Goal: Task Accomplishment & Management: Manage account settings

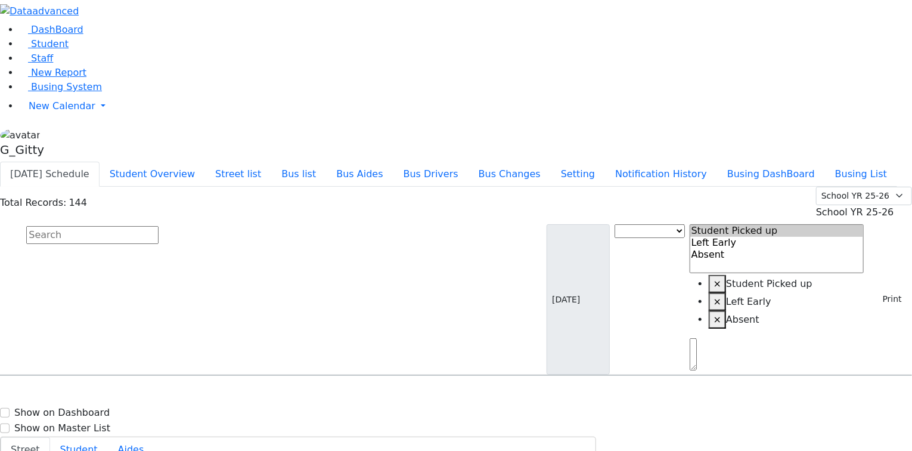
click at [159, 226] on input "text" at bounding box center [92, 235] width 132 height 18
drag, startPoint x: 243, startPoint y: 103, endPoint x: 237, endPoint y: 110, distance: 10.2
click at [159, 226] on input "text" at bounding box center [92, 235] width 132 height 18
click at [62, 92] on link "Busing System" at bounding box center [60, 86] width 83 height 11
drag, startPoint x: 241, startPoint y: 105, endPoint x: 218, endPoint y: 98, distance: 23.9
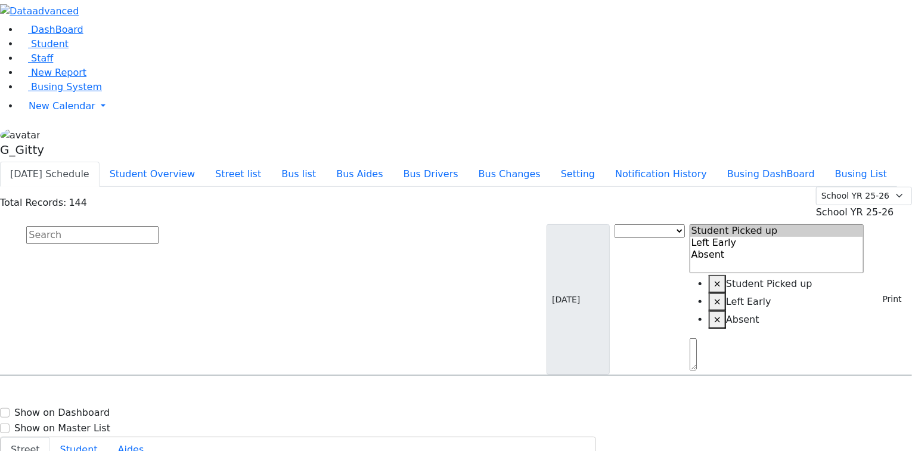
click at [159, 226] on input "text" at bounding box center [92, 235] width 132 height 18
click at [825, 162] on button "Busing DashBoard" at bounding box center [771, 174] width 108 height 25
click at [825, 162] on button "Busing List" at bounding box center [861, 174] width 72 height 25
click at [786, 162] on button "Busing DashBoard" at bounding box center [771, 174] width 108 height 25
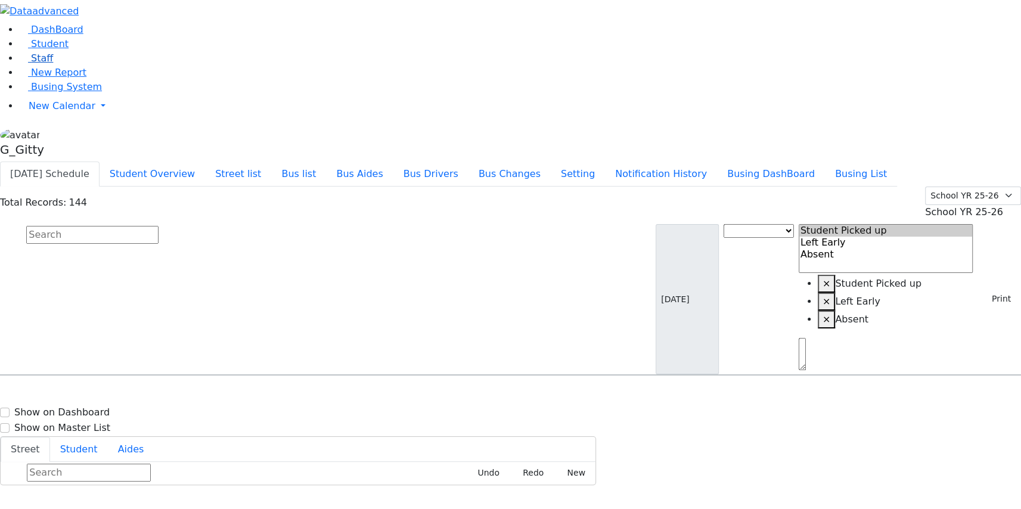
click at [35, 64] on link "Staff" at bounding box center [36, 57] width 34 height 11
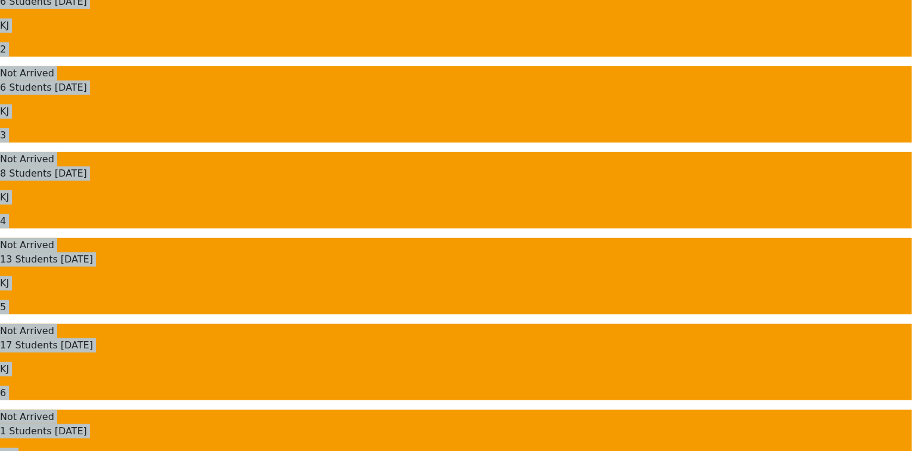
drag, startPoint x: 163, startPoint y: 65, endPoint x: 608, endPoint y: 260, distance: 485.5
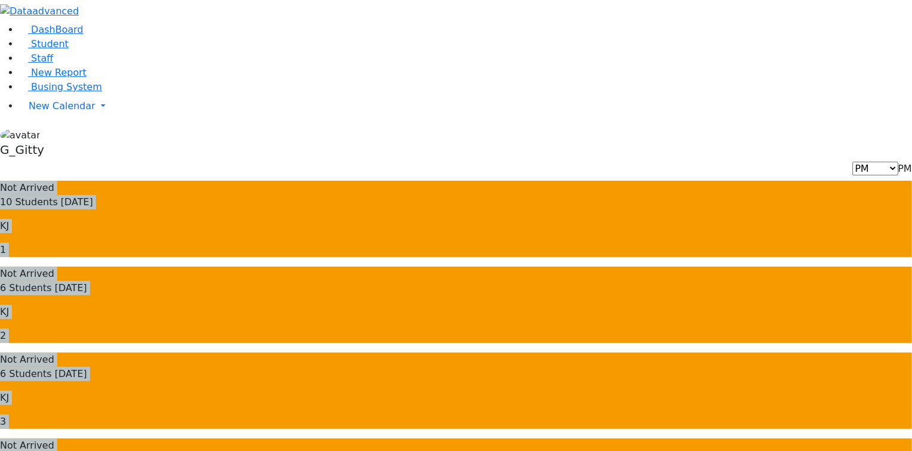
drag, startPoint x: 355, startPoint y: 205, endPoint x: 713, endPoint y: 322, distance: 377.4
drag, startPoint x: 181, startPoint y: 62, endPoint x: 734, endPoint y: 375, distance: 635.5
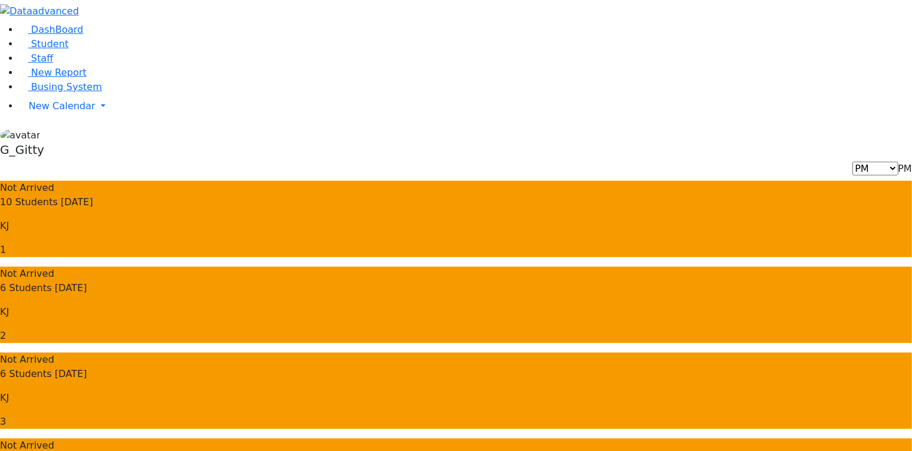
click at [448, 328] on p "2" at bounding box center [456, 335] width 912 height 14
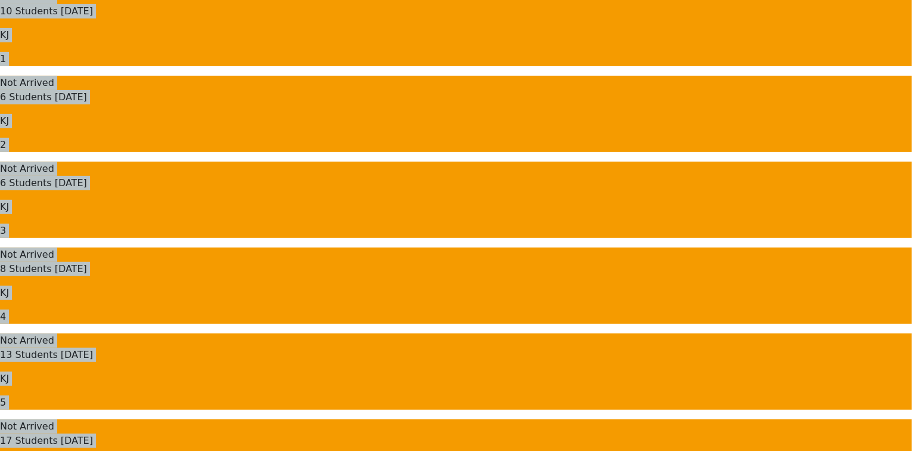
drag, startPoint x: 167, startPoint y: 57, endPoint x: 685, endPoint y: 308, distance: 575.5
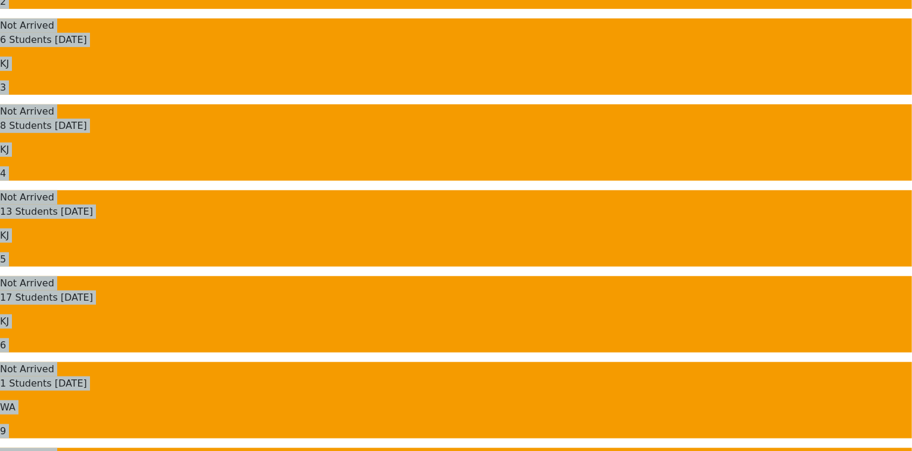
scroll to position [498, 0]
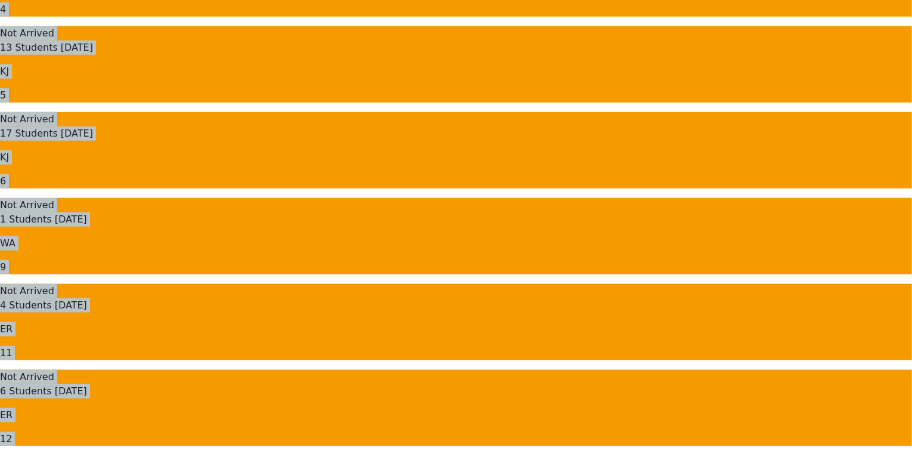
drag, startPoint x: 172, startPoint y: 58, endPoint x: 574, endPoint y: 421, distance: 542.3
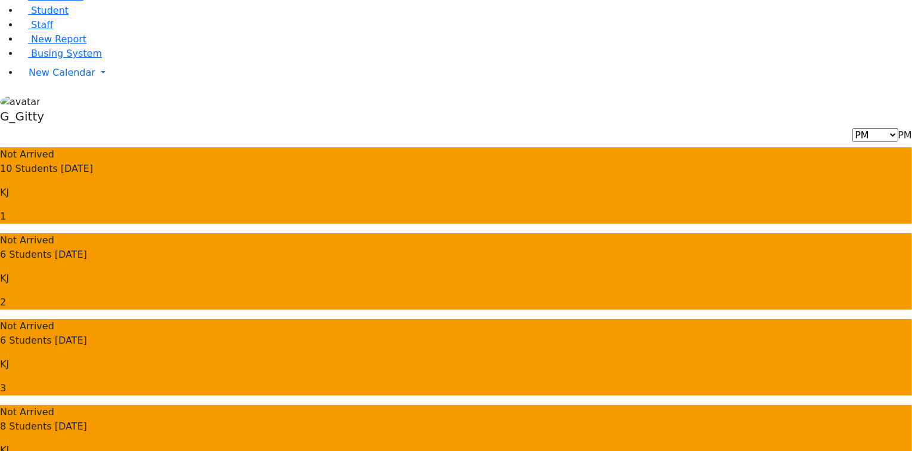
scroll to position [0, 0]
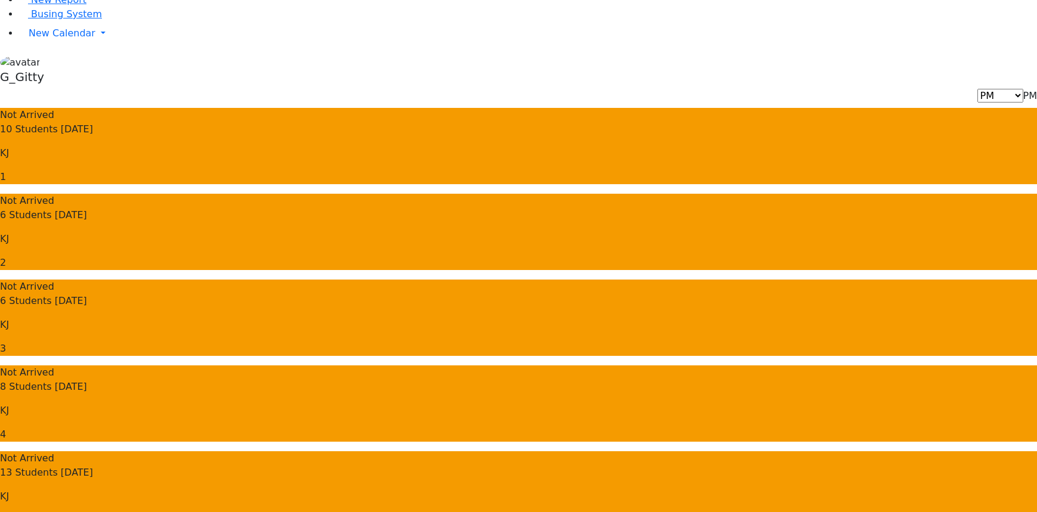
scroll to position [54, 0]
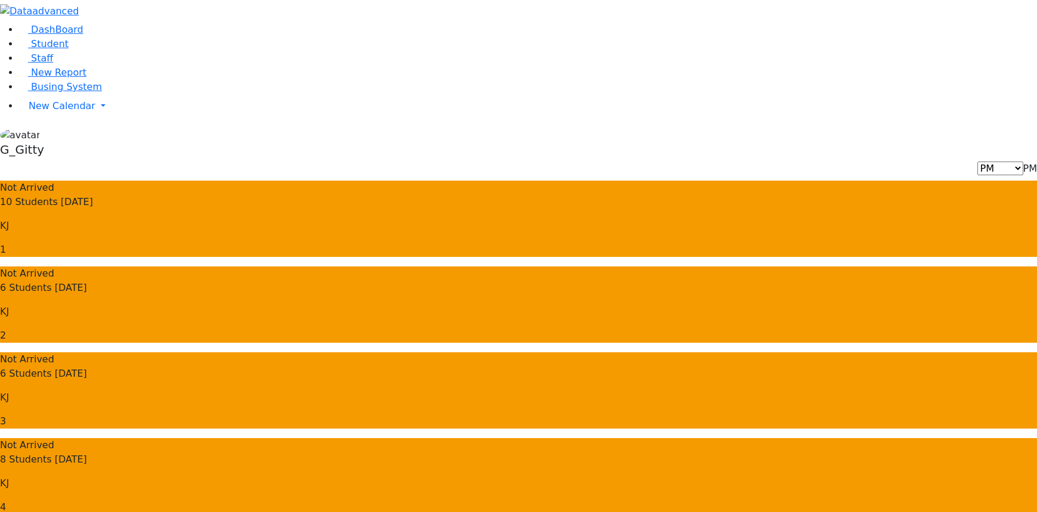
scroll to position [0, 0]
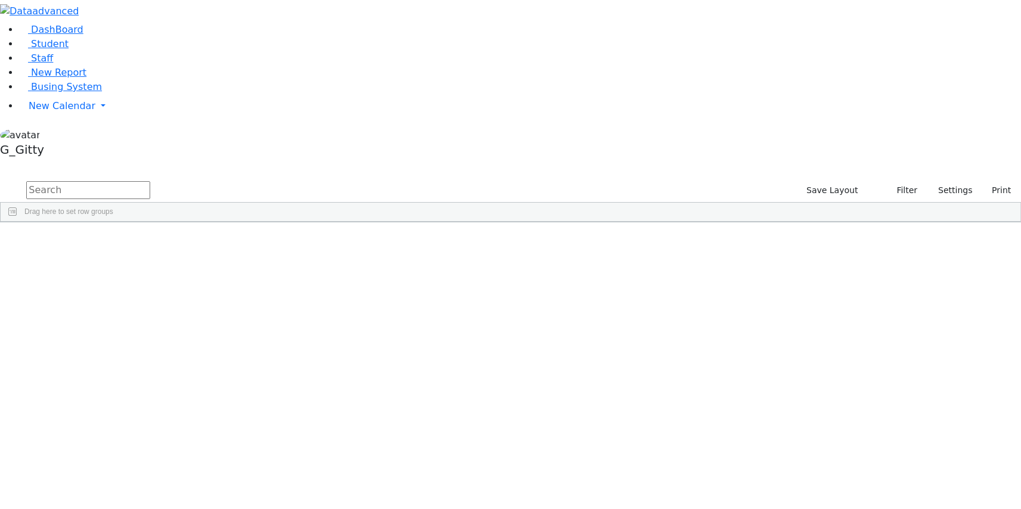
click at [150, 181] on input "text" at bounding box center [88, 190] width 124 height 18
type input "shi"
click at [110, 305] on div "Zelman" at bounding box center [83, 313] width 54 height 16
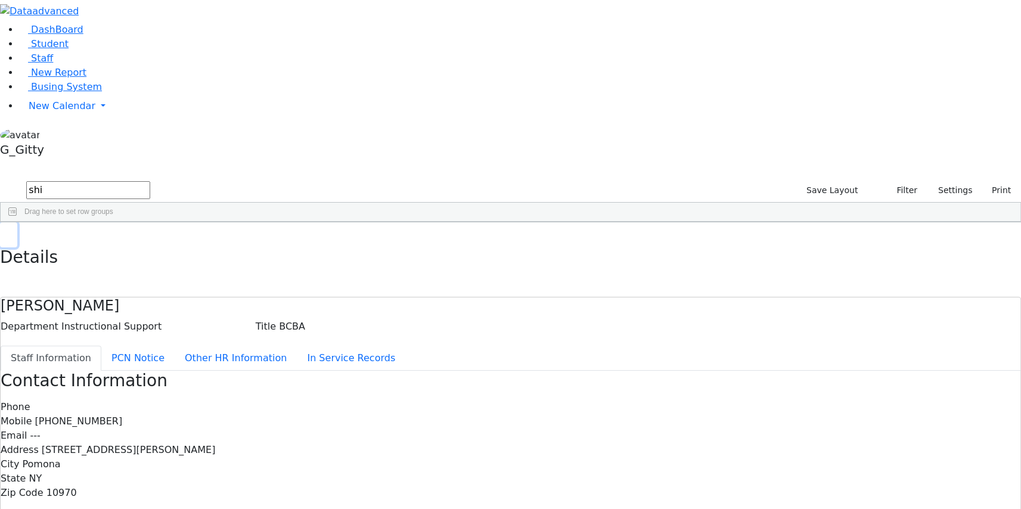
click at [12, 231] on icon "button" at bounding box center [8, 234] width 7 height 7
click at [150, 181] on input "shi" at bounding box center [88, 190] width 124 height 18
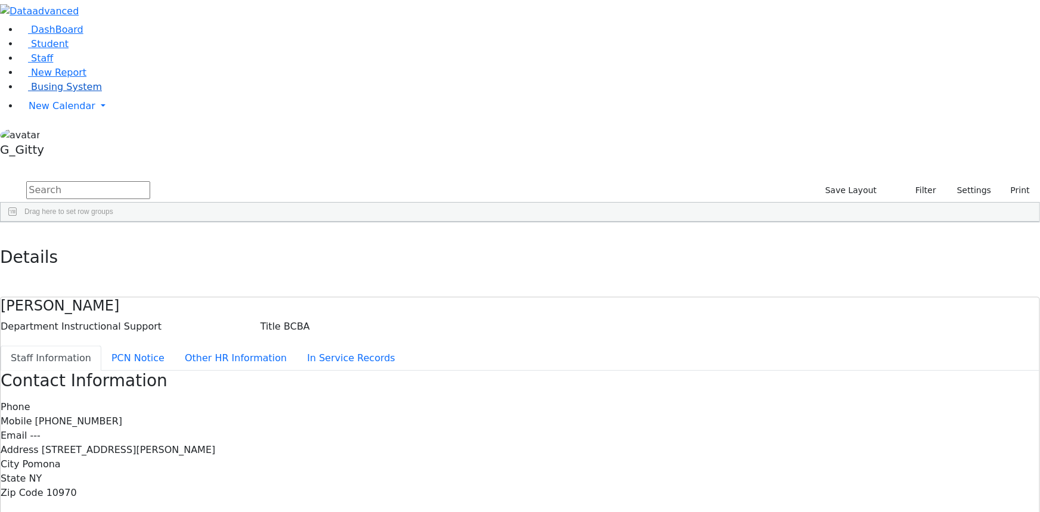
click at [45, 92] on span "Busing System" at bounding box center [66, 86] width 71 height 11
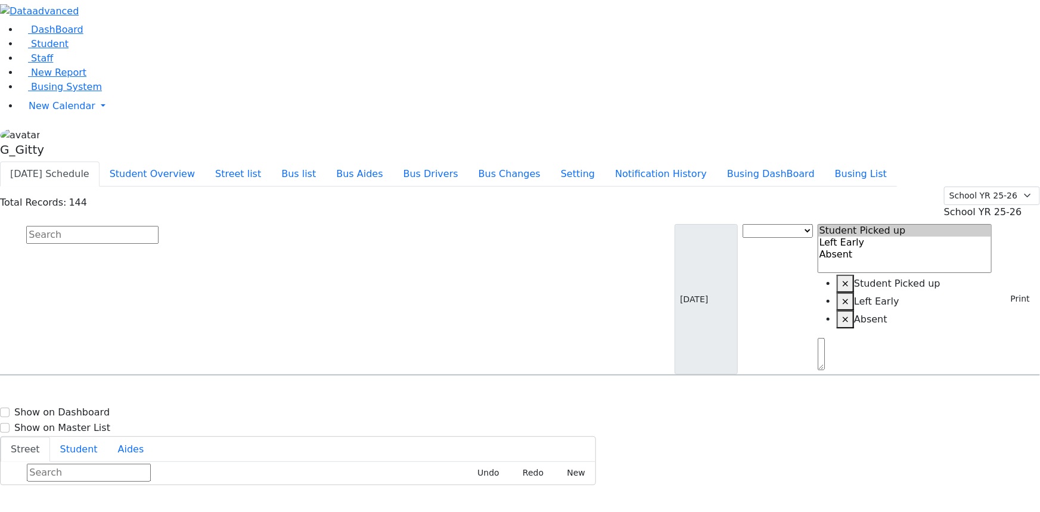
click at [159, 226] on input "text" at bounding box center [92, 235] width 132 height 18
type input "fraid"
click at [296, 394] on div "[STREET_ADDRESS]" at bounding box center [222, 409] width 148 height 30
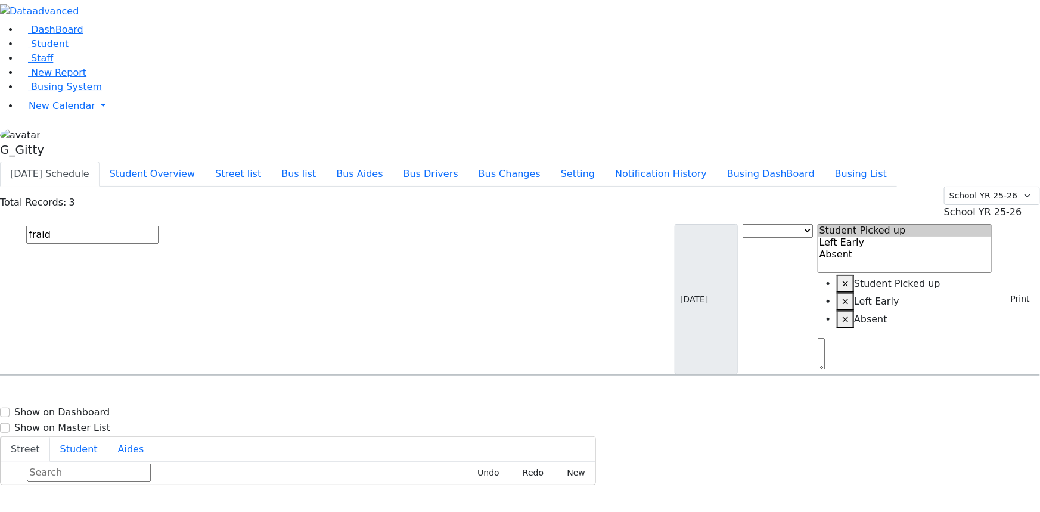
select select
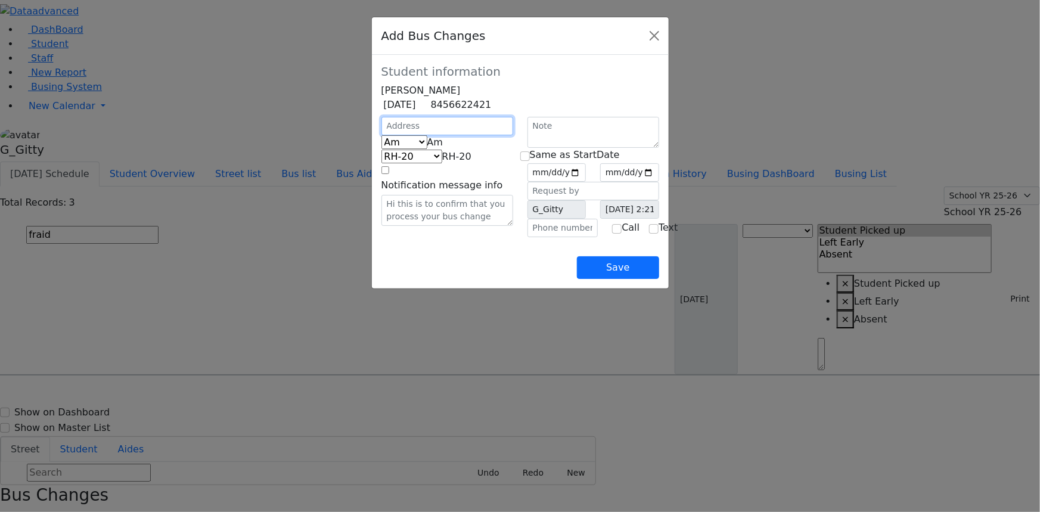
click at [381, 135] on input "text" at bounding box center [447, 126] width 132 height 18
type input "3 [GEOGRAPHIC_DATA]"
click at [427, 148] on span "Am" at bounding box center [435, 141] width 16 height 11
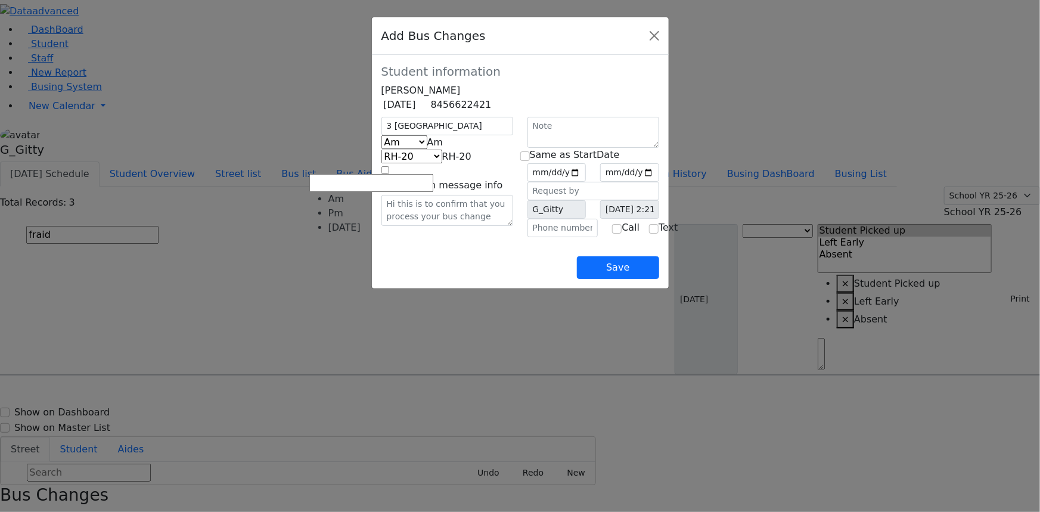
select select "2"
click at [587, 182] on input "date" at bounding box center [556, 172] width 59 height 18
type input "2025-09-08"
click at [530, 161] on input "checkbox" at bounding box center [525, 156] width 10 height 10
checkbox input "true"
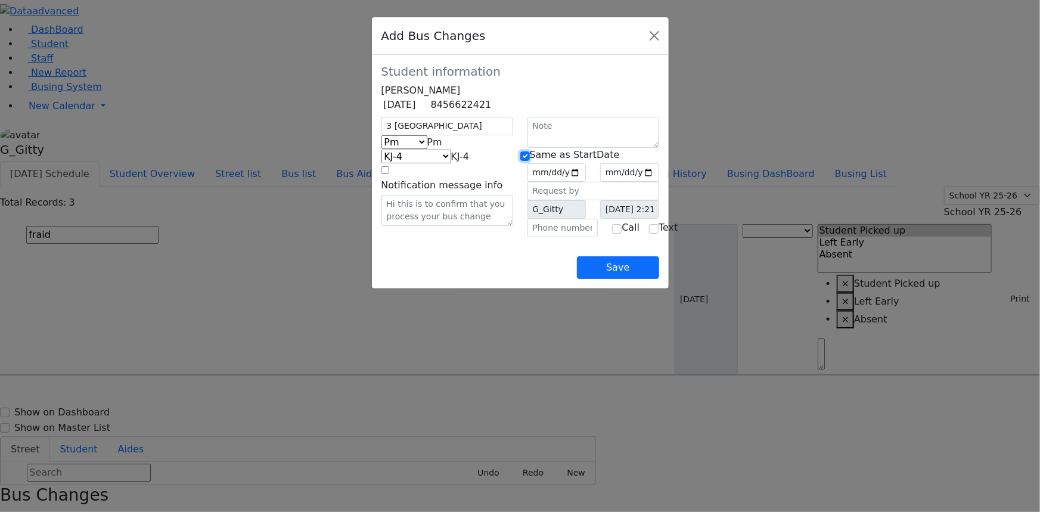
type input "2025-09-08"
click at [494, 237] on div "3 Amsterdam Am Pm Friday Pm KJ-4 MA-13 RH-20 RV-21 PT KJ-1 KJ-2 KJ-3 KJ-5 KJ-6 …" at bounding box center [447, 177] width 146 height 120
click at [551, 237] on input "text" at bounding box center [562, 228] width 71 height 18
click at [432, 279] on div "Save" at bounding box center [520, 258] width 278 height 42
click at [455, 279] on div "Save" at bounding box center [520, 258] width 278 height 42
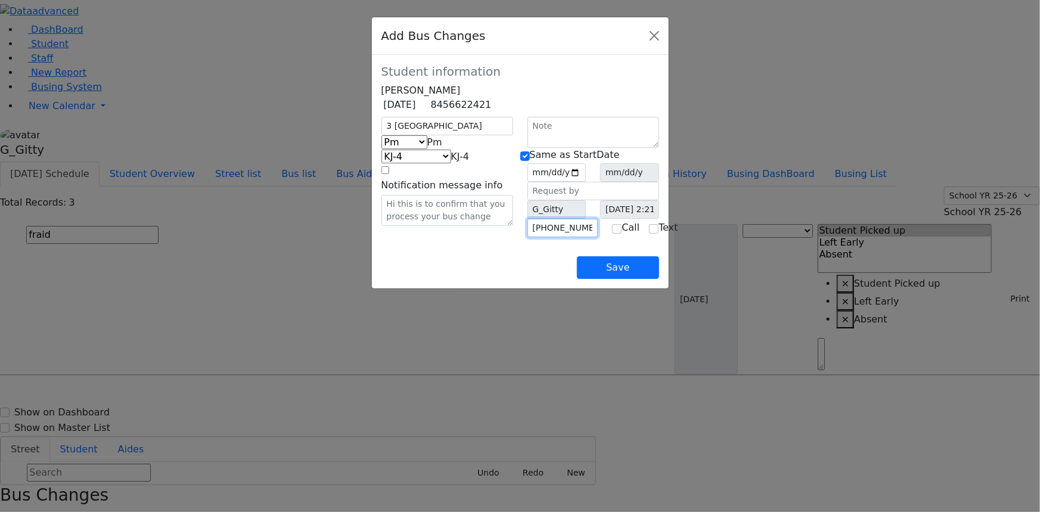
click at [589, 237] on input "[PHONE_NUMBER]" at bounding box center [562, 228] width 71 height 18
type input "(845) 637-7553"
drag, startPoint x: 566, startPoint y: 278, endPoint x: 520, endPoint y: 274, distance: 45.5
click at [565, 278] on div "Save" at bounding box center [520, 258] width 278 height 42
click at [494, 237] on div "3 Amsterdam Am Pm Friday Pm KJ-4 MA-13 RH-20 RV-21 PT KJ-1 KJ-2 KJ-3 KJ-5 KJ-6 …" at bounding box center [447, 177] width 146 height 120
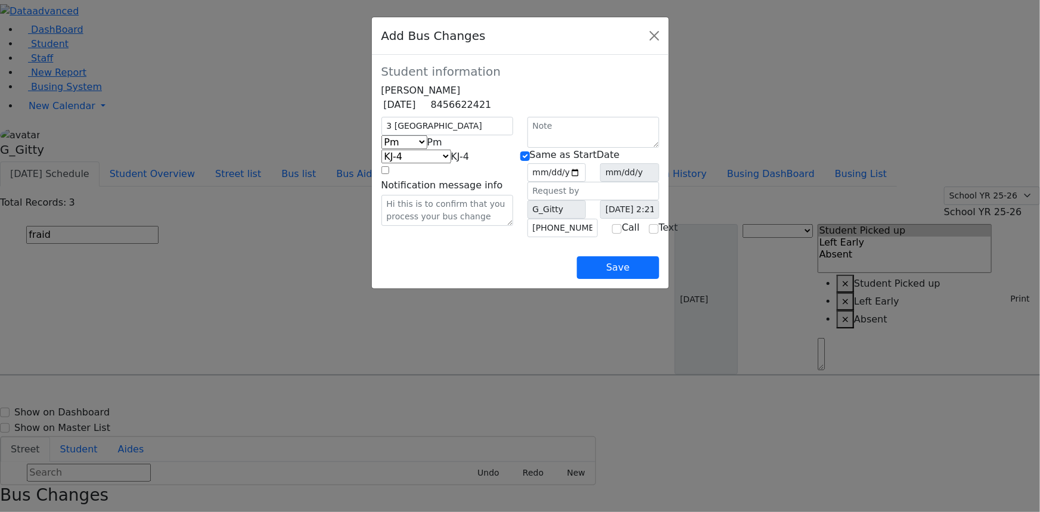
click at [392, 279] on div "Save" at bounding box center [520, 258] width 278 height 42
click at [494, 279] on div "Save" at bounding box center [520, 258] width 278 height 42
click at [659, 279] on button "Save" at bounding box center [618, 267] width 82 height 23
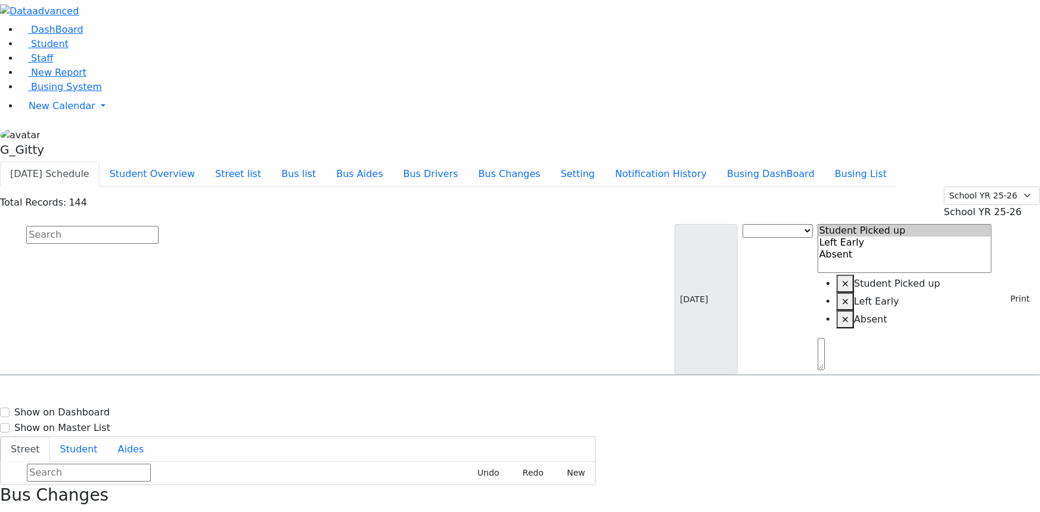
drag, startPoint x: 779, startPoint y: 238, endPoint x: 751, endPoint y: 234, distance: 28.4
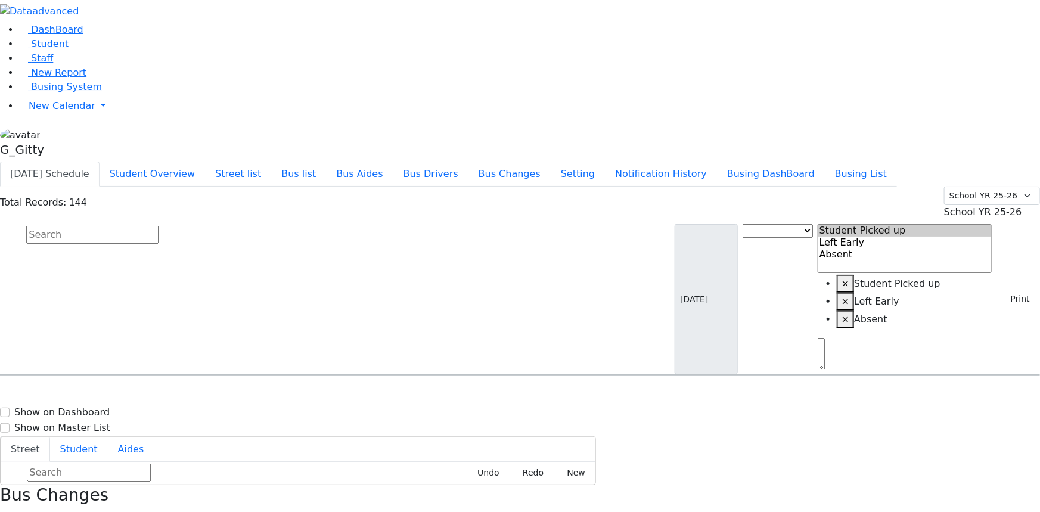
drag, startPoint x: 775, startPoint y: 238, endPoint x: 755, endPoint y: 234, distance: 21.3
click at [46, 49] on link "Student" at bounding box center [43, 43] width 49 height 11
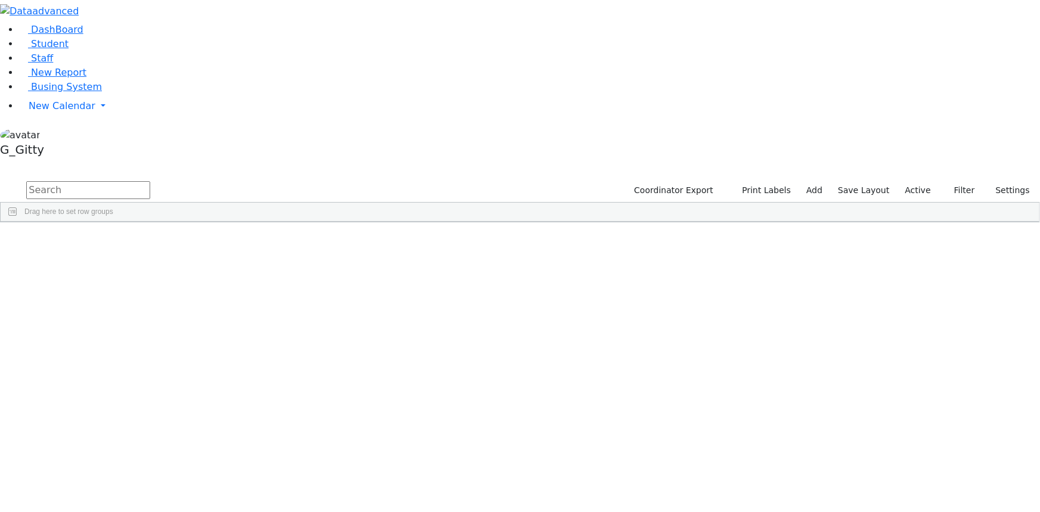
click at [150, 181] on input "text" at bounding box center [88, 190] width 124 height 18
type input "[PERSON_NAME]"
click at [151, 257] on div "[PERSON_NAME]" at bounding box center [113, 265] width 76 height 16
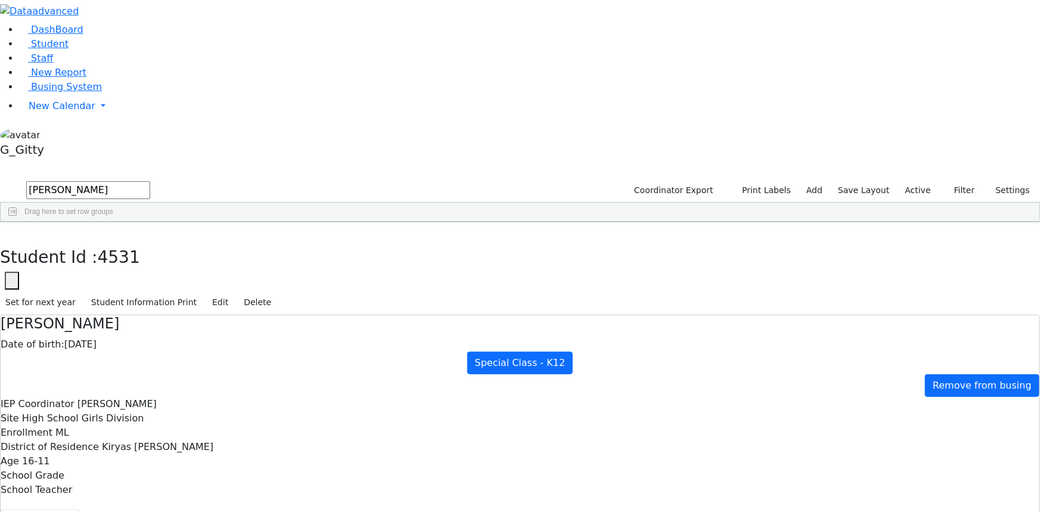
drag, startPoint x: 328, startPoint y: 145, endPoint x: 507, endPoint y: 384, distance: 298.5
drag, startPoint x: 353, startPoint y: 173, endPoint x: 516, endPoint y: 403, distance: 282.1
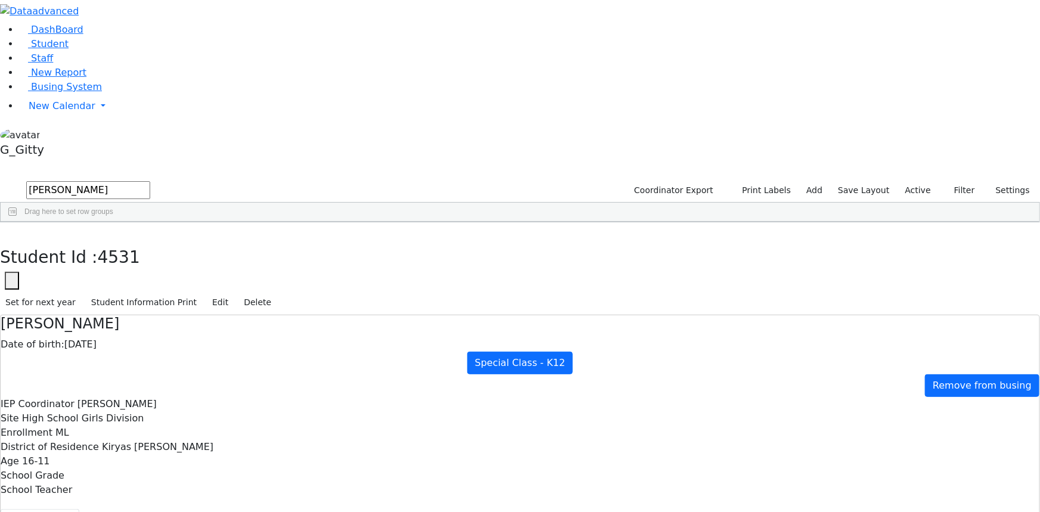
drag, startPoint x: 501, startPoint y: 383, endPoint x: 496, endPoint y: 366, distance: 17.5
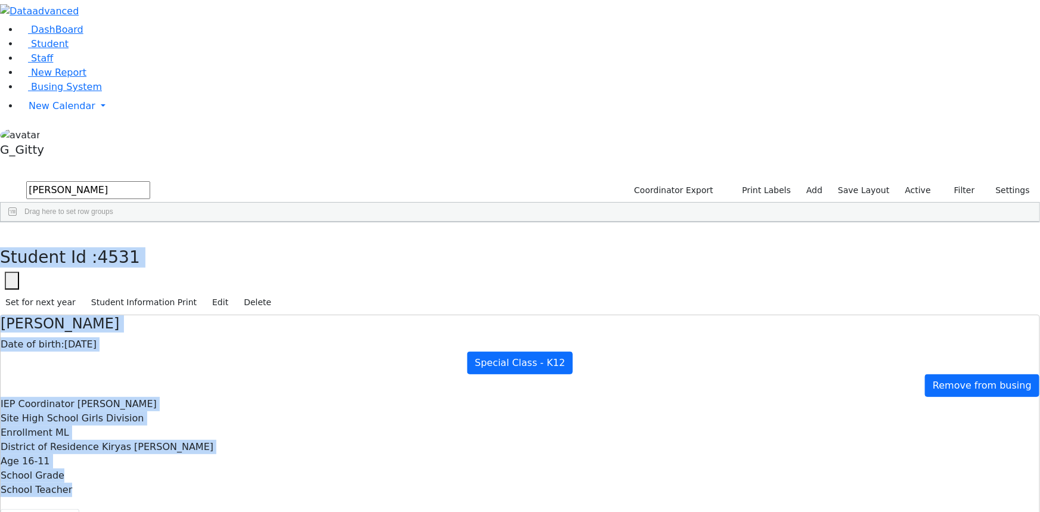
scroll to position [66, 0]
drag, startPoint x: 224, startPoint y: 13, endPoint x: 700, endPoint y: 468, distance: 658.5
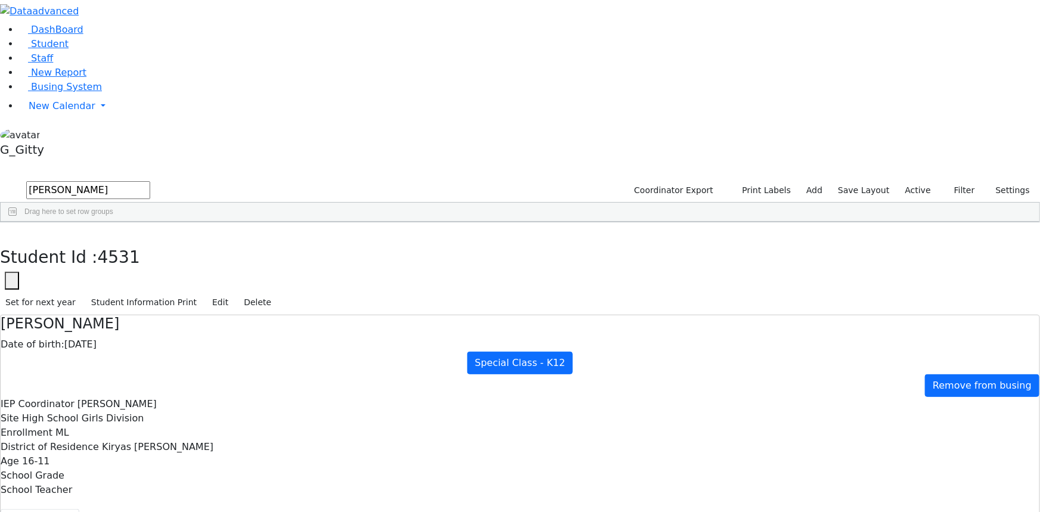
scroll to position [0, 0]
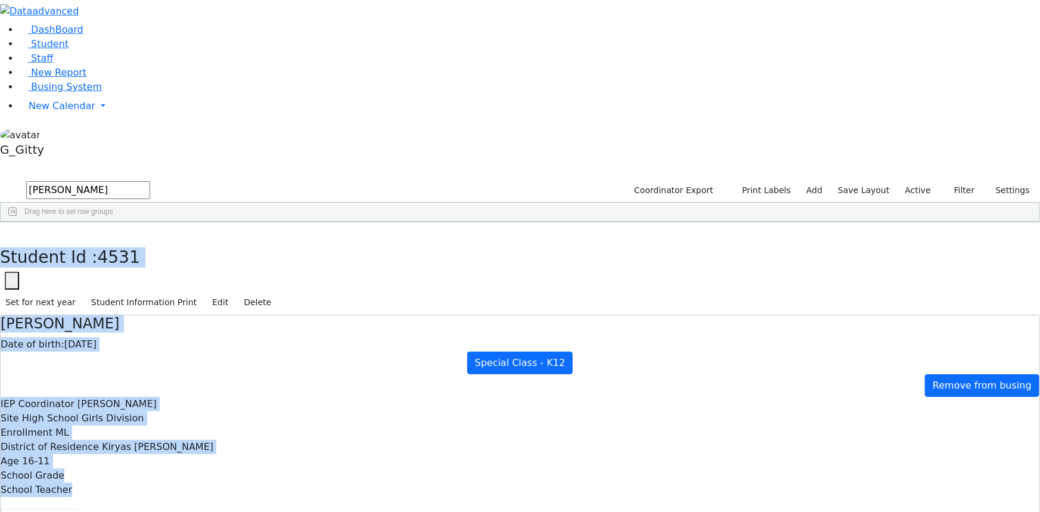
scroll to position [66, 0]
drag, startPoint x: 224, startPoint y: 15, endPoint x: 693, endPoint y: 442, distance: 635.0
drag, startPoint x: 219, startPoint y: 17, endPoint x: 696, endPoint y: 507, distance: 684.5
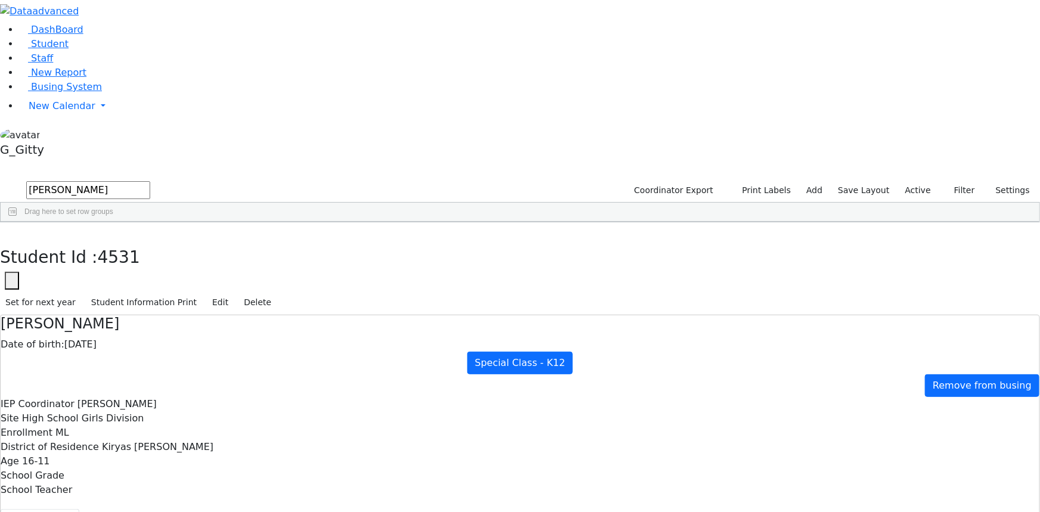
scroll to position [0, 0]
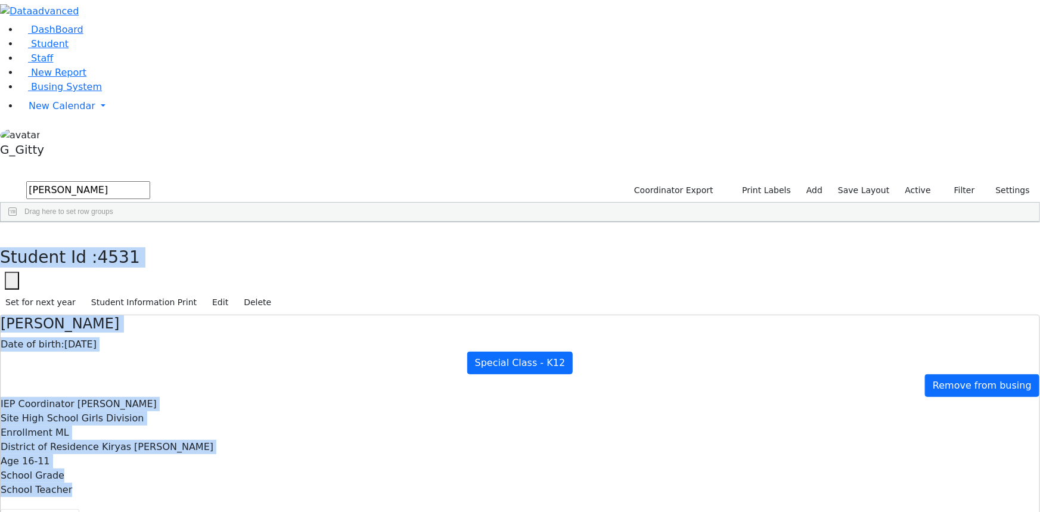
scroll to position [66, 0]
drag, startPoint x: 227, startPoint y: 17, endPoint x: 670, endPoint y: 465, distance: 629.7
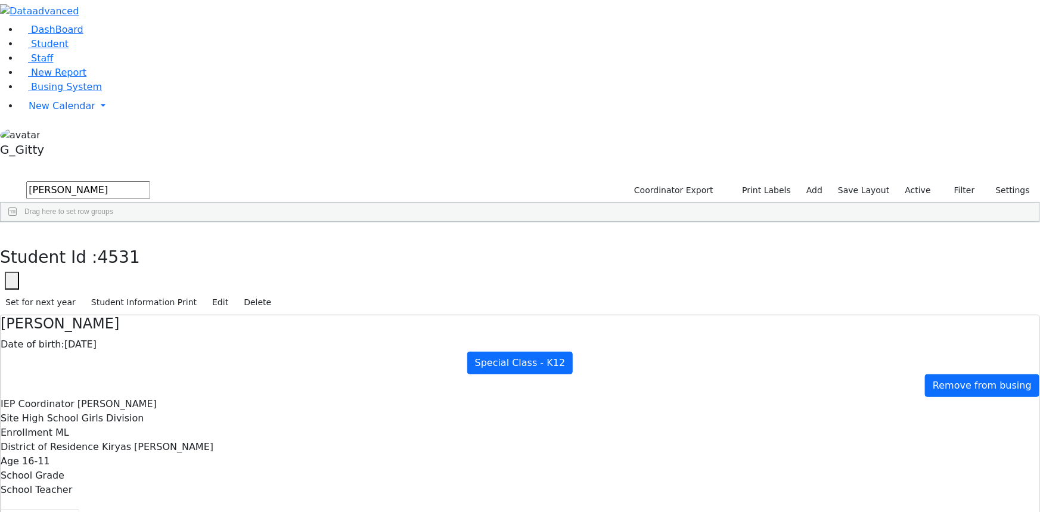
scroll to position [0, 0]
drag, startPoint x: 589, startPoint y: 200, endPoint x: 437, endPoint y: 193, distance: 152.8
drag, startPoint x: 580, startPoint y: 210, endPoint x: 415, endPoint y: 203, distance: 164.6
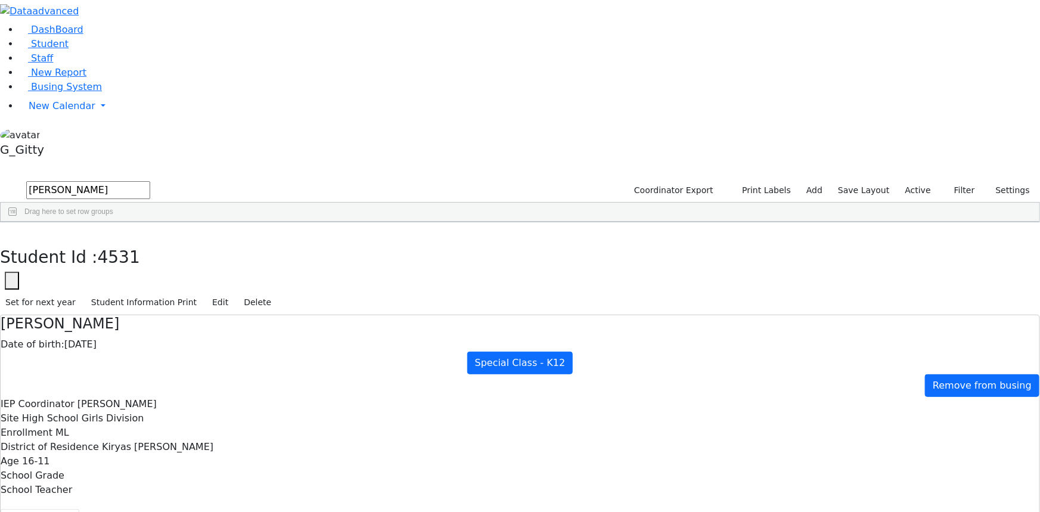
drag, startPoint x: 519, startPoint y: 178, endPoint x: 429, endPoint y: 173, distance: 90.8
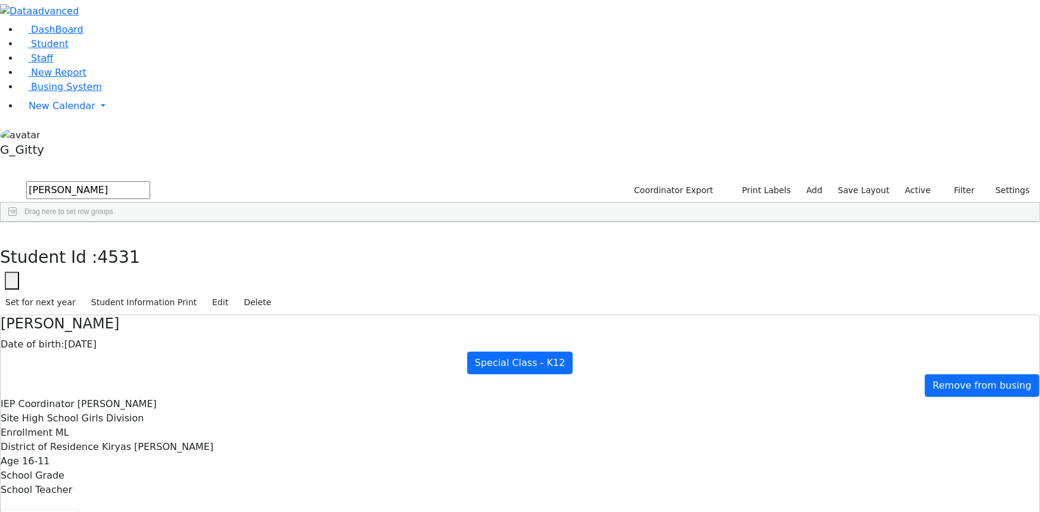
drag, startPoint x: 522, startPoint y: 173, endPoint x: 336, endPoint y: 176, distance: 186.0
drag, startPoint x: 516, startPoint y: 191, endPoint x: 340, endPoint y: 191, distance: 175.8
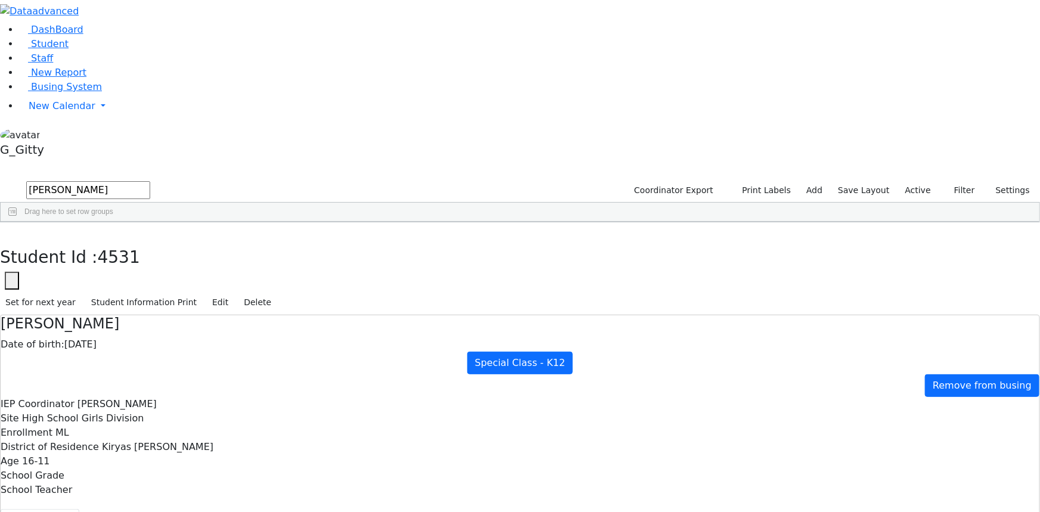
drag, startPoint x: 590, startPoint y: 210, endPoint x: 341, endPoint y: 204, distance: 249.2
drag, startPoint x: 512, startPoint y: 223, endPoint x: 516, endPoint y: 215, distance: 8.5
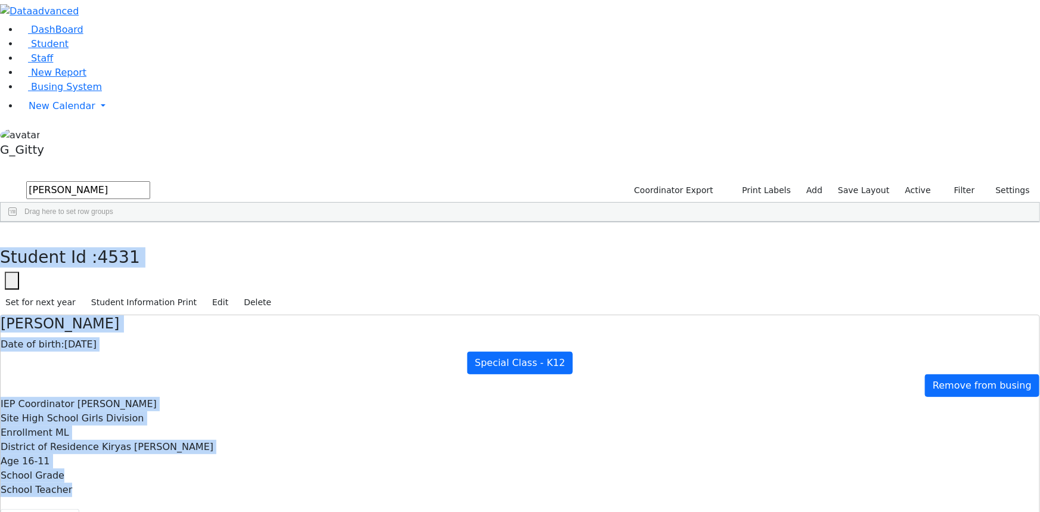
scroll to position [66, 0]
drag, startPoint x: 224, startPoint y: 15, endPoint x: 682, endPoint y: 491, distance: 660.1
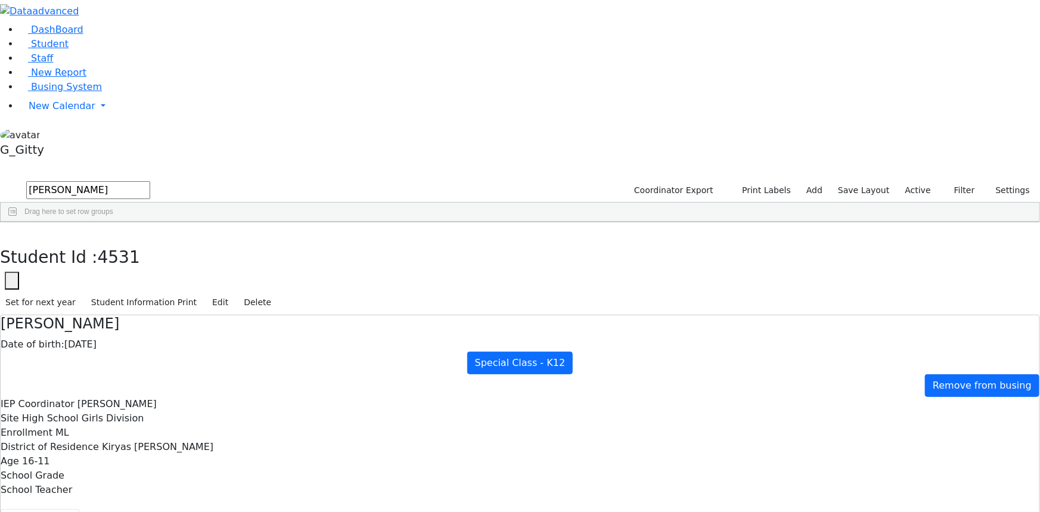
scroll to position [0, 0]
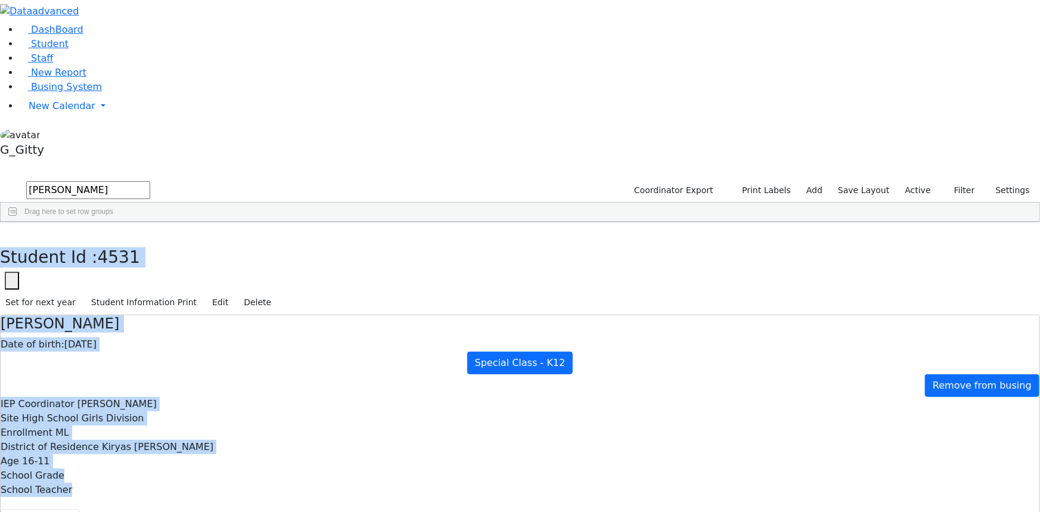
scroll to position [66, 0]
drag, startPoint x: 223, startPoint y: 13, endPoint x: 706, endPoint y: 471, distance: 665.7
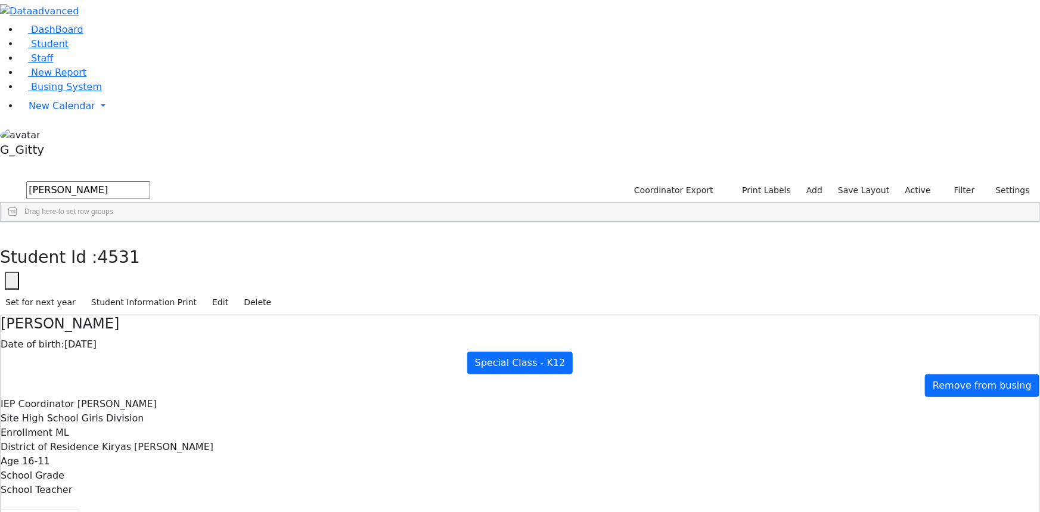
scroll to position [0, 0]
drag, startPoint x: 597, startPoint y: 316, endPoint x: 514, endPoint y: 248, distance: 107.1
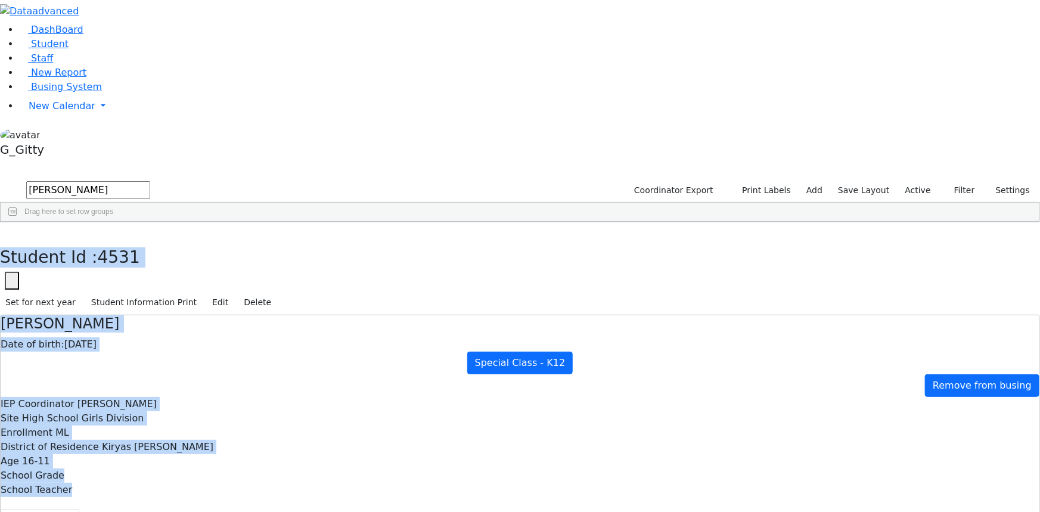
scroll to position [66, 0]
drag, startPoint x: 221, startPoint y: 16, endPoint x: 693, endPoint y: 460, distance: 647.7
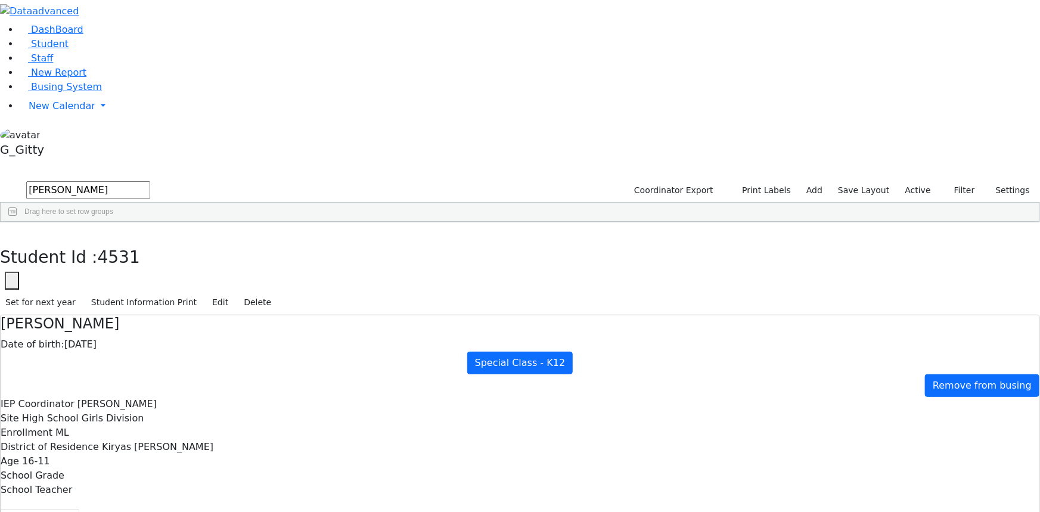
scroll to position [0, 0]
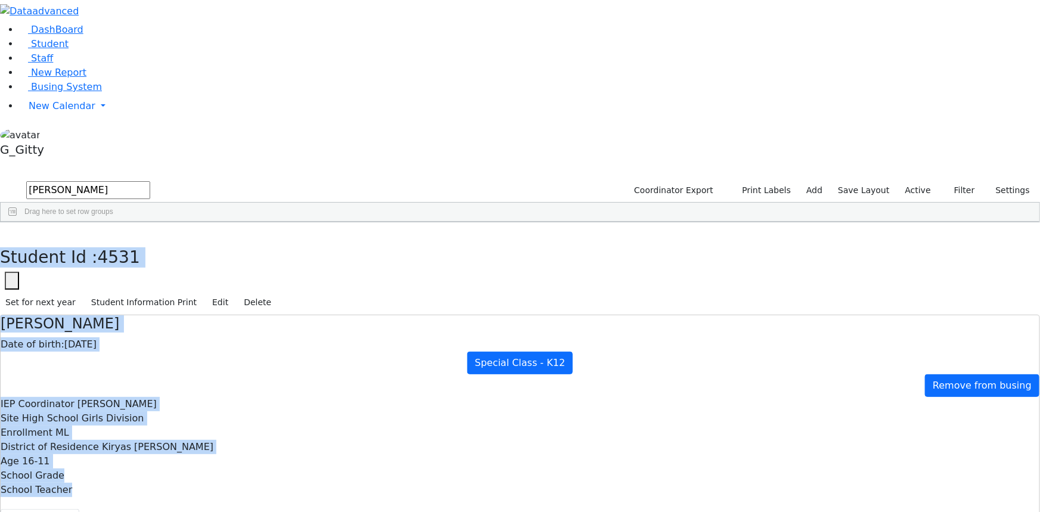
scroll to position [66, 0]
drag, startPoint x: 226, startPoint y: 12, endPoint x: 670, endPoint y: 469, distance: 636.9
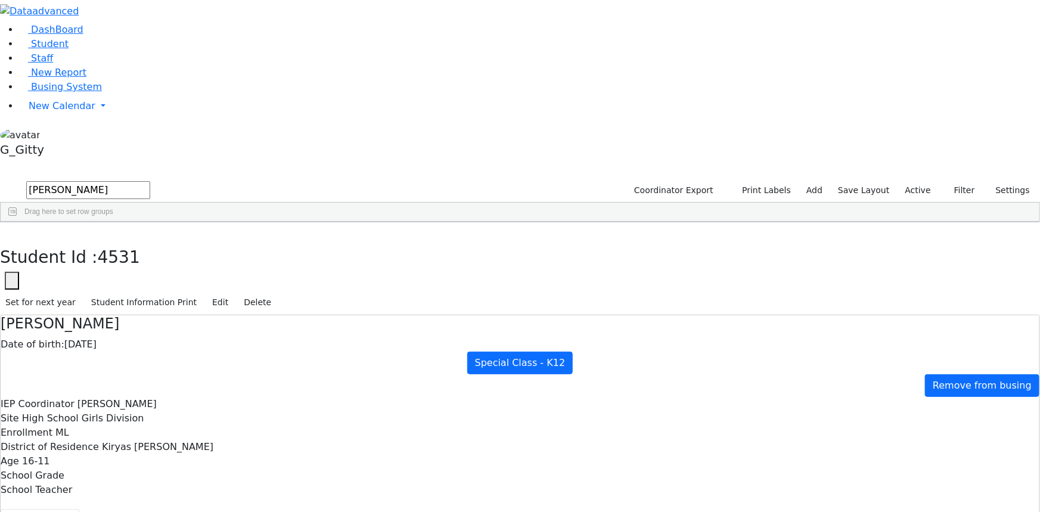
scroll to position [0, 0]
drag, startPoint x: 573, startPoint y: 206, endPoint x: 422, endPoint y: 206, distance: 151.4
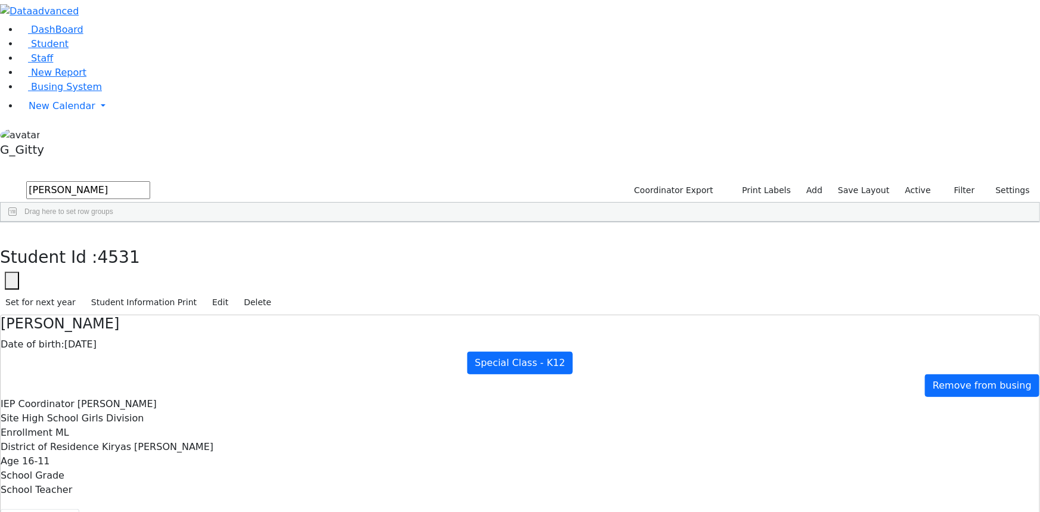
drag, startPoint x: 520, startPoint y: 221, endPoint x: 421, endPoint y: 221, distance: 98.9
drag, startPoint x: 586, startPoint y: 209, endPoint x: 437, endPoint y: 216, distance: 149.2
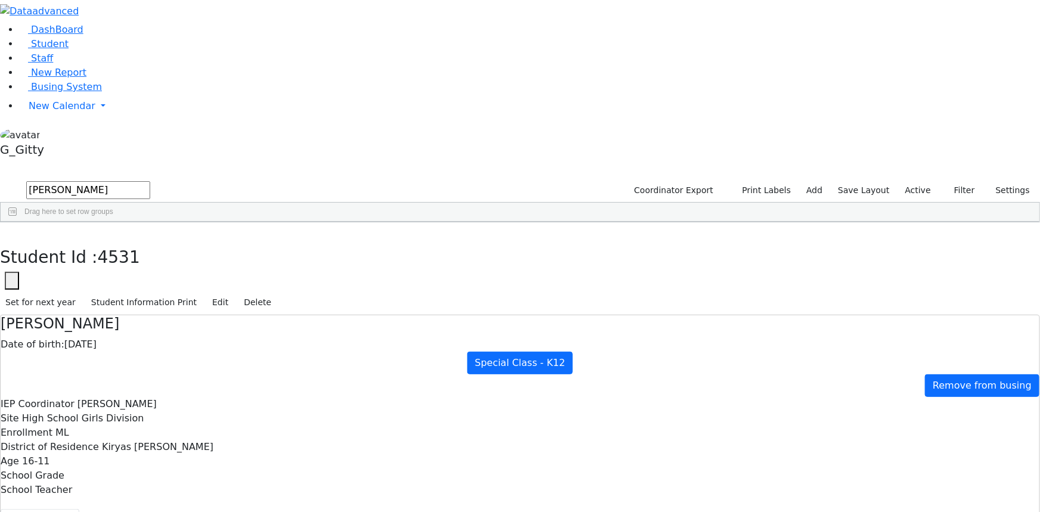
drag, startPoint x: 589, startPoint y: 203, endPoint x: 405, endPoint y: 212, distance: 183.8
click at [5, 231] on use "button" at bounding box center [5, 231] width 0 height 0
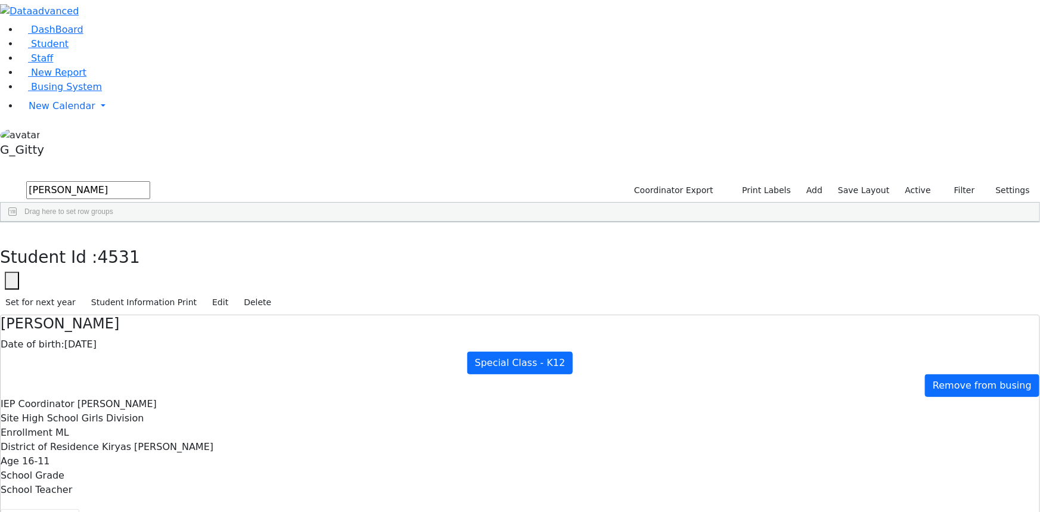
click at [151, 257] on div "Lebowitz" at bounding box center [113, 265] width 76 height 16
click at [29, 92] on link "Busing System" at bounding box center [60, 86] width 83 height 11
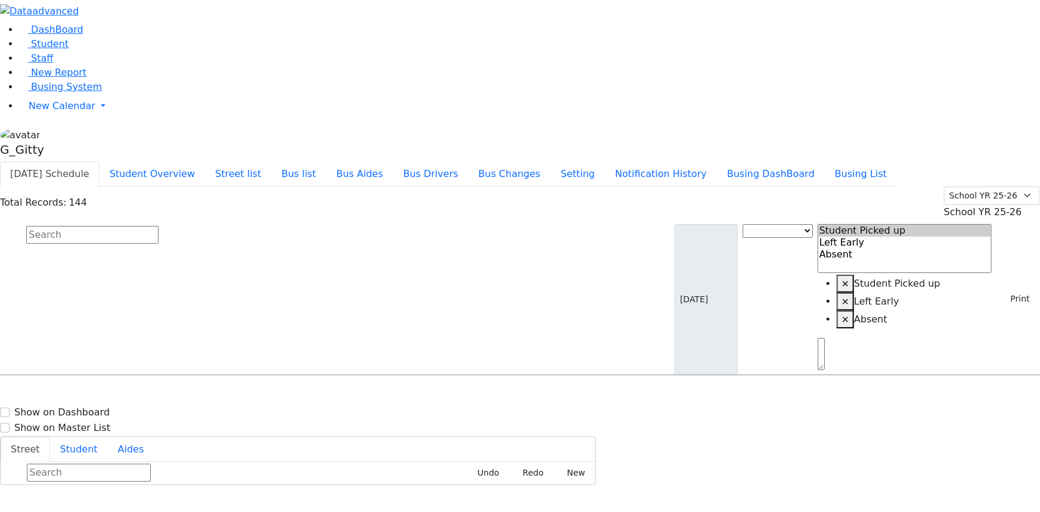
click at [159, 226] on input "text" at bounding box center [92, 235] width 132 height 18
type input "[PERSON_NAME]"
click at [95, 439] on span "8457747769" at bounding box center [67, 444] width 55 height 10
select select
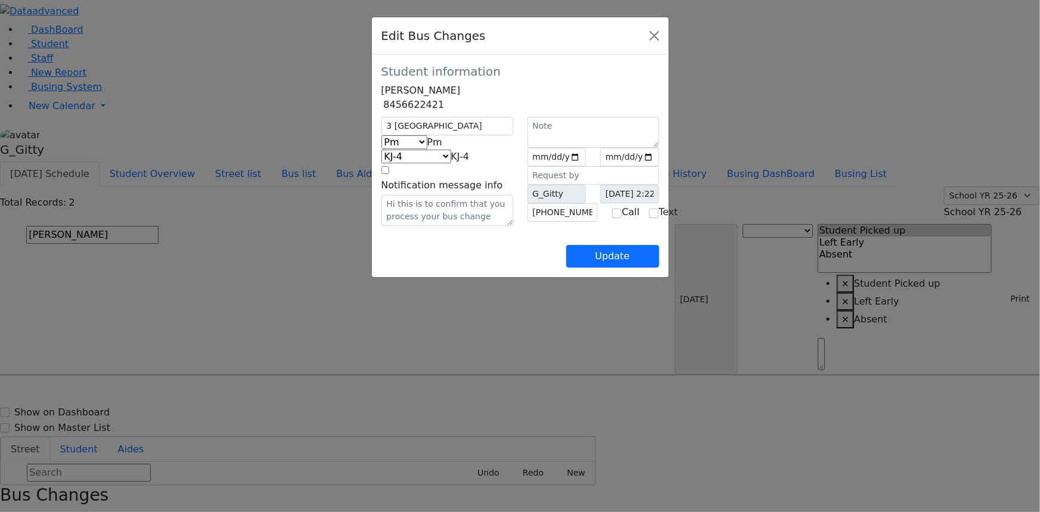
click at [494, 268] on div "Update" at bounding box center [520, 247] width 278 height 42
click at [374, 135] on div "3 [GEOGRAPHIC_DATA]" at bounding box center [447, 126] width 146 height 18
click at [427, 148] on span "Pm" at bounding box center [434, 141] width 15 height 11
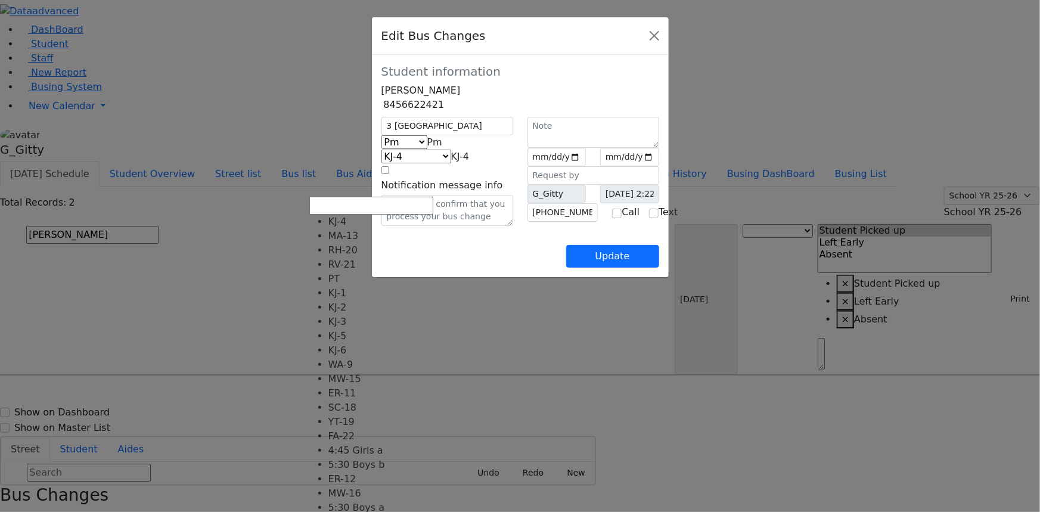
click at [451, 162] on span "KJ-4" at bounding box center [460, 156] width 18 height 11
select select "434"
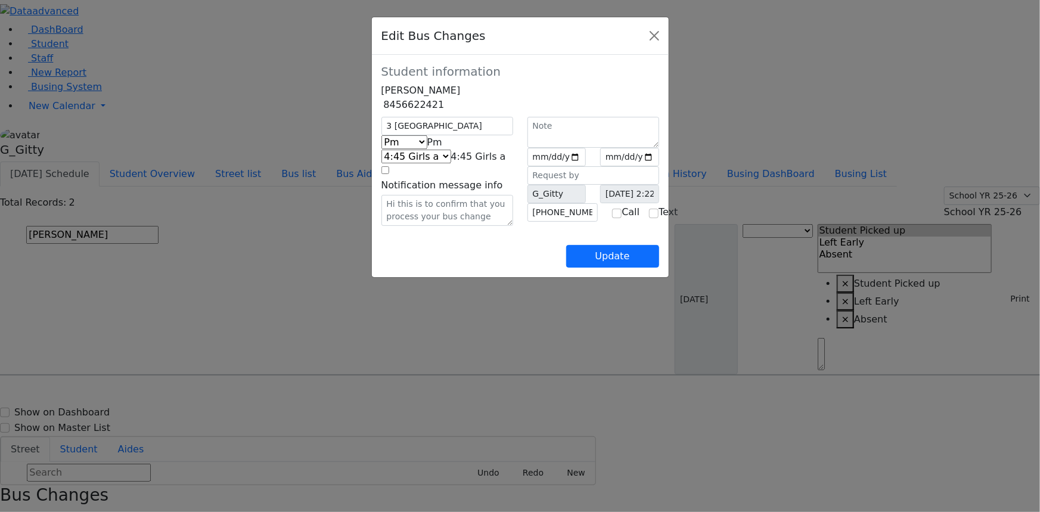
click at [446, 268] on div "Update" at bounding box center [520, 247] width 278 height 42
click at [543, 268] on div "Update" at bounding box center [520, 247] width 278 height 42
click at [659, 268] on button "Update" at bounding box center [612, 256] width 93 height 23
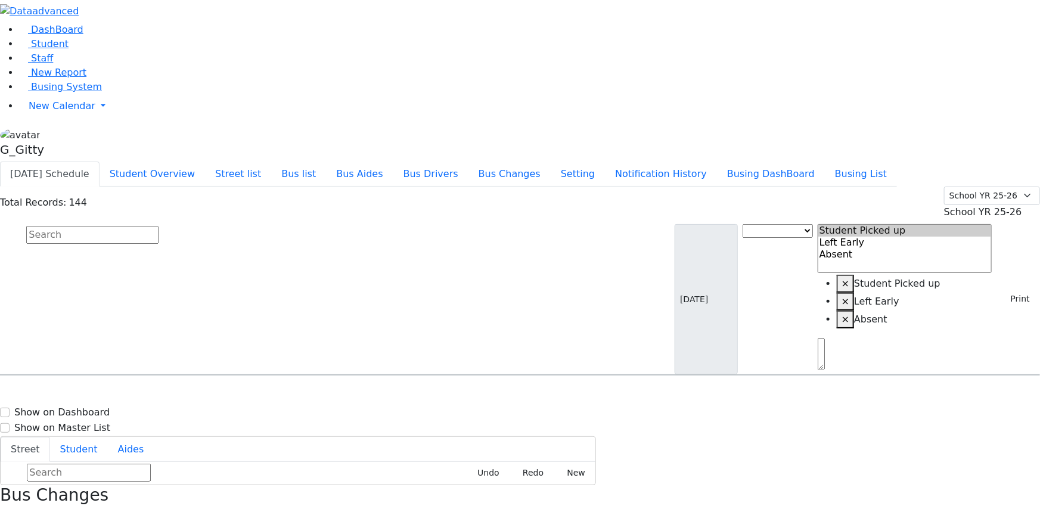
click at [159, 226] on input "text" at bounding box center [92, 235] width 132 height 18
type input "[PERSON_NAME]"
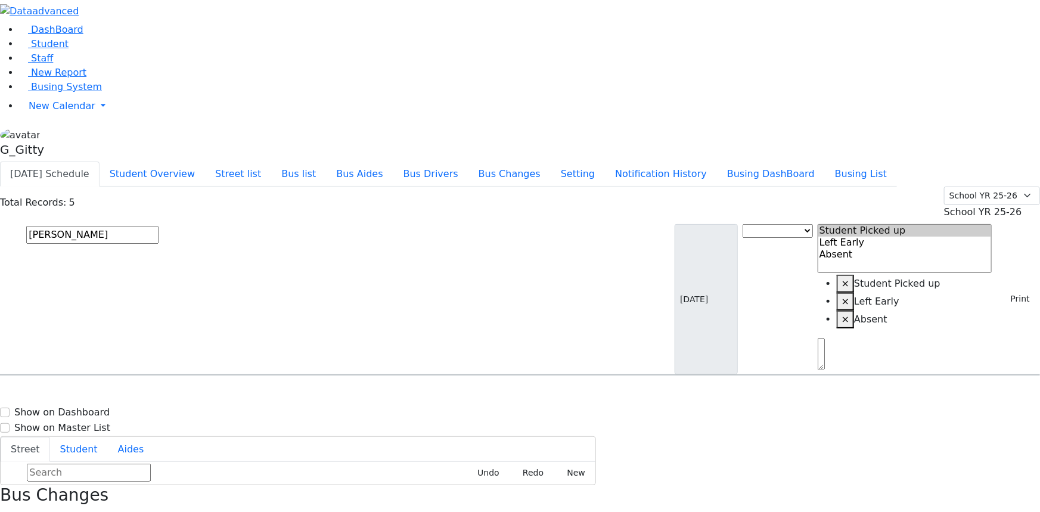
click at [296, 424] on div "[STREET_ADDRESS][PERSON_NAME]" at bounding box center [222, 439] width 148 height 30
select select
drag, startPoint x: 774, startPoint y: 241, endPoint x: 757, endPoint y: 241, distance: 17.3
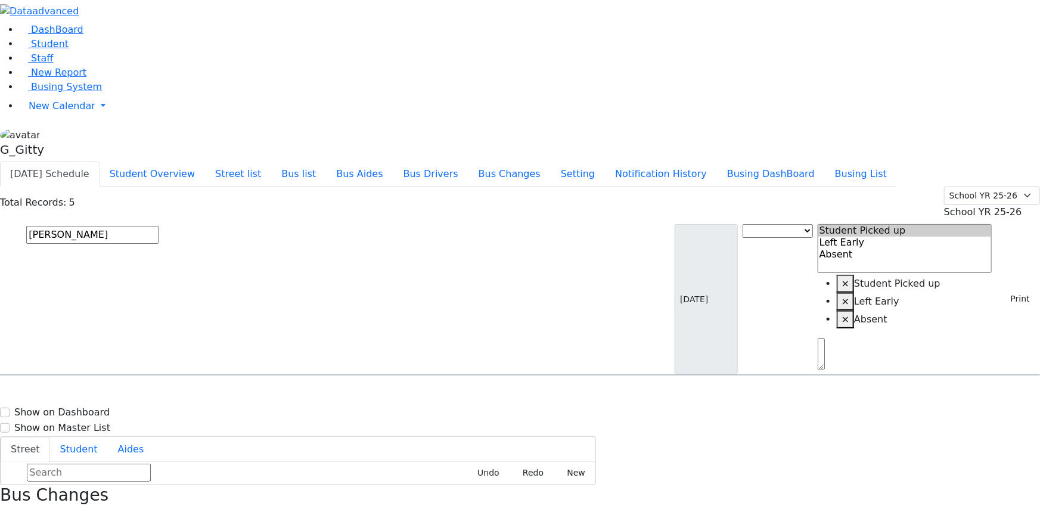
drag, startPoint x: 805, startPoint y: 155, endPoint x: 798, endPoint y: 153, distance: 7.5
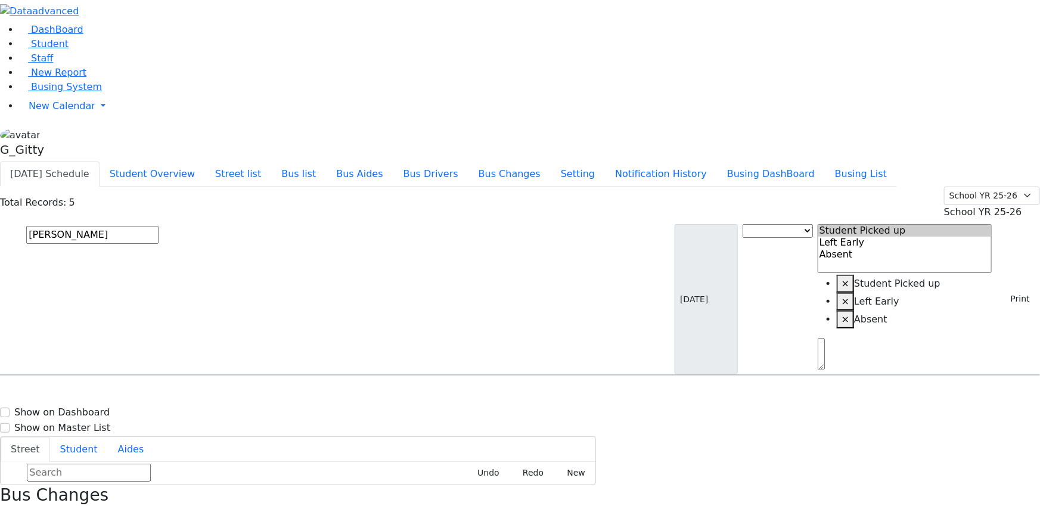
drag, startPoint x: 790, startPoint y: 166, endPoint x: 749, endPoint y: 159, distance: 41.7
drag, startPoint x: 776, startPoint y: 239, endPoint x: 754, endPoint y: 238, distance: 22.1
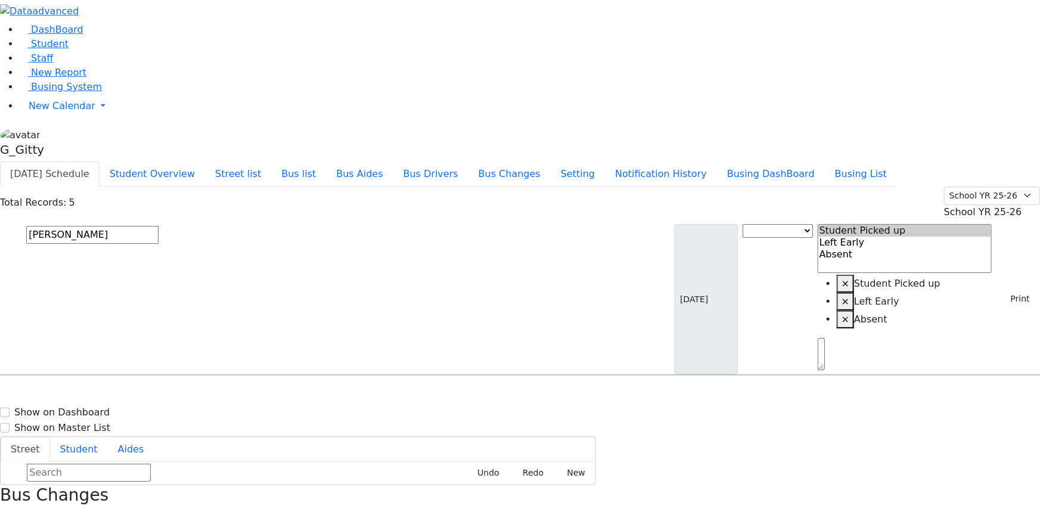
drag, startPoint x: 785, startPoint y: 312, endPoint x: 753, endPoint y: 315, distance: 32.3
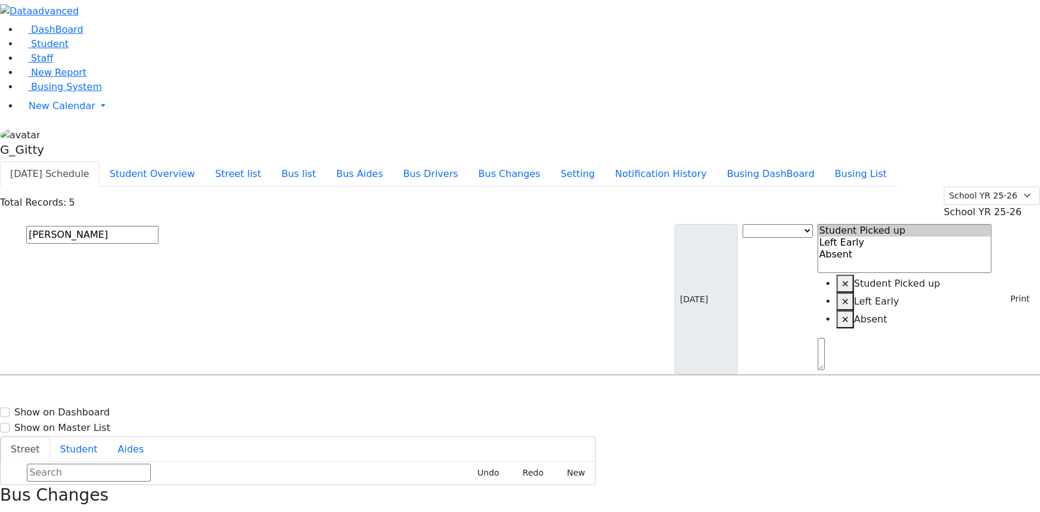
drag, startPoint x: 783, startPoint y: 311, endPoint x: 750, endPoint y: 317, distance: 33.4
drag, startPoint x: 787, startPoint y: 311, endPoint x: 752, endPoint y: 314, distance: 35.3
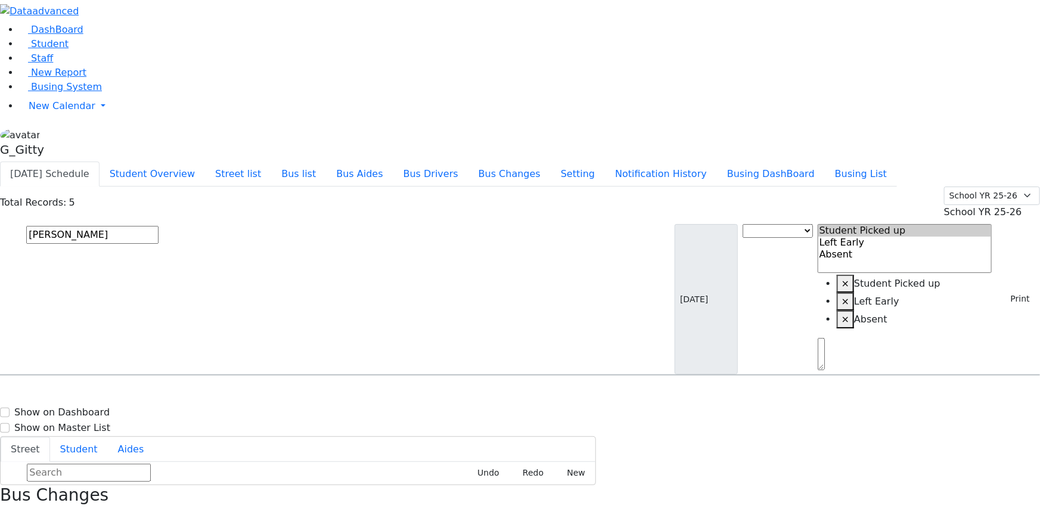
drag, startPoint x: 776, startPoint y: 234, endPoint x: 753, endPoint y: 235, distance: 23.3
drag, startPoint x: 778, startPoint y: 167, endPoint x: 759, endPoint y: 161, distance: 20.0
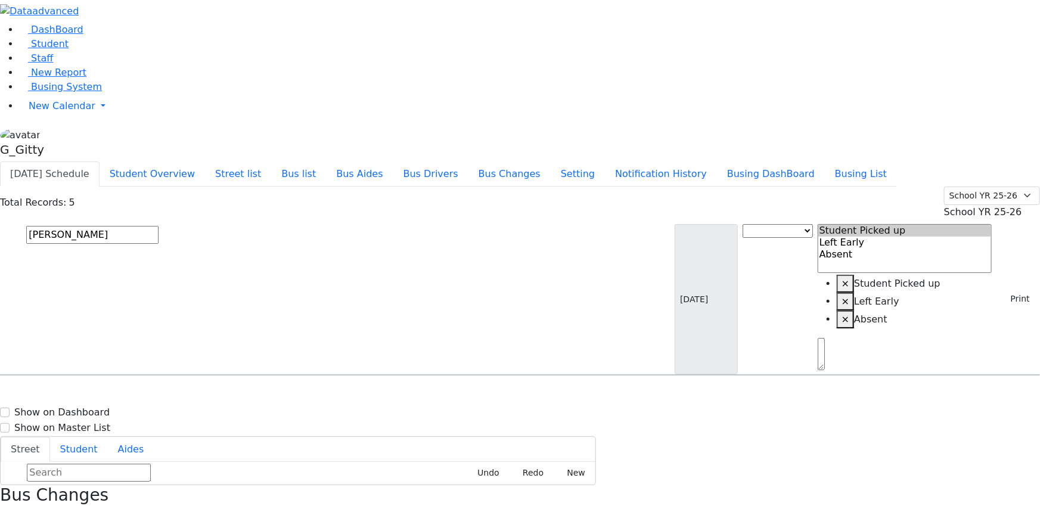
drag, startPoint x: 773, startPoint y: 240, endPoint x: 756, endPoint y: 238, distance: 16.8
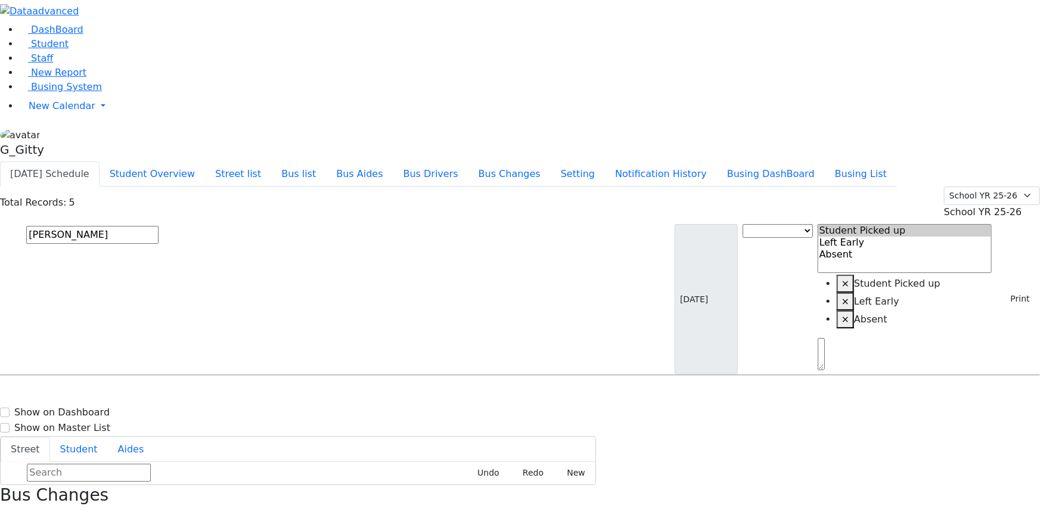
drag, startPoint x: 790, startPoint y: 311, endPoint x: 759, endPoint y: 310, distance: 31.0
drag, startPoint x: 775, startPoint y: 235, endPoint x: 750, endPoint y: 235, distance: 25.6
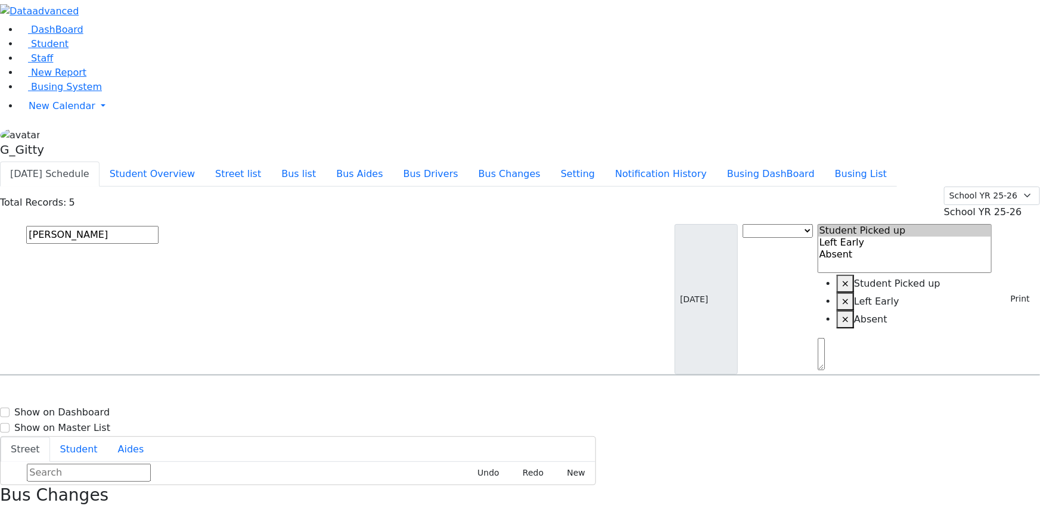
drag, startPoint x: 774, startPoint y: 159, endPoint x: 761, endPoint y: 159, distance: 12.5
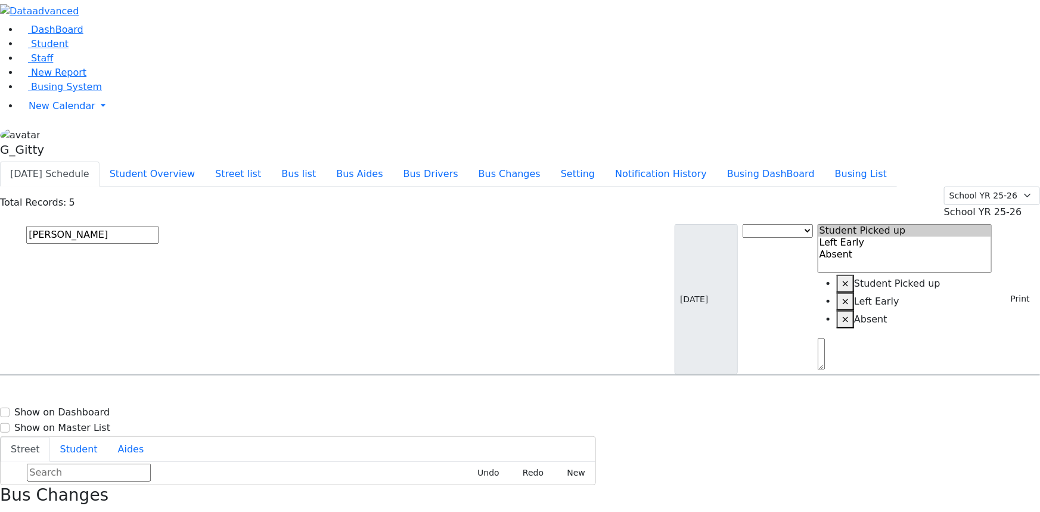
click at [326, 162] on button "Bus list" at bounding box center [298, 174] width 55 height 25
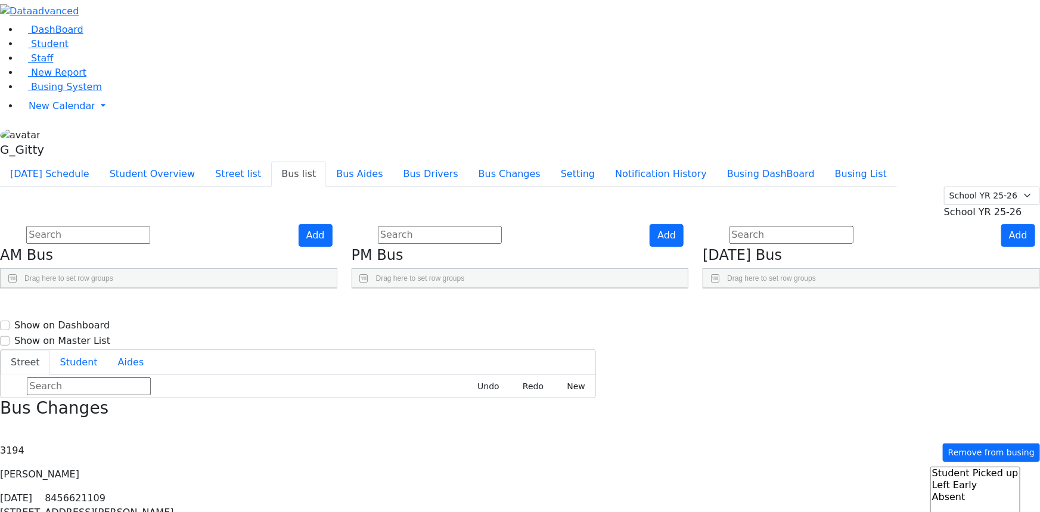
click at [626, 338] on use "Press SPACE to select this row." at bounding box center [626, 338] width 0 height 0
click at [481, 226] on input "text" at bounding box center [440, 235] width 124 height 18
click at [736, 289] on div "Add [DATE] Bus Drag here to set row groups Drag here to set column labels [GEOG…" at bounding box center [872, 256] width 352 height 65
click at [502, 226] on input "text" at bounding box center [440, 235] width 124 height 18
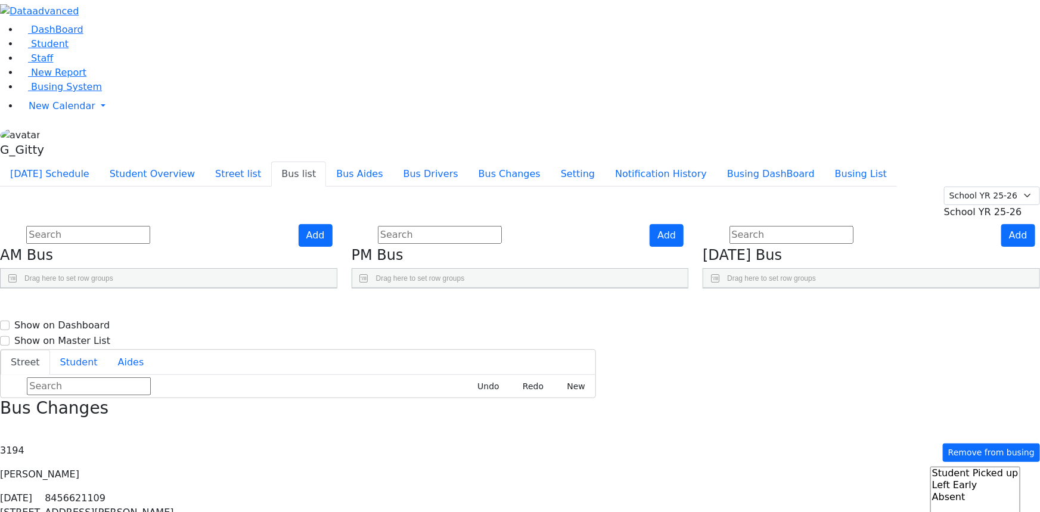
click at [781, 226] on input "text" at bounding box center [792, 235] width 124 height 18
drag, startPoint x: 779, startPoint y: 42, endPoint x: 682, endPoint y: 57, distance: 97.7
click at [778, 187] on div "Summer YR 25 School YR 25-26 Summer YR 25 School YR 24-25 Summer YR 24 School Y…" at bounding box center [520, 203] width 1040 height 33
drag, startPoint x: 589, startPoint y: 75, endPoint x: 541, endPoint y: 67, distance: 48.9
click at [502, 226] on input "text" at bounding box center [440, 235] width 124 height 18
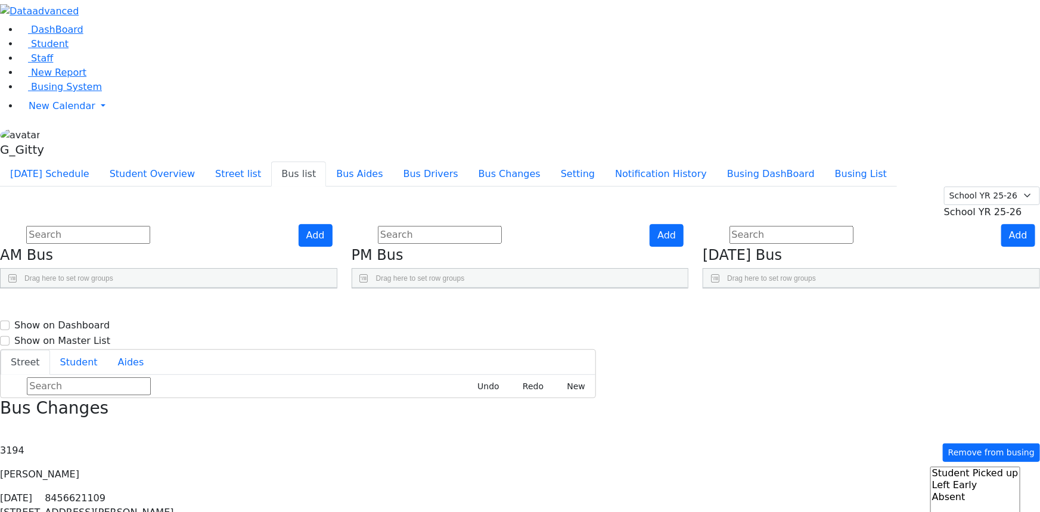
click at [517, 187] on div "Summer YR 25 School YR 25-26 Summer YR 25 School YR 24-25 Summer YR 24 School Y…" at bounding box center [520, 203] width 1040 height 33
click at [150, 226] on input "text" at bounding box center [88, 235] width 124 height 18
click at [258, 187] on div "Summer YR 25 School YR 25-26 Summer YR 25 School YR 24-25 Summer YR 24 School Y…" at bounding box center [520, 203] width 1040 height 33
click at [150, 226] on input "text" at bounding box center [88, 235] width 124 height 18
click at [294, 187] on div "Summer YR 25 School YR 25-26 Summer YR 25 School YR 24-25 Summer YR 24 School Y…" at bounding box center [520, 203] width 1040 height 33
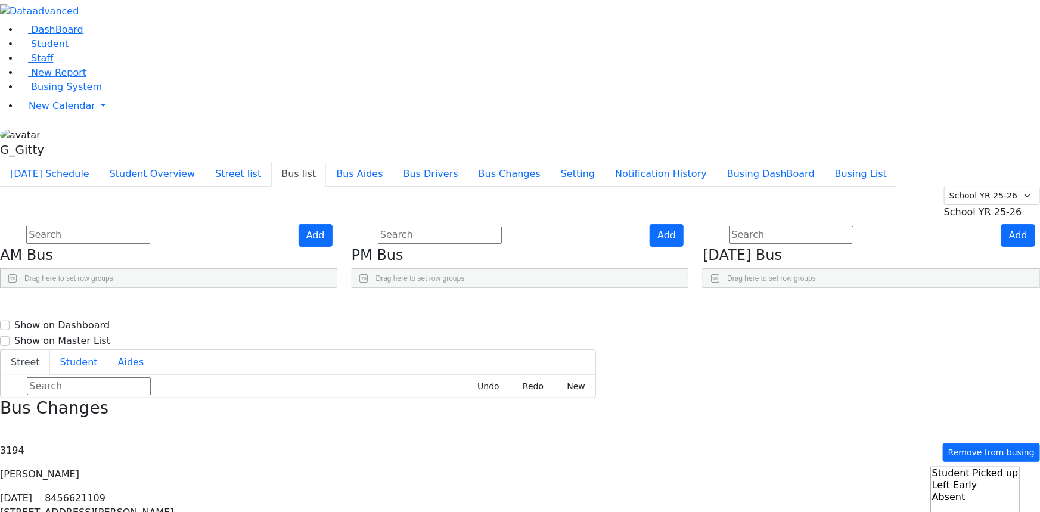
click at [480, 226] on input "text" at bounding box center [440, 235] width 124 height 18
click at [508, 187] on div "Summer YR 25 School YR 25-26 Summer YR 25 School YR 24-25 Summer YR 24 School Y…" at bounding box center [520, 203] width 1040 height 33
click at [826, 226] on input "text" at bounding box center [792, 235] width 124 height 18
click at [793, 187] on div "Summer YR 25 School YR 25-26 Summer YR 25 School YR 24-25 Summer YR 24 School Y…" at bounding box center [520, 203] width 1040 height 33
click at [799, 226] on input "text" at bounding box center [792, 235] width 124 height 18
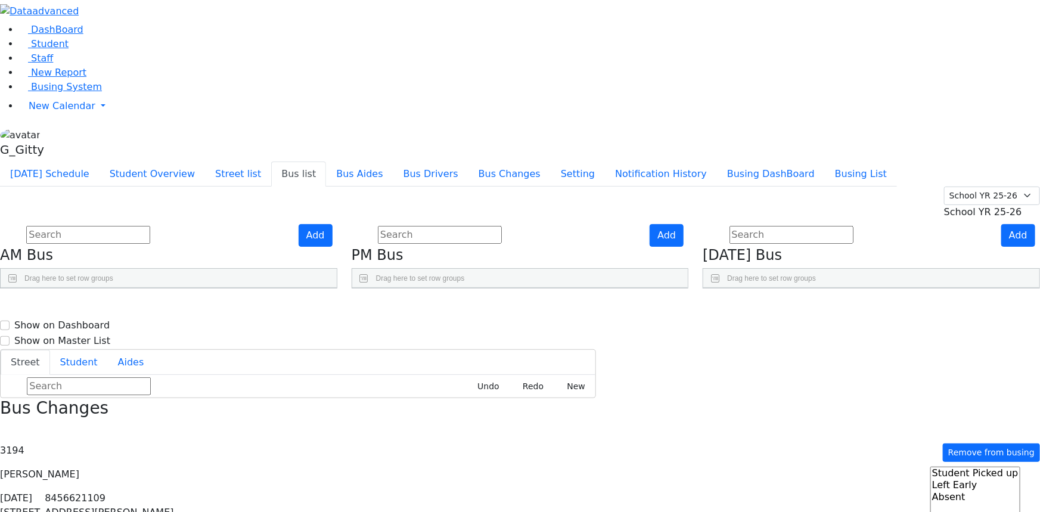
drag, startPoint x: 572, startPoint y: 73, endPoint x: 530, endPoint y: 63, distance: 42.9
click at [502, 226] on input "text" at bounding box center [440, 235] width 124 height 18
click at [497, 187] on div "Summer YR 25 School YR 25-26 Summer YR 25 School YR 24-25 Summer YR 24 School Y…" at bounding box center [520, 203] width 1040 height 33
click at [150, 226] on input "text" at bounding box center [88, 235] width 124 height 18
click at [342, 187] on div "Summer YR 25 School YR 25-26 Summer YR 25 School YR 24-25 Summer YR 24 School Y…" at bounding box center [520, 203] width 1040 height 33
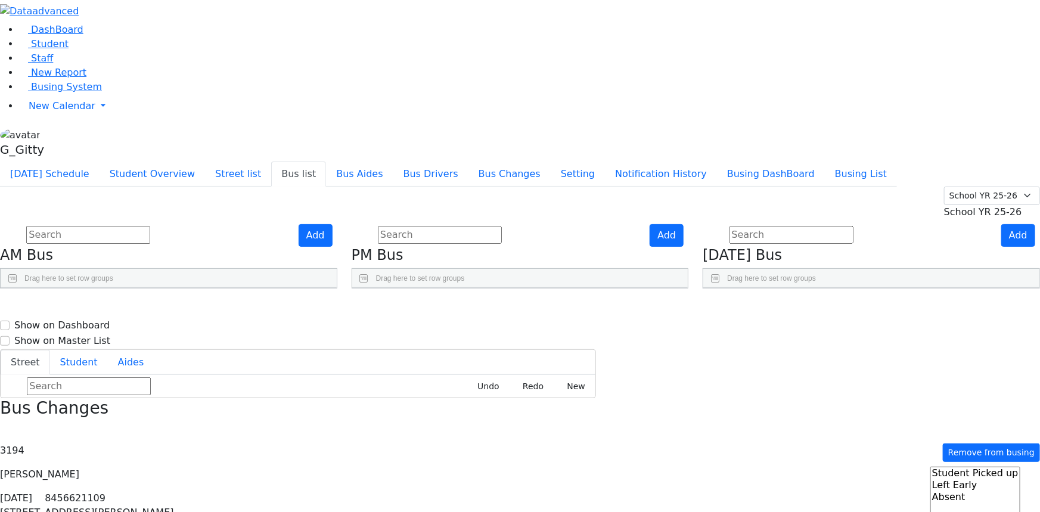
click at [61, 92] on span "Busing System" at bounding box center [66, 86] width 71 height 11
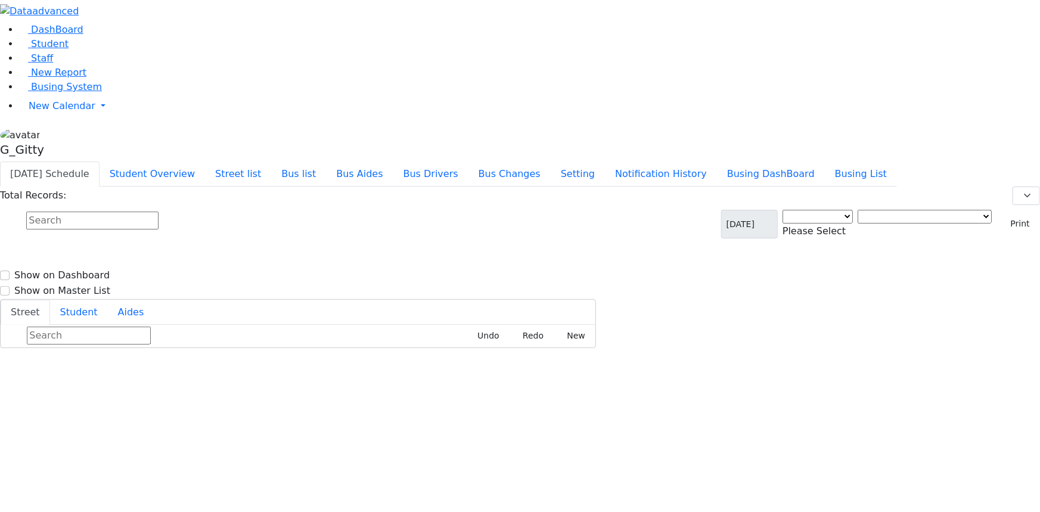
select select "3"
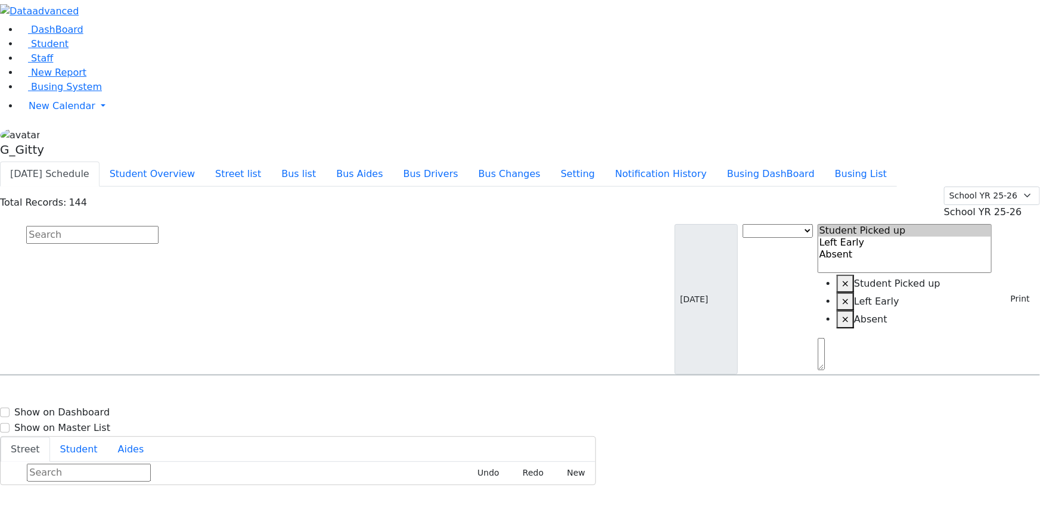
click at [159, 226] on input "text" at bounding box center [92, 235] width 132 height 18
type input "[PERSON_NAME]"
click at [95, 439] on span "8457837922" at bounding box center [67, 444] width 55 height 10
select select
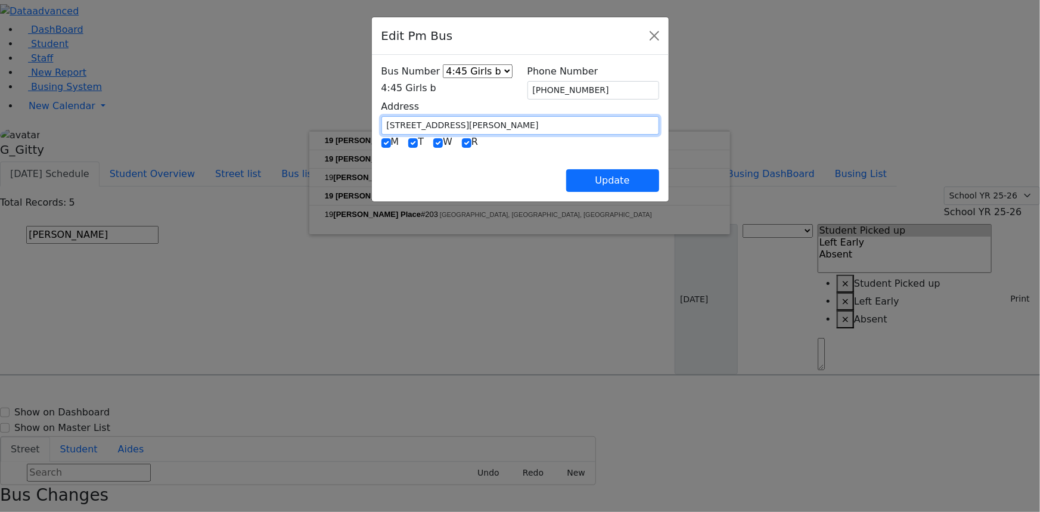
drag, startPoint x: 403, startPoint y: 122, endPoint x: 290, endPoint y: 122, distance: 113.2
click at [290, 122] on div "Edit Pm Bus Bus Number KJ-4 MA-13 RH-20 RV-21 PT KJ-1 KJ-2 KJ-3 KJ-5 KJ-6 WA-9 …" at bounding box center [520, 256] width 1040 height 512
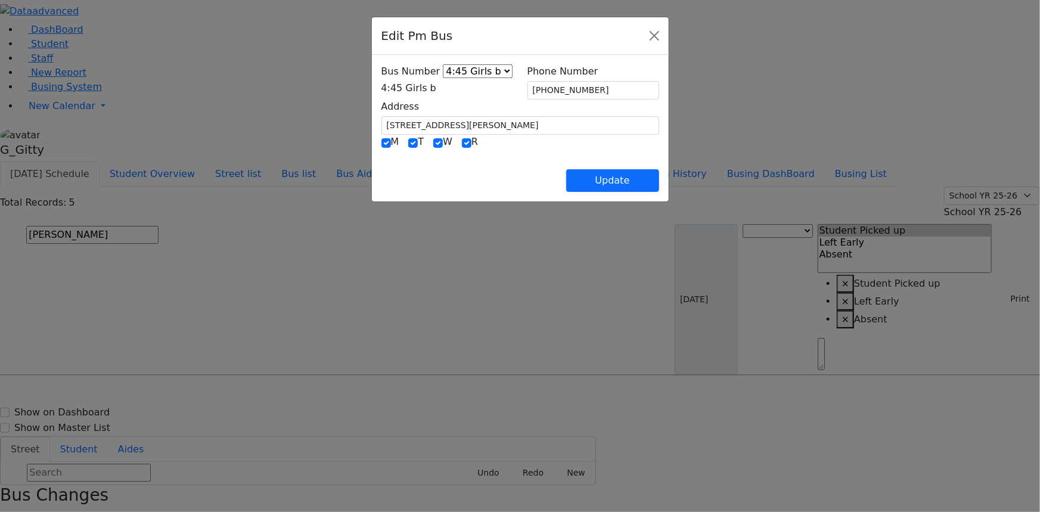
type input "4 Minkach Wy"
click at [433, 156] on div "Update" at bounding box center [520, 171] width 278 height 42
drag, startPoint x: 595, startPoint y: 88, endPoint x: 553, endPoint y: 86, distance: 41.8
click at [553, 86] on input "(845) 783-7922" at bounding box center [593, 90] width 132 height 18
type input "(845) 806-0501"
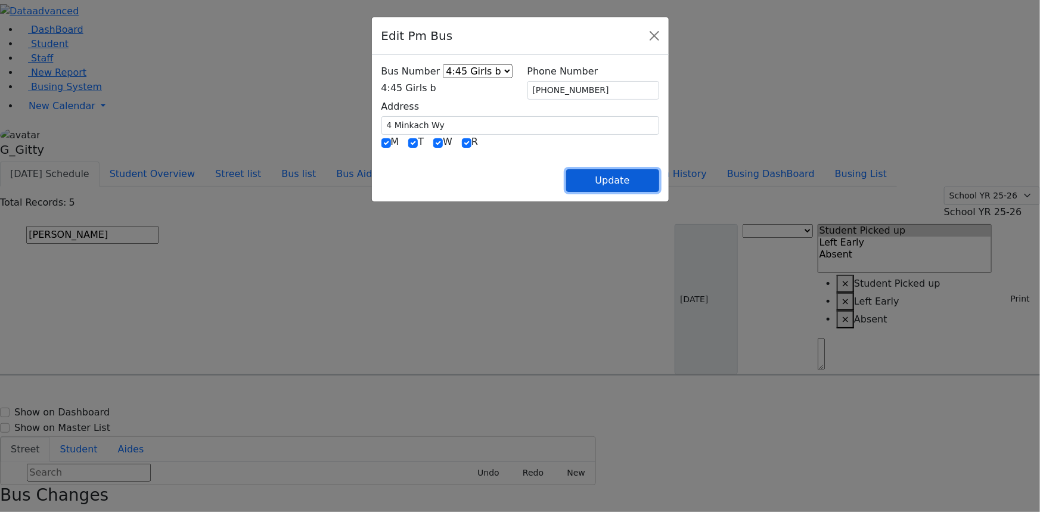
click at [659, 173] on button "Update" at bounding box center [612, 180] width 93 height 23
select select
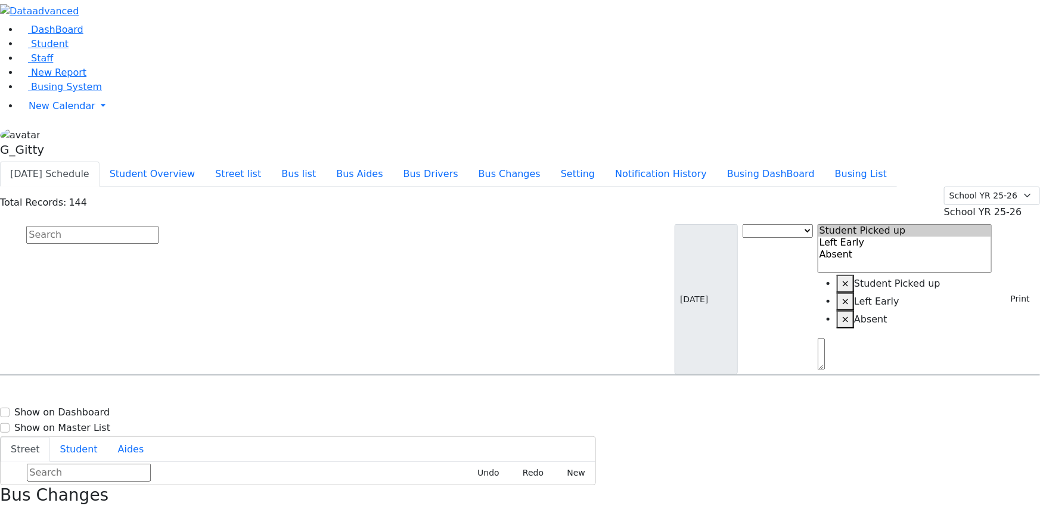
click at [159, 226] on input "text" at bounding box center [92, 235] width 132 height 18
click at [7, 511] on icon "button" at bounding box center [4, 517] width 7 height 7
click at [326, 162] on button "Bus list" at bounding box center [298, 174] width 55 height 25
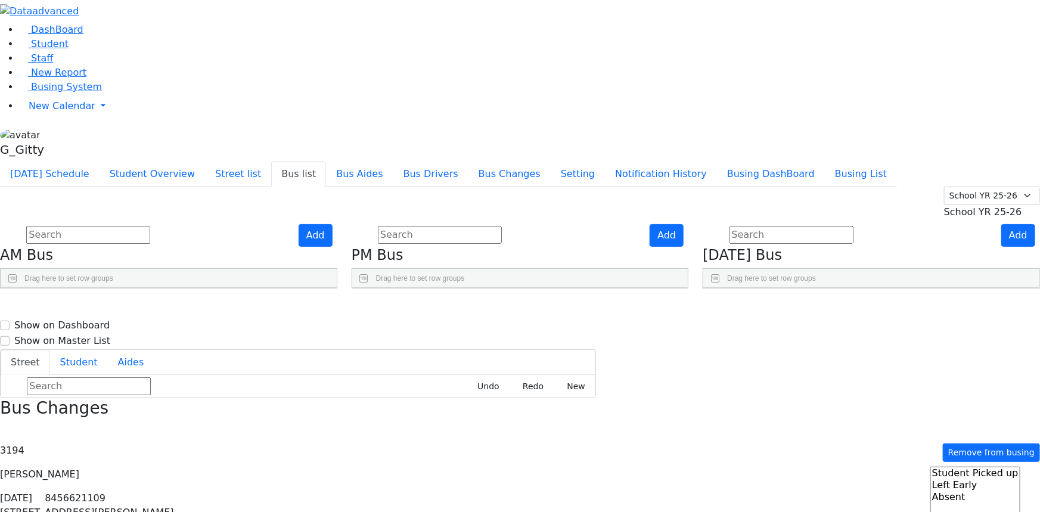
scroll to position [383, 0]
drag, startPoint x: 667, startPoint y: 456, endPoint x: 658, endPoint y: 448, distance: 11.8
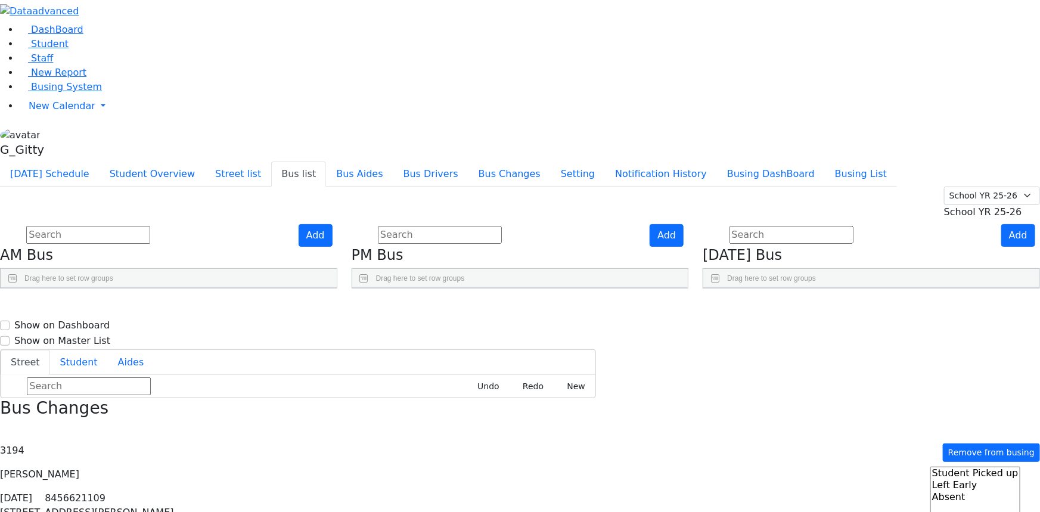
click at [40, 92] on span "Busing System" at bounding box center [66, 86] width 71 height 11
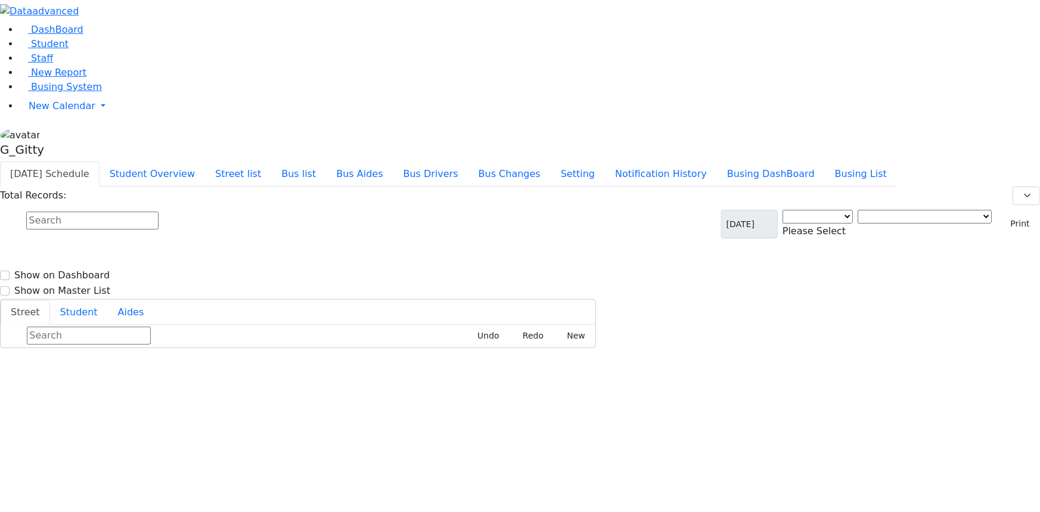
select select "3"
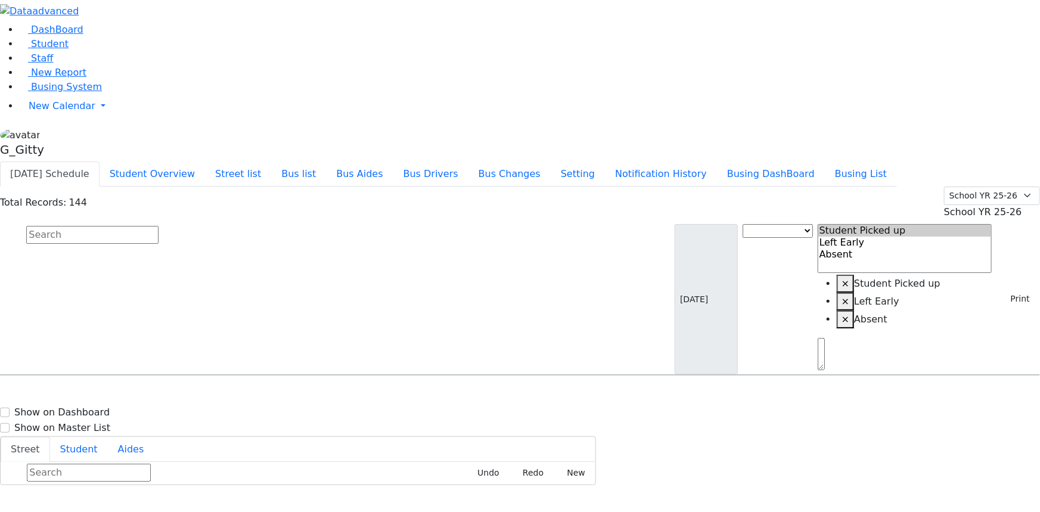
click at [159, 226] on input "text" at bounding box center [92, 235] width 132 height 18
type input "si"
drag, startPoint x: 198, startPoint y: 153, endPoint x: 266, endPoint y: 150, distance: 68.0
click at [95, 422] on h6 "[PERSON_NAME]" at bounding box center [52, 427] width 88 height 11
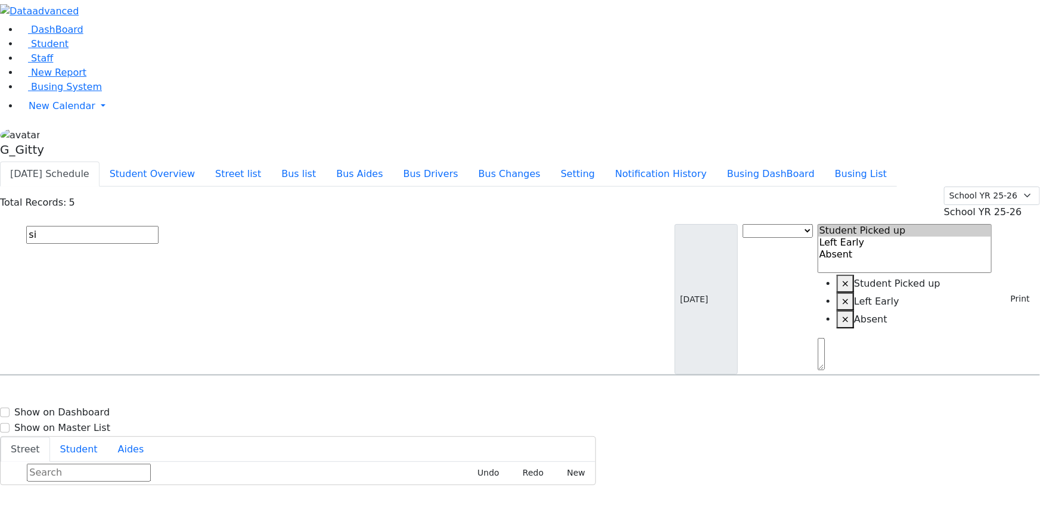
select select
drag, startPoint x: 1000, startPoint y: 495, endPoint x: 846, endPoint y: 436, distance: 164.7
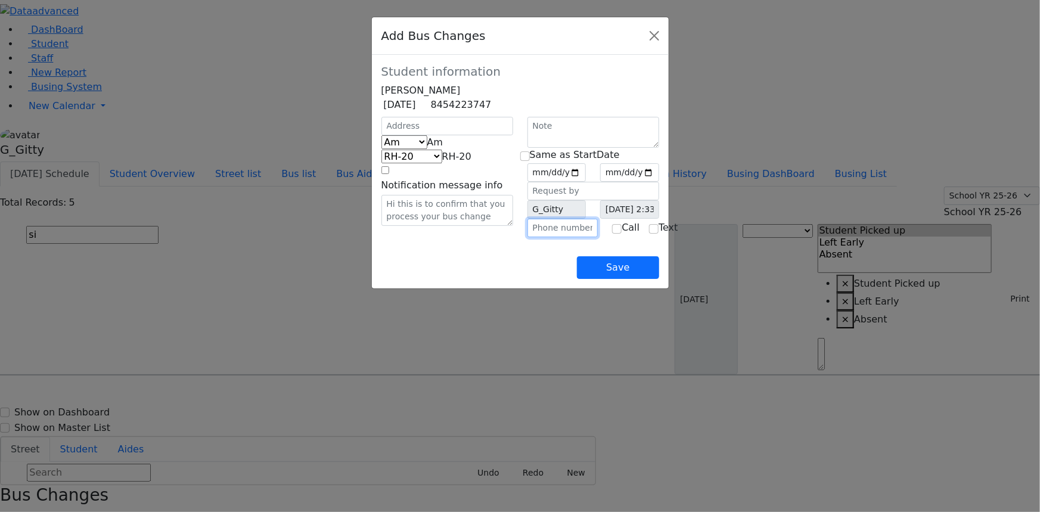
click at [572, 237] on input "text" at bounding box center [562, 228] width 71 height 18
type input "(845) 806-7216"
drag, startPoint x: 526, startPoint y: 290, endPoint x: 533, endPoint y: 280, distance: 12.4
click at [525, 279] on div "Save" at bounding box center [520, 258] width 278 height 42
click at [381, 135] on input "text" at bounding box center [447, 126] width 132 height 18
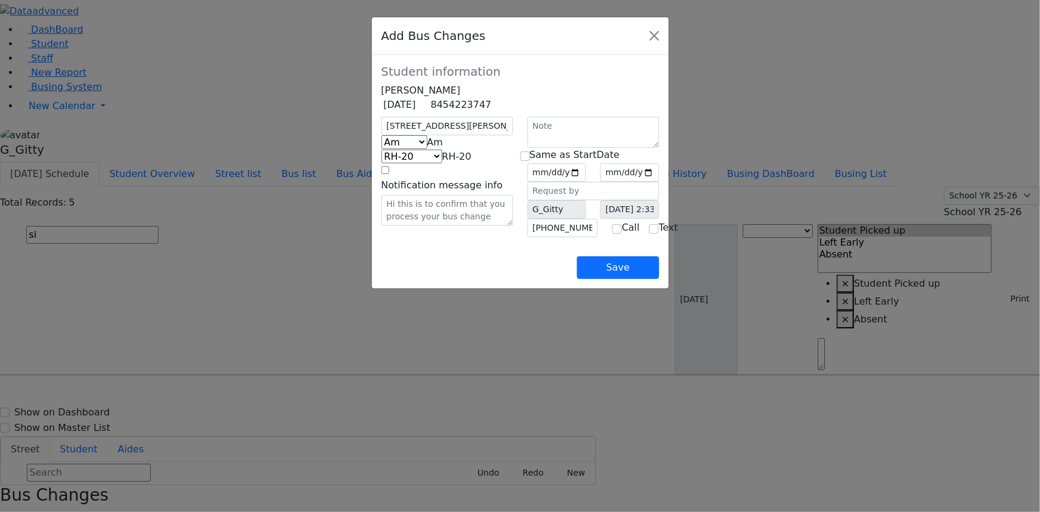
type input "4 Krolla Dr"
select select "391"
click at [427, 148] on span "Am" at bounding box center [435, 141] width 16 height 11
select select "2"
select select "337"
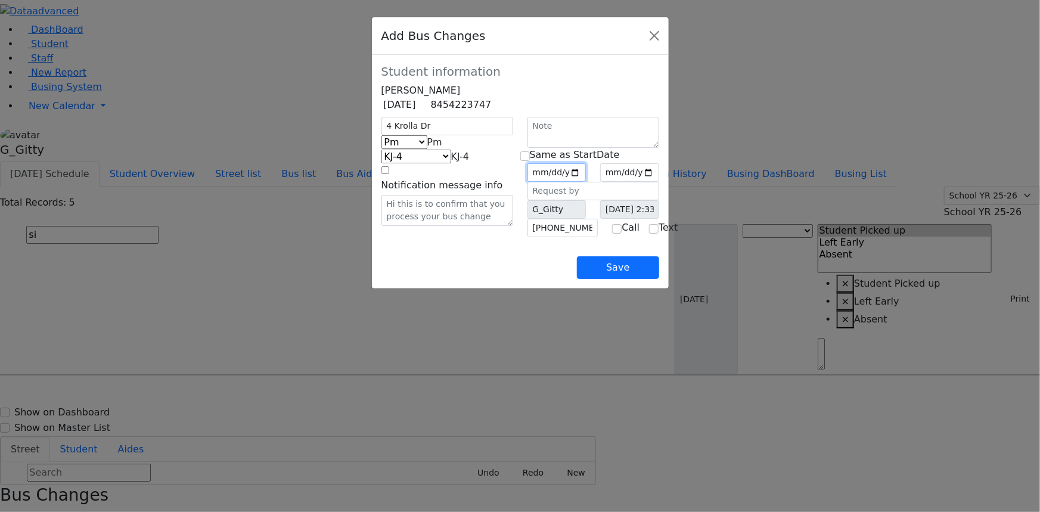
click at [587, 182] on input "date" at bounding box center [556, 172] width 59 height 18
type input "2025-09-08"
click at [525, 161] on input "checkbox" at bounding box center [525, 156] width 10 height 10
checkbox input "true"
type input "2025-09-08"
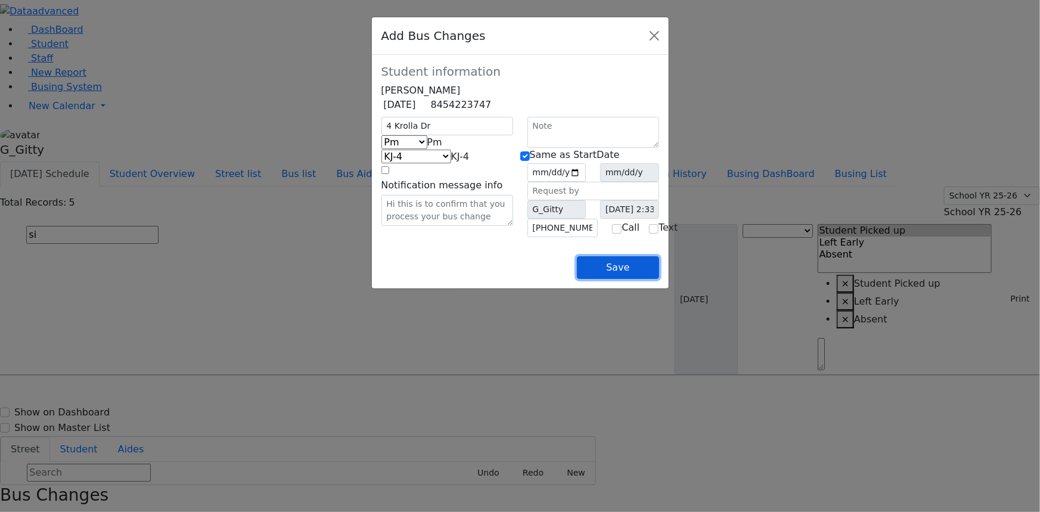
click at [659, 279] on button "Save" at bounding box center [618, 267] width 82 height 23
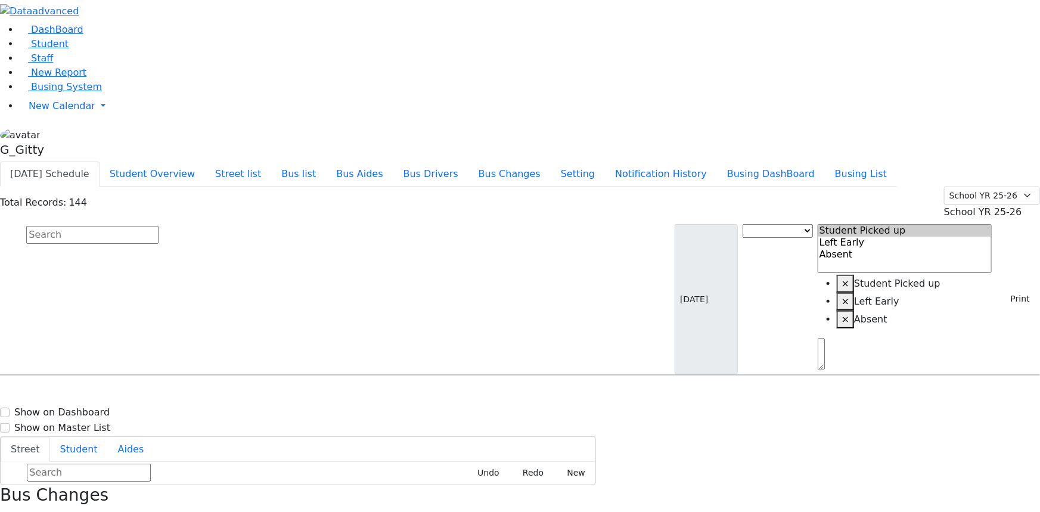
click at [159, 226] on input "text" at bounding box center [92, 235] width 132 height 18
type input "jaco"
click at [296, 424] on div "15 Satmar Dr. #202" at bounding box center [222, 439] width 148 height 30
select select
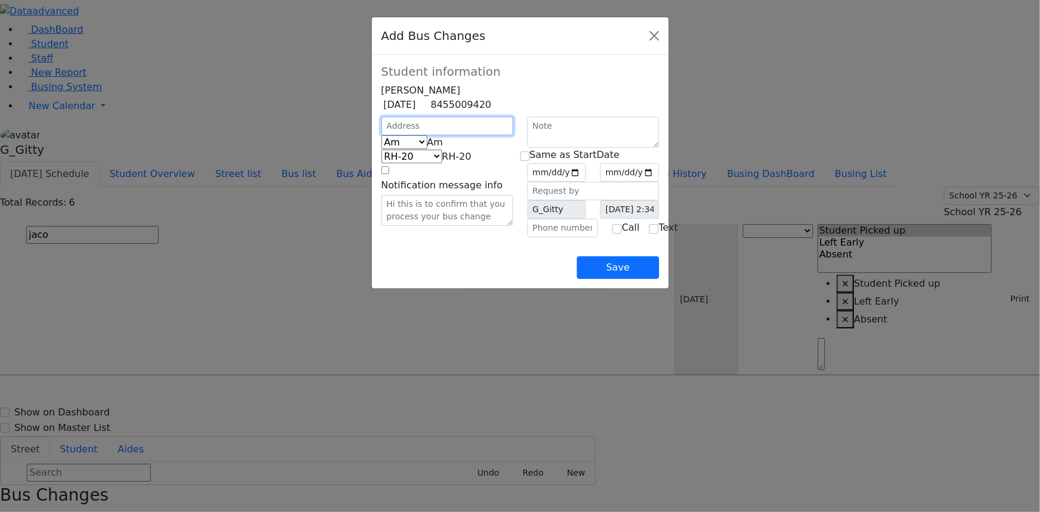
click at [427, 135] on input "text" at bounding box center [447, 126] width 132 height 18
type input "15 Satmar Dr"
select select "391"
click at [427, 148] on span "Am" at bounding box center [435, 141] width 16 height 11
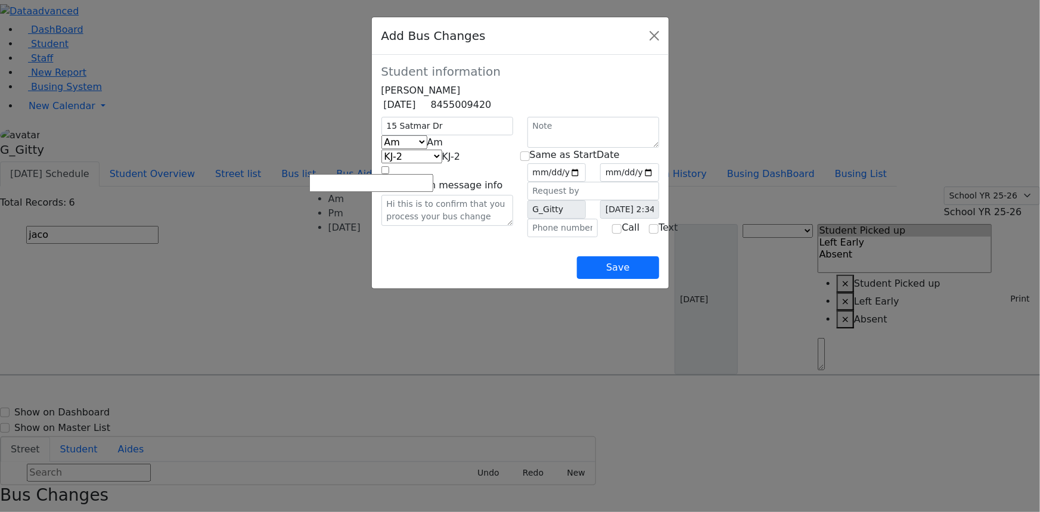
select select "2"
select select "337"
click at [545, 237] on input "text" at bounding box center [562, 228] width 71 height 18
type input "(845) 782-7863"
click at [437, 279] on div "Save" at bounding box center [520, 258] width 278 height 42
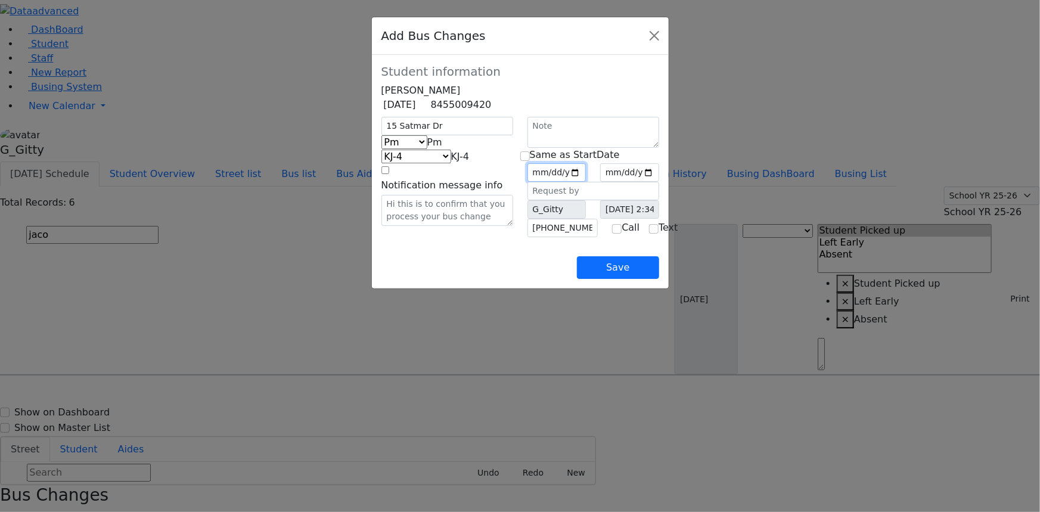
click at [587, 182] on input "date" at bounding box center [556, 172] width 59 height 18
type input "2025-09-08"
drag, startPoint x: 529, startPoint y: 170, endPoint x: 534, endPoint y: 182, distance: 12.8
click at [529, 161] on input "checkbox" at bounding box center [525, 156] width 10 height 10
checkbox input "true"
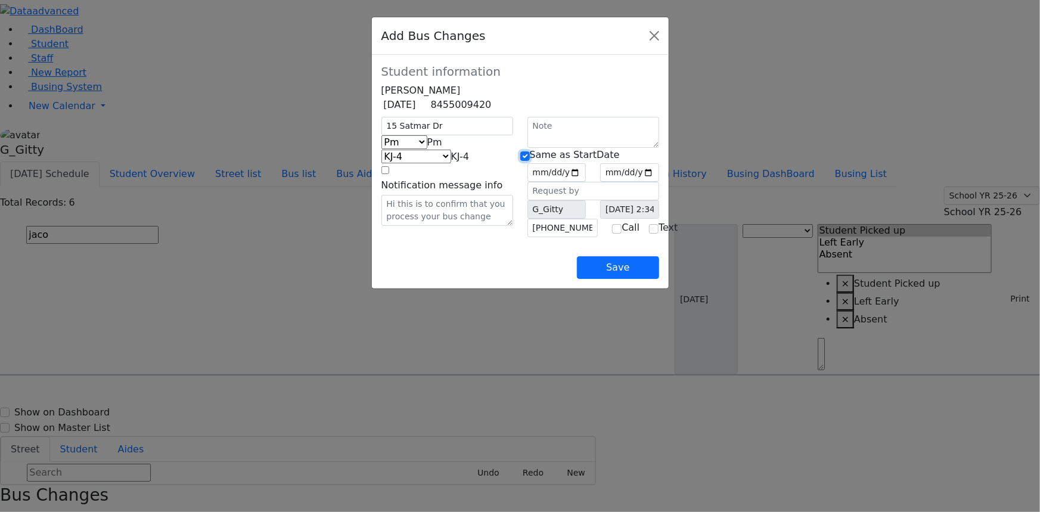
type input "2025-09-08"
click at [495, 237] on div "15 Satmar Dr Am Pm Friday Pm KJ-4 MA-13 RH-20 RV-21 PT KJ-1 KJ-2 KJ-3 KJ-5 KJ-6…" at bounding box center [447, 177] width 146 height 120
drag, startPoint x: 680, startPoint y: 315, endPoint x: 723, endPoint y: 303, distance: 44.5
click at [659, 279] on button "Save" at bounding box center [618, 267] width 82 height 23
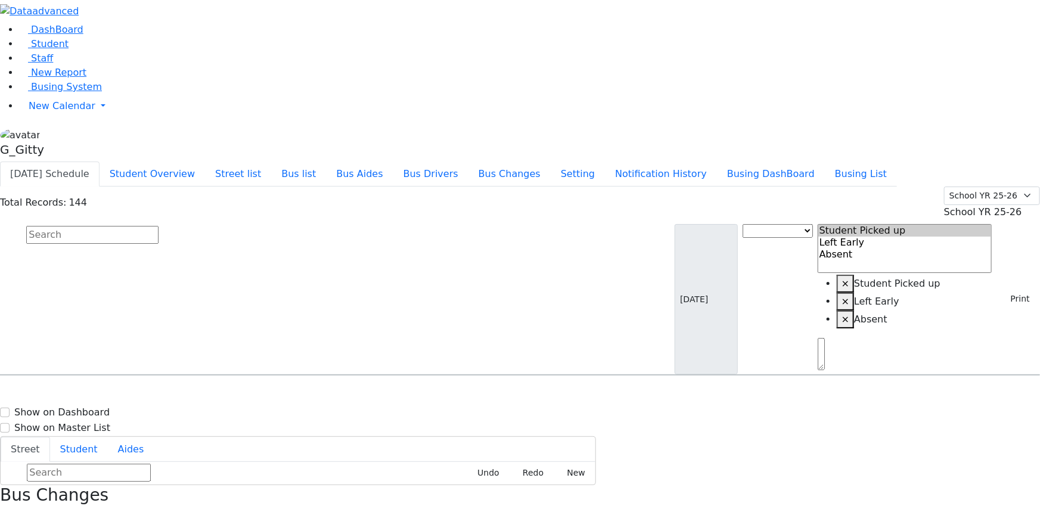
click at [159, 226] on input "text" at bounding box center [92, 235] width 132 height 18
type input "halper"
click at [95, 392] on h6 "Halpert Shaye" at bounding box center [52, 397] width 88 height 11
select select
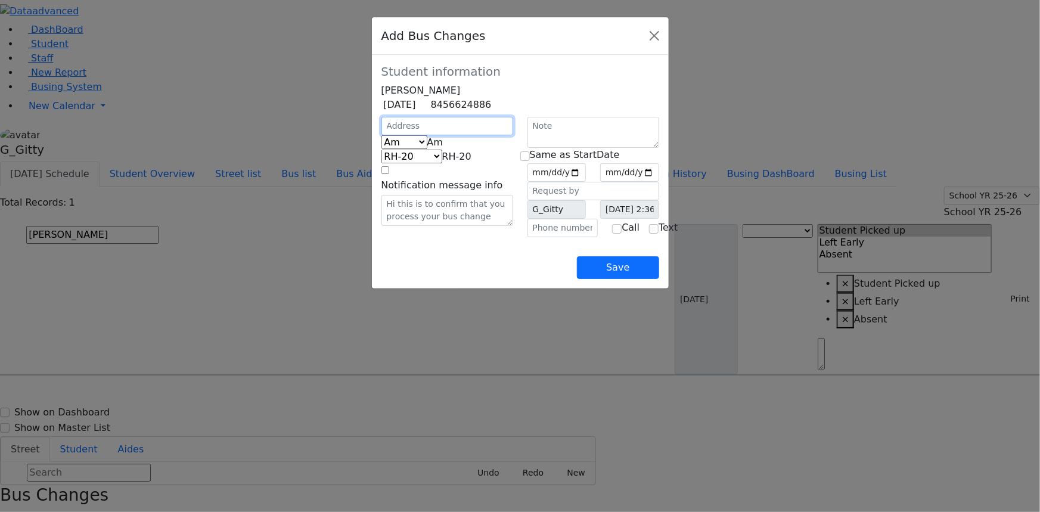
click at [381, 135] on input "text" at bounding box center [447, 126] width 132 height 18
type input "2 Austra Pkwy"
select select "395"
click at [427, 148] on span "Am" at bounding box center [435, 141] width 16 height 11
click at [587, 182] on input "date" at bounding box center [556, 172] width 59 height 18
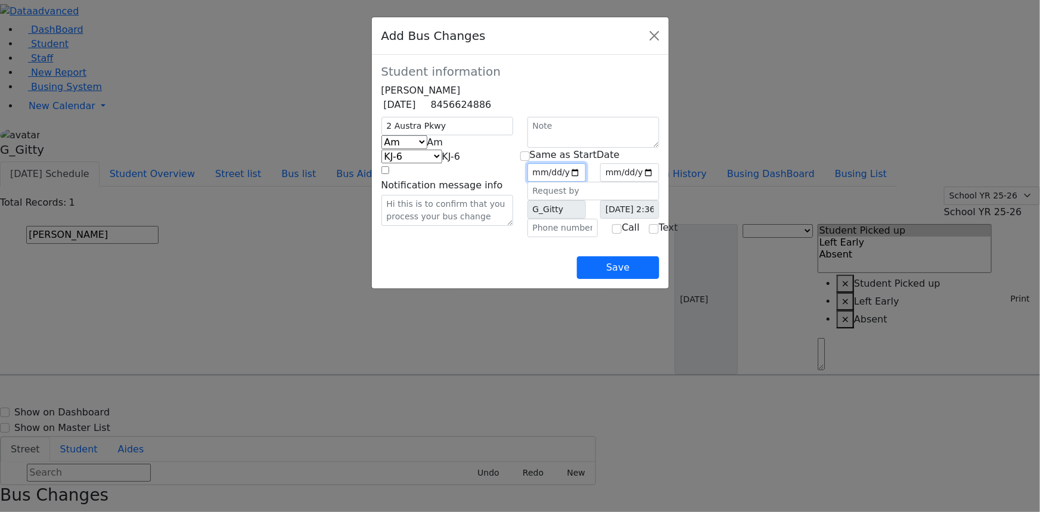
type input "2025-09-09"
click at [659, 182] on input "date" at bounding box center [629, 172] width 59 height 18
type input "2025-09-15"
drag, startPoint x: 544, startPoint y: 262, endPoint x: 557, endPoint y: 265, distance: 13.4
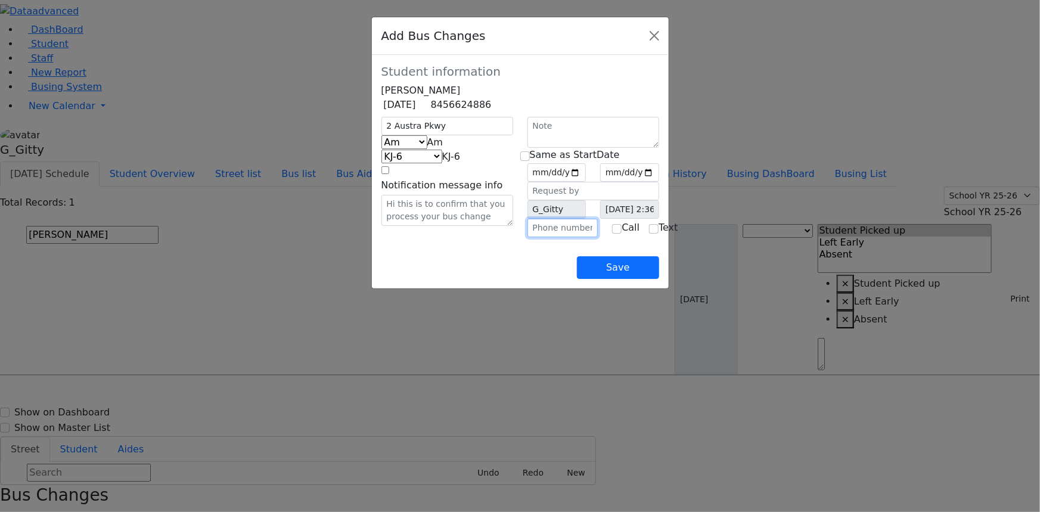
click at [544, 237] on input "text" at bounding box center [562, 228] width 71 height 18
type input "(845) 738-3029"
click at [541, 279] on div "Save" at bounding box center [520, 258] width 278 height 42
click at [659, 279] on button "Save" at bounding box center [618, 267] width 82 height 23
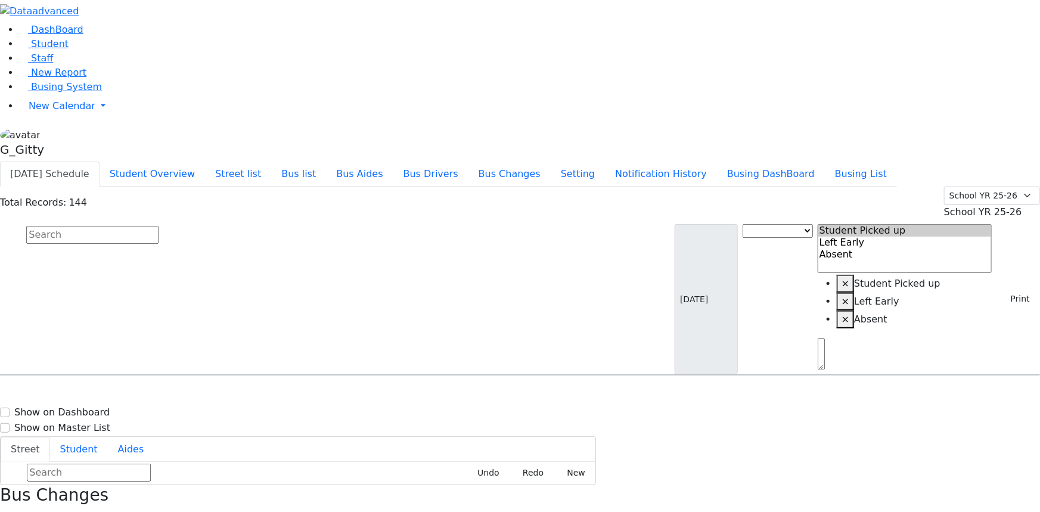
click at [159, 226] on input "text" at bounding box center [92, 235] width 132 height 18
type input "blu"
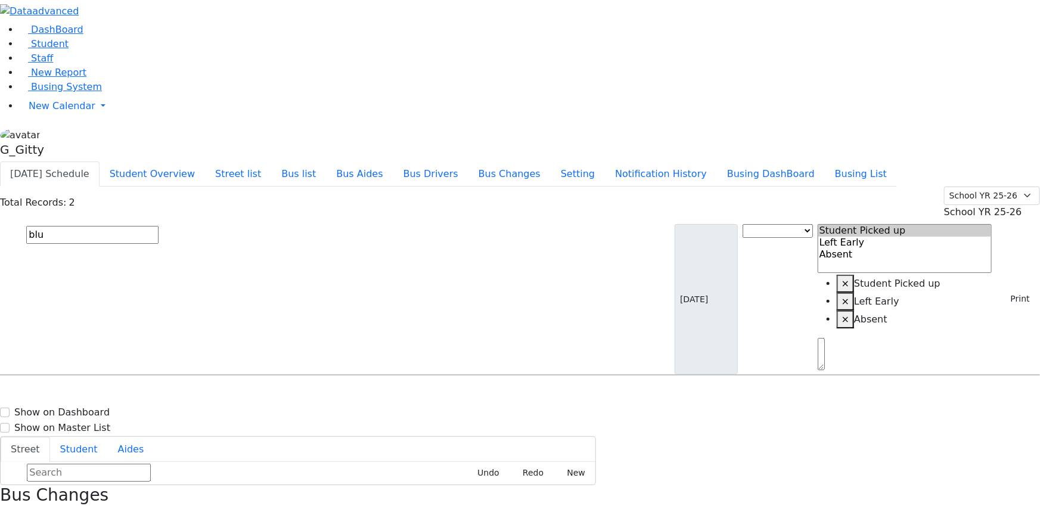
click at [95, 409] on h6 "5/6/2011 8454215252" at bounding box center [52, 414] width 88 height 11
select select "1"
click at [159, 226] on input "text" at bounding box center [92, 235] width 132 height 18
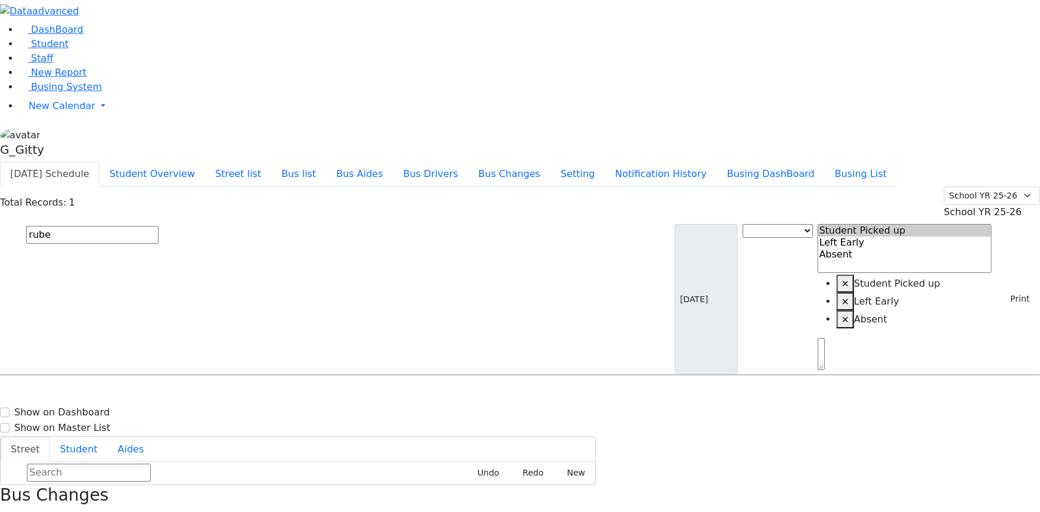
type input "rube"
click at [296, 394] on div "5 Pine Hill Rd." at bounding box center [222, 409] width 148 height 30
drag, startPoint x: 981, startPoint y: 61, endPoint x: 973, endPoint y: 75, distance: 15.5
select select "1"
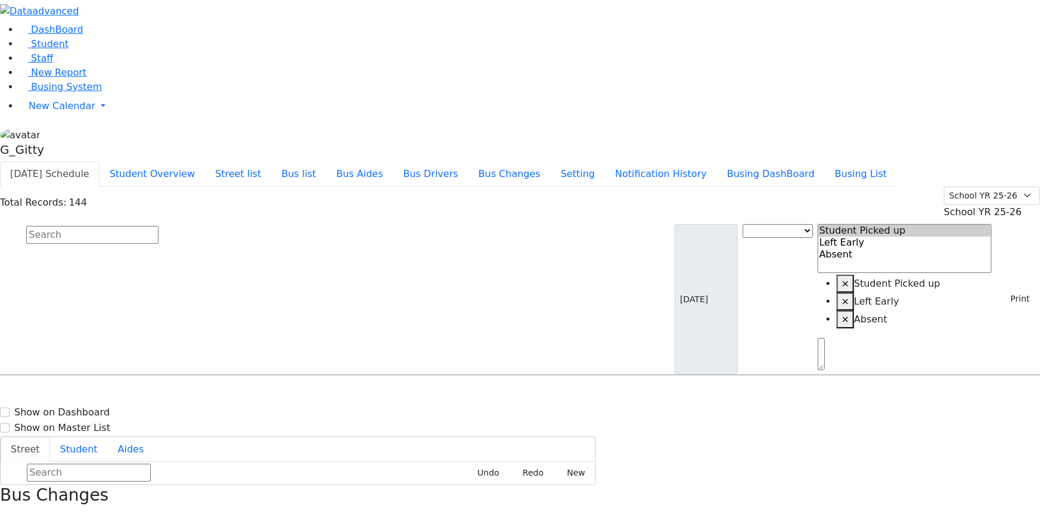
click at [159, 226] on input "text" at bounding box center [92, 235] width 132 height 18
type input "tei"
select select "1"
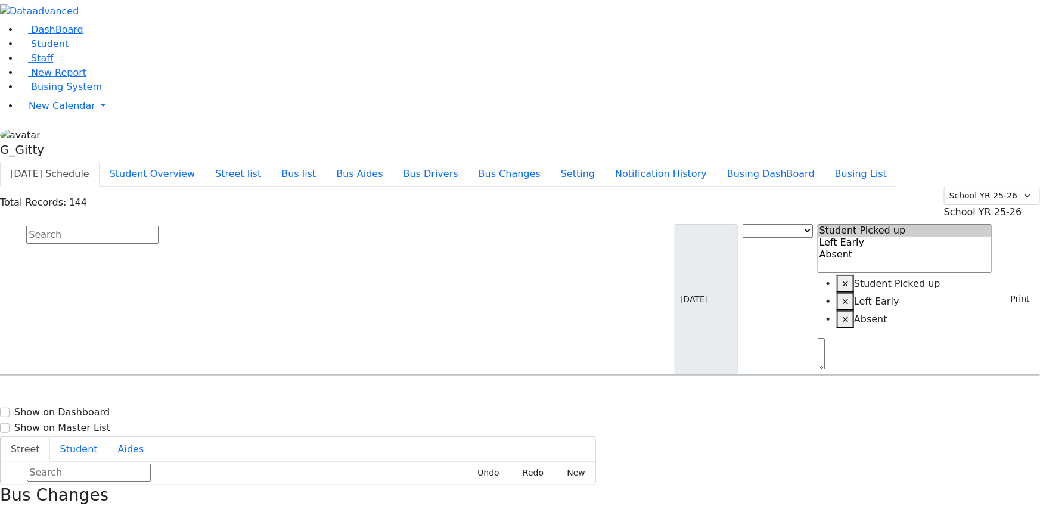
click at [159, 226] on input "text" at bounding box center [92, 235] width 132 height 18
type input "halper"
click at [296, 394] on div "15 Getzil Berger Blvd #103" at bounding box center [222, 409] width 148 height 30
select select "2"
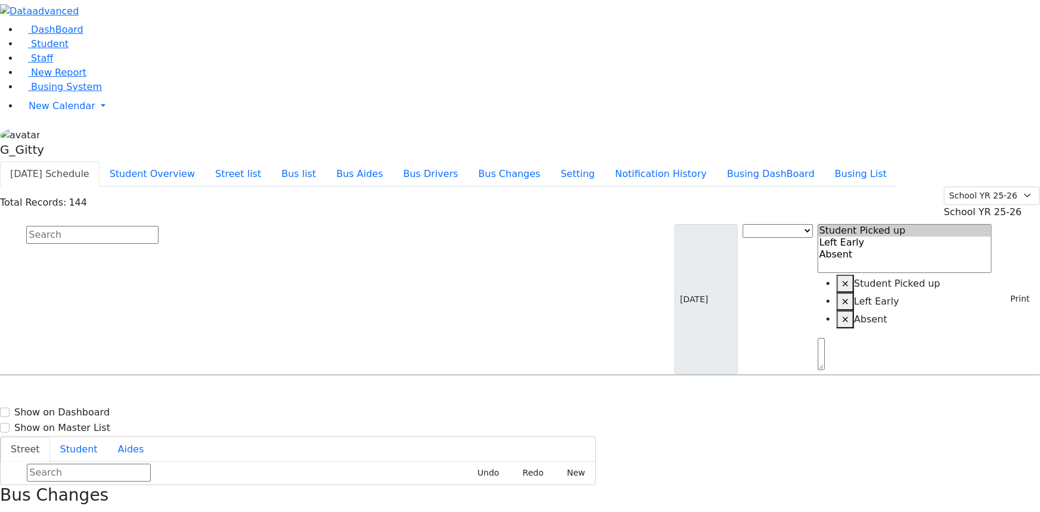
click at [159, 226] on input "text" at bounding box center [92, 235] width 132 height 18
click at [1021, 485] on div "Bus Changes" at bounding box center [520, 505] width 1040 height 41
click at [1023, 485] on div "Bus Changes" at bounding box center [520, 505] width 1040 height 41
click at [7, 511] on icon "button" at bounding box center [4, 517] width 7 height 7
click at [998, 290] on button "Print" at bounding box center [1016, 299] width 39 height 18
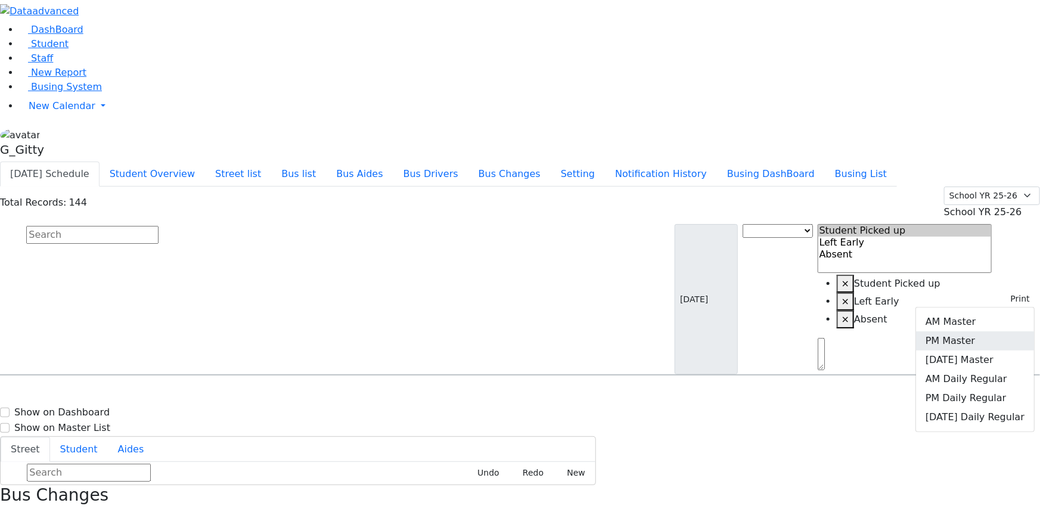
click at [959, 331] on link "PM Master" at bounding box center [975, 340] width 118 height 19
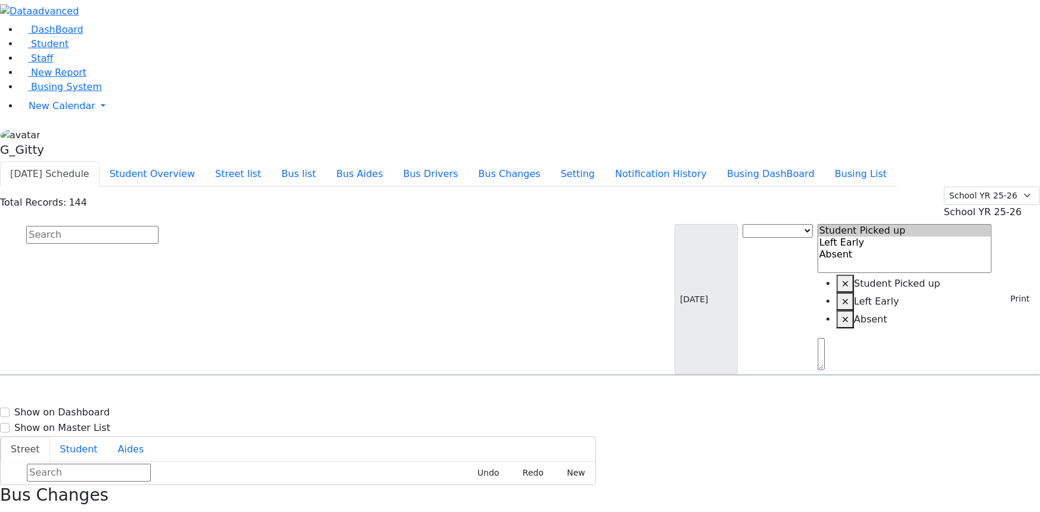
click at [159, 226] on input "text" at bounding box center [92, 235] width 132 height 18
type input "silber"
click at [95, 409] on span "8452386061" at bounding box center [67, 414] width 55 height 10
select select
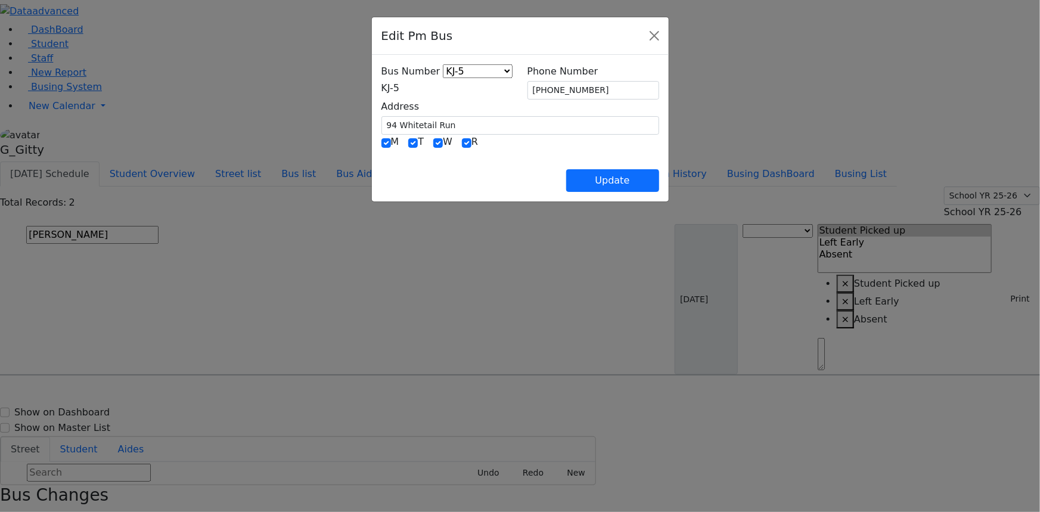
click at [381, 88] on span "KJ-5" at bounding box center [390, 87] width 18 height 11
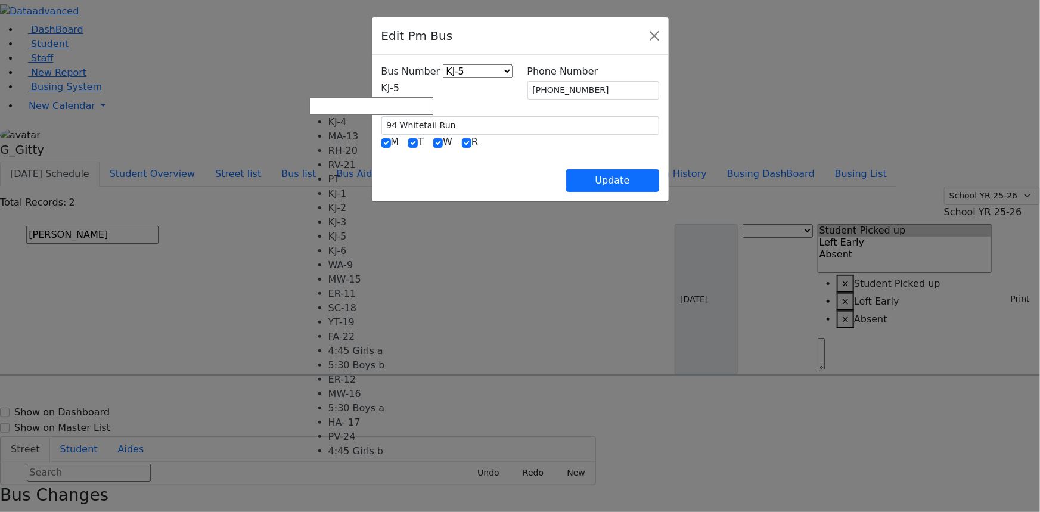
select select "419"
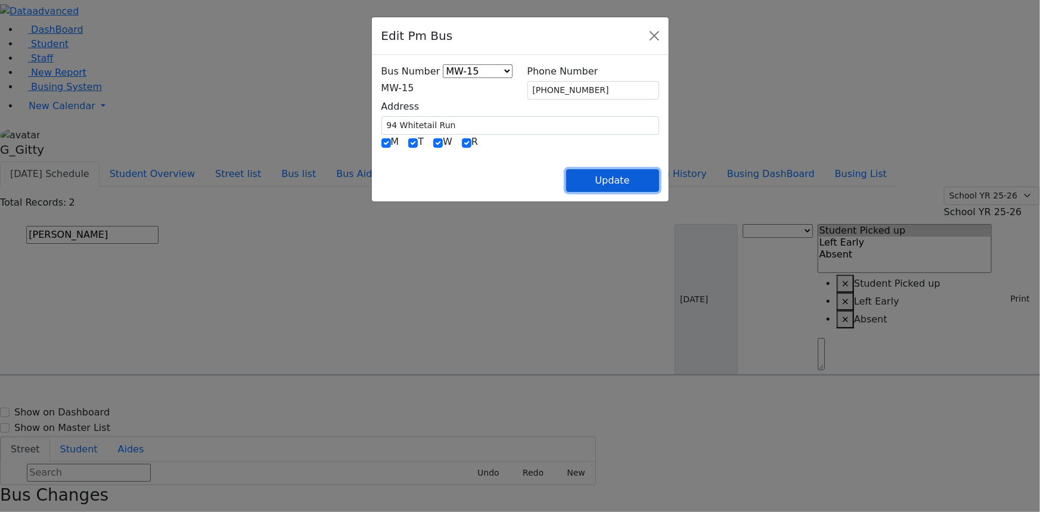
click at [659, 175] on button "Update" at bounding box center [612, 180] width 93 height 23
select select
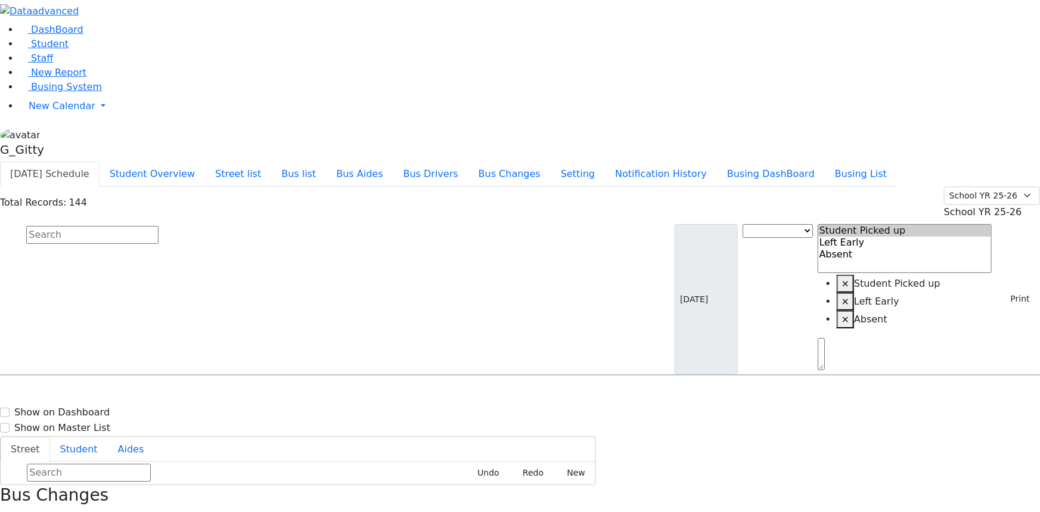
click at [159, 226] on input "text" at bounding box center [92, 235] width 132 height 18
click at [1, 511] on use "button" at bounding box center [1, 514] width 0 height 0
click at [879, 162] on button "Busing List" at bounding box center [861, 174] width 72 height 25
click at [81, 92] on span "Busing System" at bounding box center [66, 86] width 71 height 11
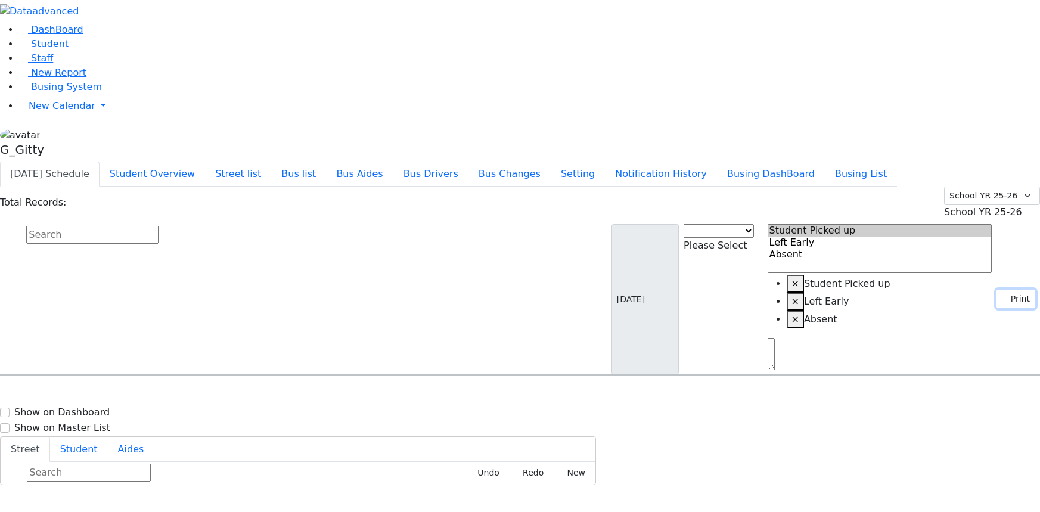
click at [1002, 296] on use "button" at bounding box center [1002, 296] width 0 height 0
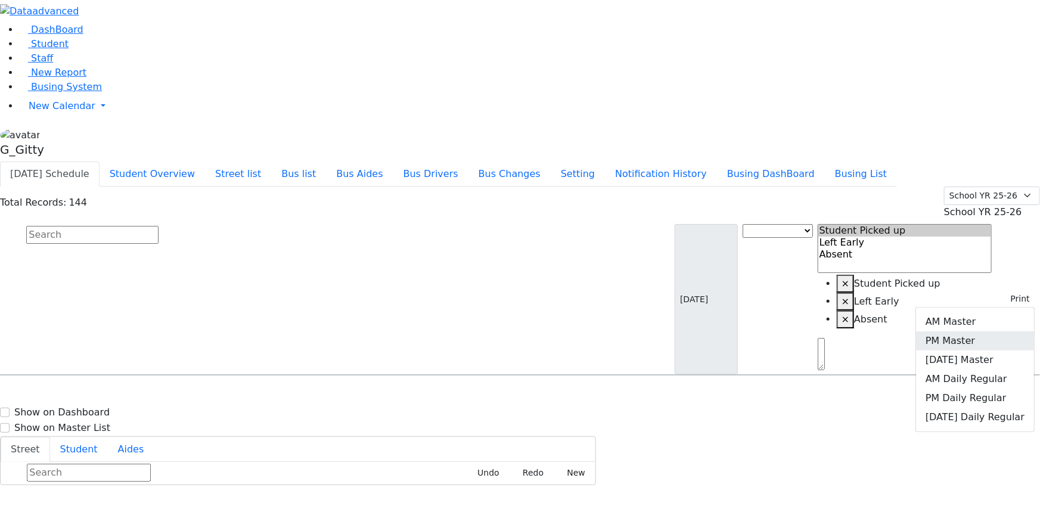
click at [983, 331] on link "PM Master" at bounding box center [975, 340] width 118 height 19
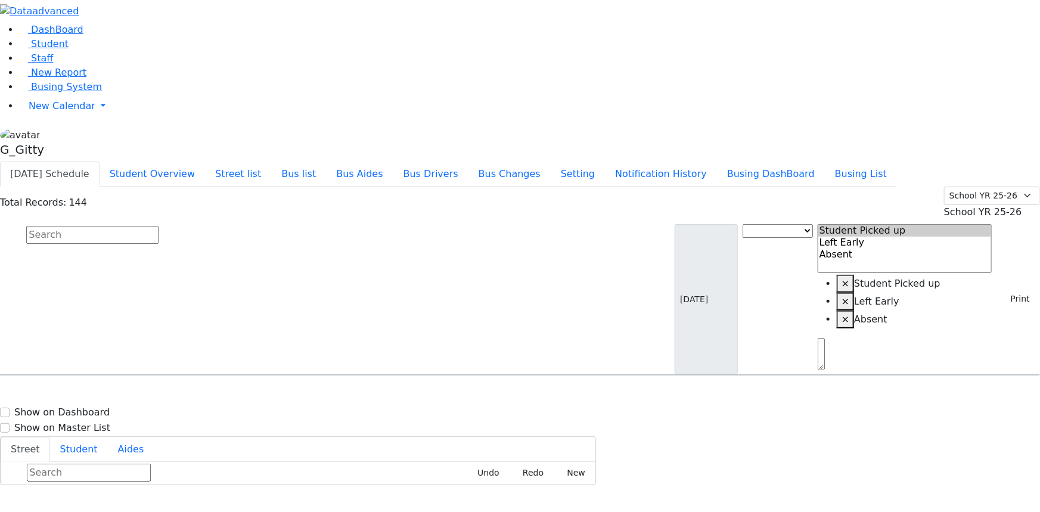
click at [159, 226] on input "text" at bounding box center [92, 235] width 132 height 18
type input "frie"
click at [159, 226] on input "frie" at bounding box center [92, 235] width 132 height 18
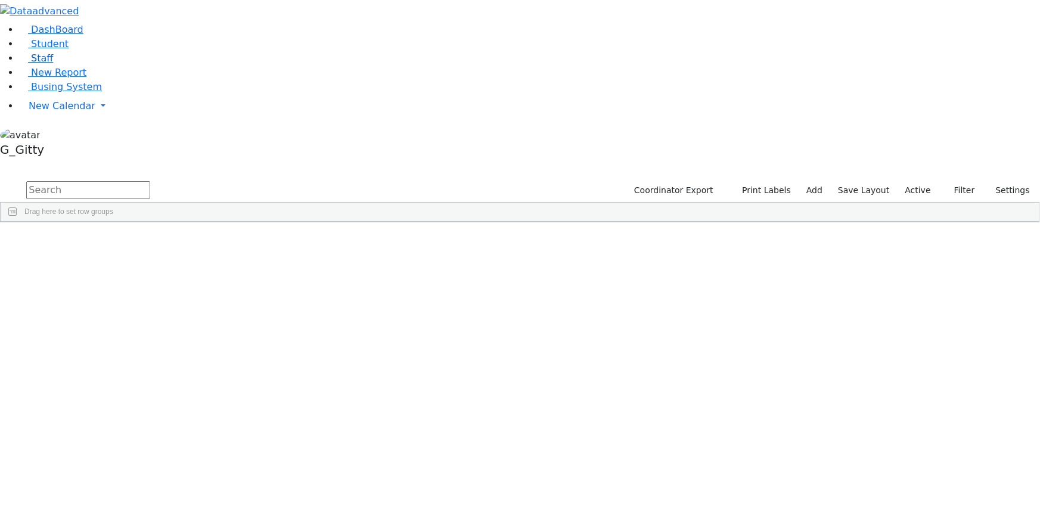
click at [53, 64] on link "Staff" at bounding box center [36, 57] width 34 height 11
click at [150, 181] on input "text" at bounding box center [88, 190] width 124 height 18
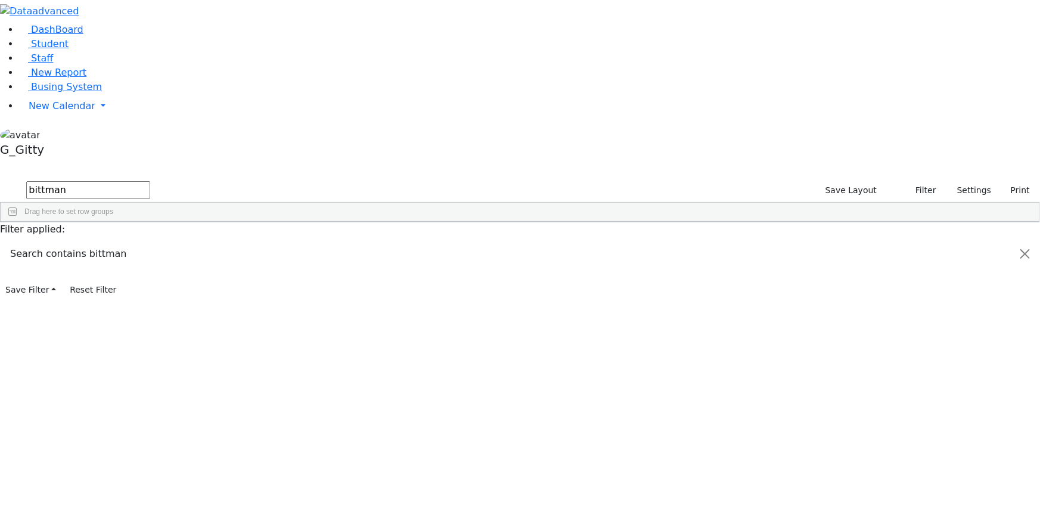
type input "bittman"
click at [110, 241] on div "Bittman" at bounding box center [83, 249] width 54 height 16
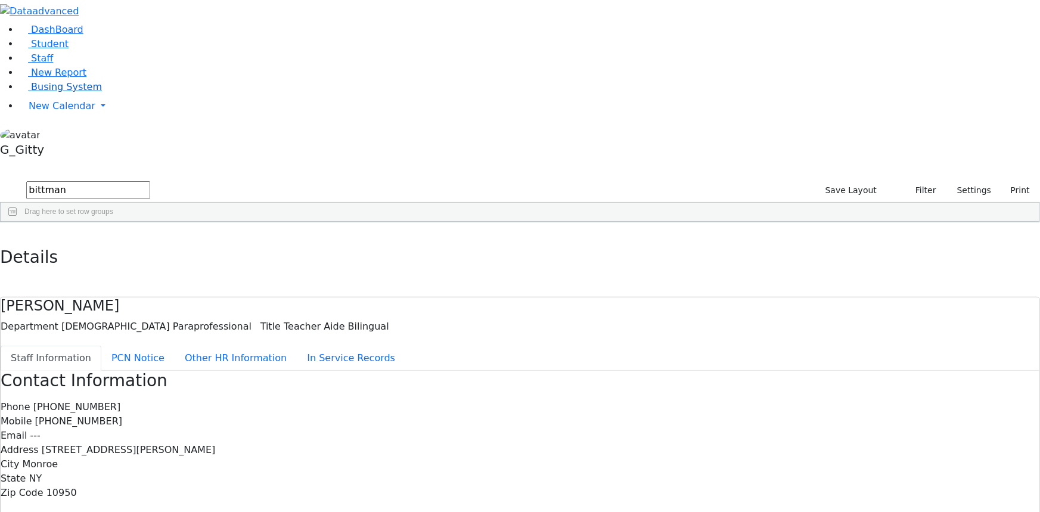
click at [89, 92] on link "Busing System" at bounding box center [60, 86] width 83 height 11
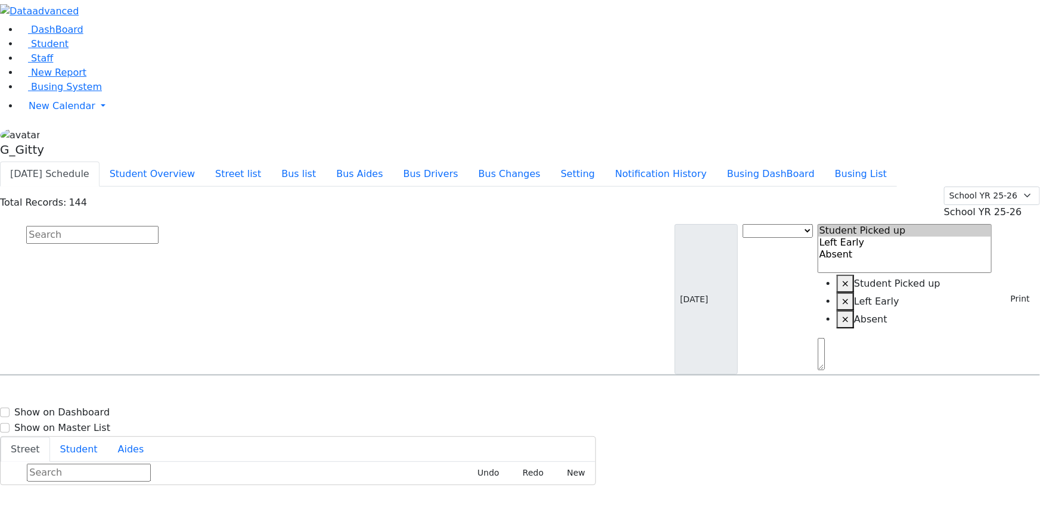
click at [159, 226] on input "text" at bounding box center [92, 235] width 132 height 18
type input "halper"
click at [95, 392] on span "Halpert Shaye 4/29/2010 8457820587" at bounding box center [52, 408] width 88 height 32
select select "2"
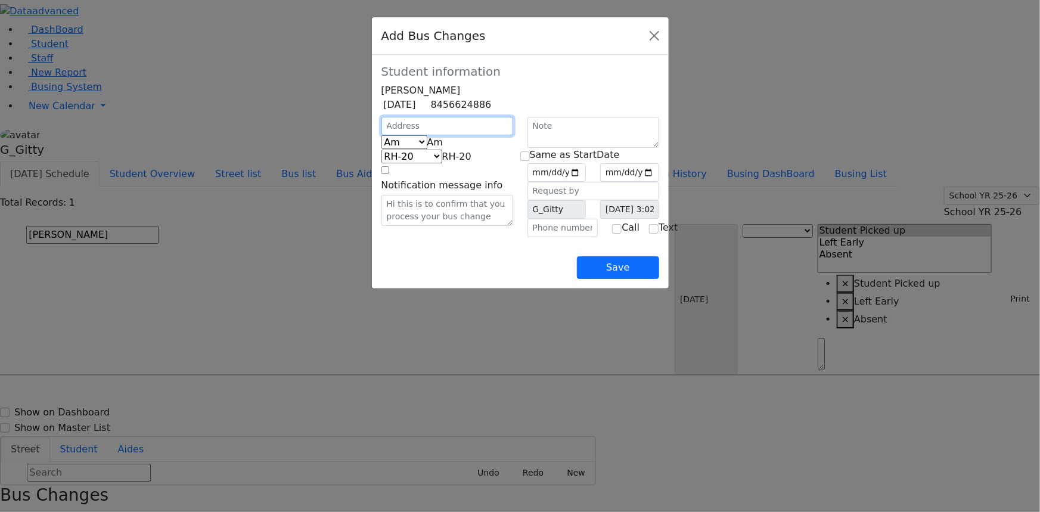
click at [389, 135] on input "text" at bounding box center [447, 126] width 132 height 18
type input "2 Austra Pkwy"
select select "395"
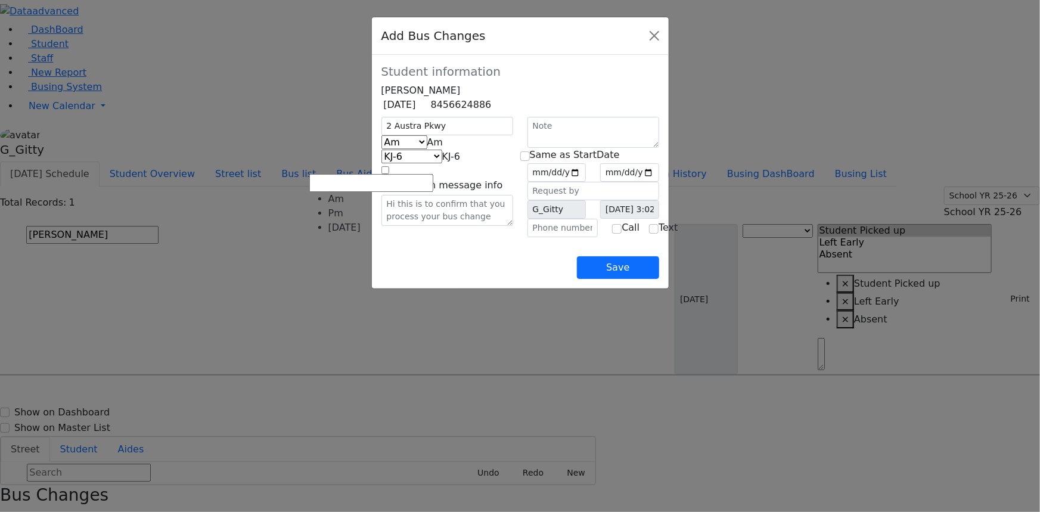
click at [427, 148] on span "Am" at bounding box center [435, 141] width 16 height 11
select select "2"
click at [451, 162] on span "KJ-3" at bounding box center [460, 156] width 18 height 11
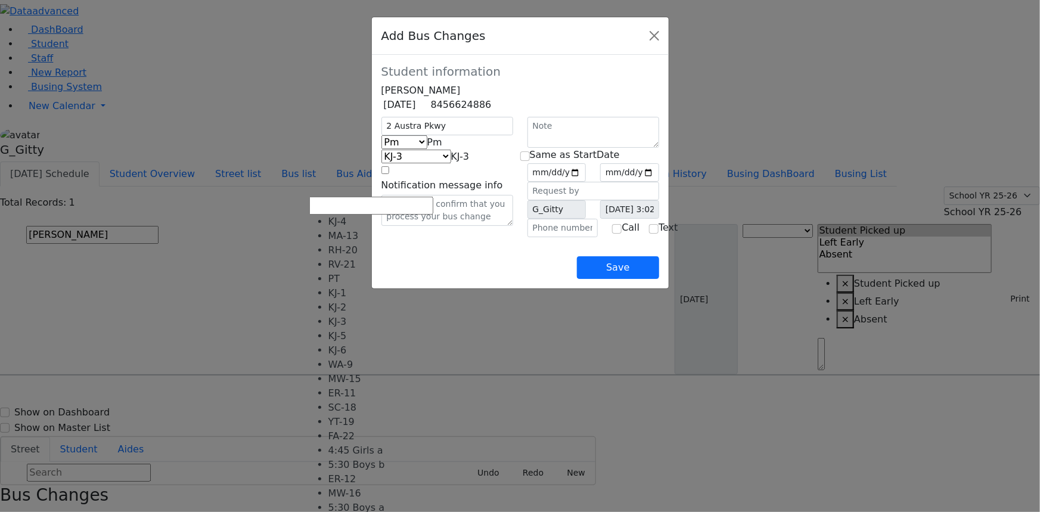
scroll to position [118, 0]
select select "435"
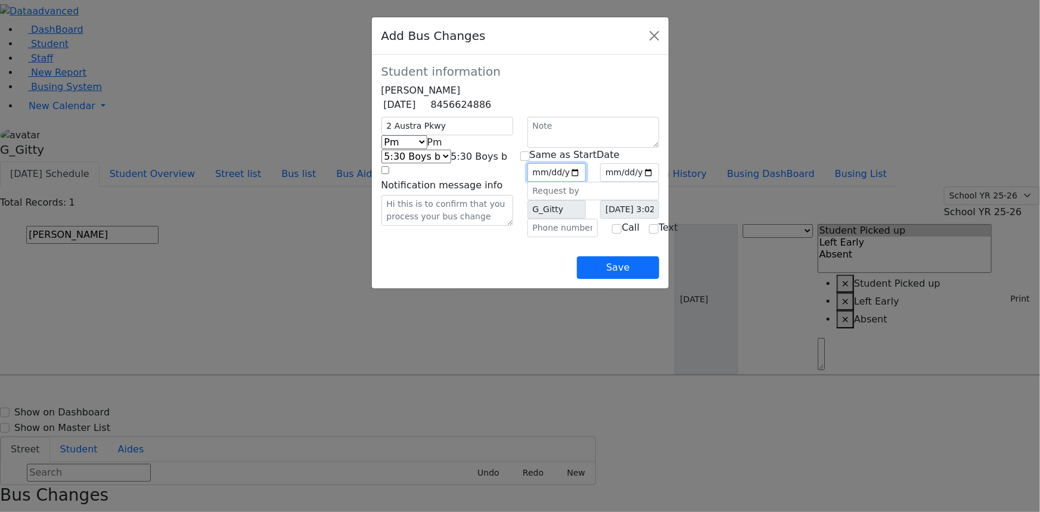
click at [587, 182] on input "date" at bounding box center [556, 172] width 59 height 18
type input "2025-09-09"
click at [659, 182] on input "date" at bounding box center [629, 172] width 59 height 18
type input "2025-09-11"
click at [625, 279] on div "Save" at bounding box center [520, 258] width 278 height 42
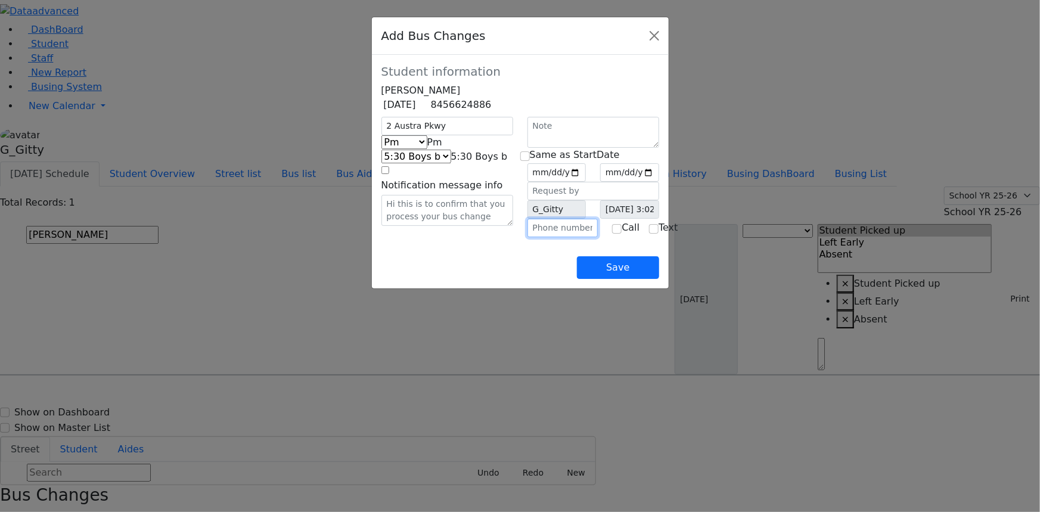
click at [564, 237] on input "text" at bounding box center [562, 228] width 71 height 18
drag, startPoint x: 604, startPoint y: 259, endPoint x: 523, endPoint y: 257, distance: 80.5
click at [523, 237] on div "Same as StartDate 2025-09-09 2025-09-11 G_Gitty (___) 845-7383" at bounding box center [593, 177] width 146 height 120
type input "(845) 738-3029"
click at [502, 237] on div "2 Austra Pkwy Am Pm Friday Pm KJ-4 MA-13 RH-20 RV-21 PT KJ-1 KJ-2 KJ-3 KJ-5 KJ-…" at bounding box center [447, 177] width 146 height 120
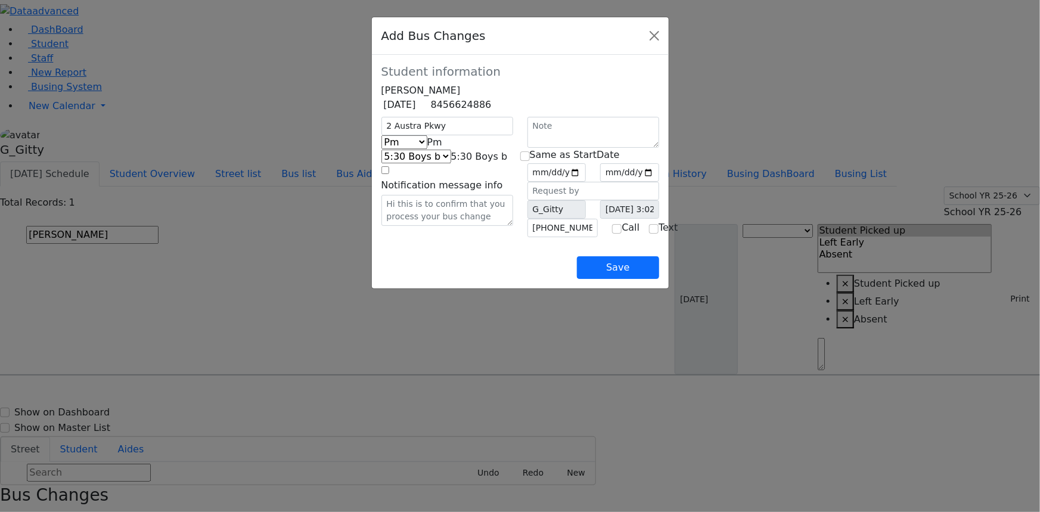
click at [457, 237] on div "2 Austra Pkwy Am Pm Friday Pm KJ-4 MA-13 RH-20 RV-21 PT KJ-1 KJ-2 KJ-3 KJ-5 KJ-…" at bounding box center [447, 177] width 146 height 120
click at [659, 279] on button "Save" at bounding box center [618, 267] width 82 height 23
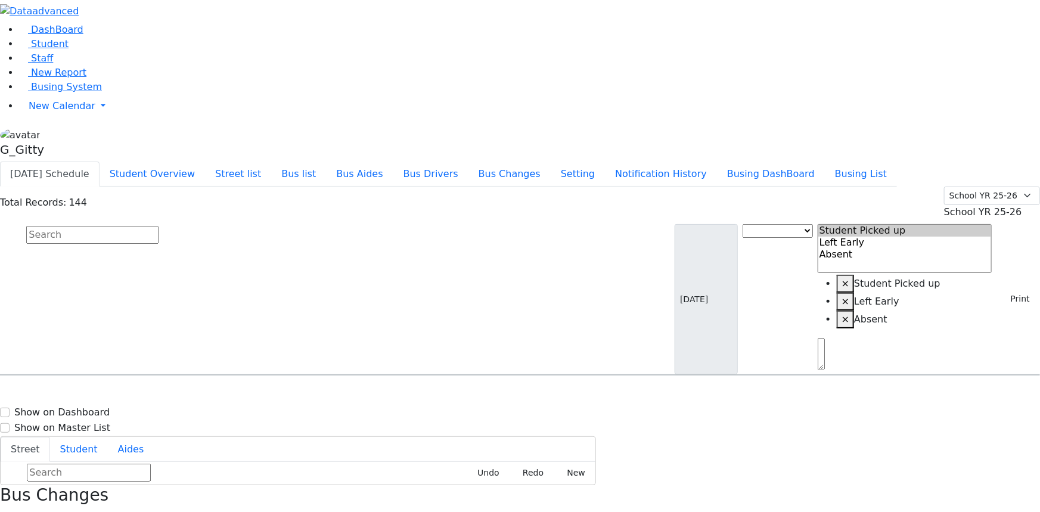
click at [159, 226] on input "text" at bounding box center [92, 235] width 132 height 18
click at [7, 511] on icon "button" at bounding box center [4, 517] width 7 height 7
drag, startPoint x: 480, startPoint y: 79, endPoint x: 474, endPoint y: 79, distance: 6.0
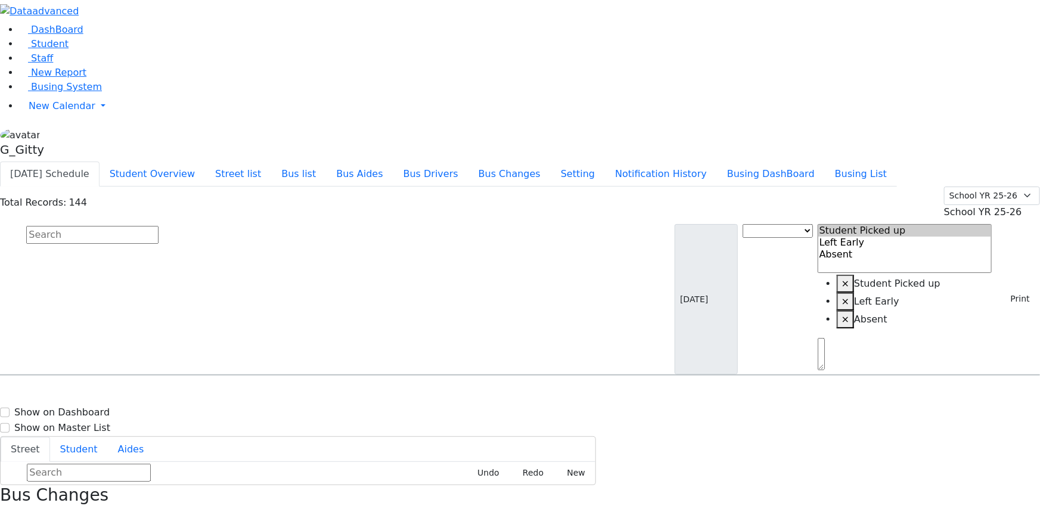
click at [159, 226] on input "text" at bounding box center [92, 235] width 132 height 18
click at [551, 162] on button "Bus Changes" at bounding box center [509, 174] width 82 height 25
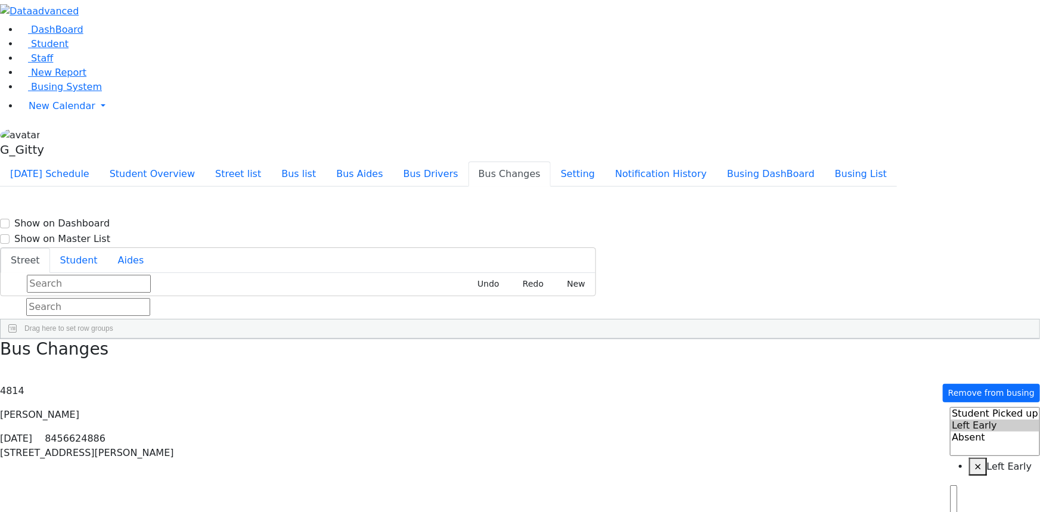
scroll to position [0, 0]
drag, startPoint x: 179, startPoint y: 51, endPoint x: 172, endPoint y: 38, distance: 14.4
click at [150, 298] on input "text" at bounding box center [88, 307] width 124 height 18
type input "drum"
click at [150, 298] on input "drum" at bounding box center [88, 307] width 124 height 18
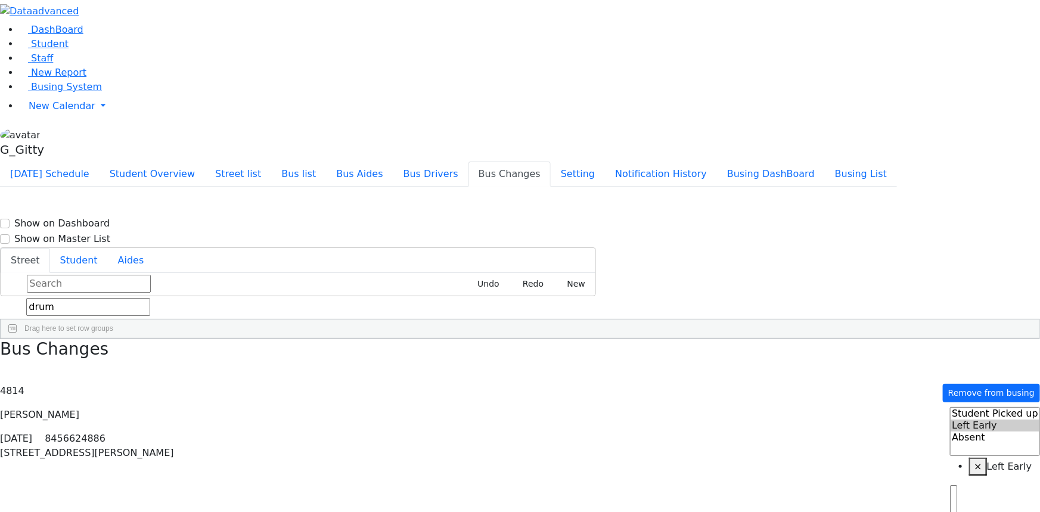
click at [150, 298] on input "drum" at bounding box center [88, 307] width 124 height 18
drag, startPoint x: 31, startPoint y: 148, endPoint x: 38, endPoint y: 149, distance: 6.6
click at [31, 92] on link "Busing System" at bounding box center [60, 86] width 83 height 11
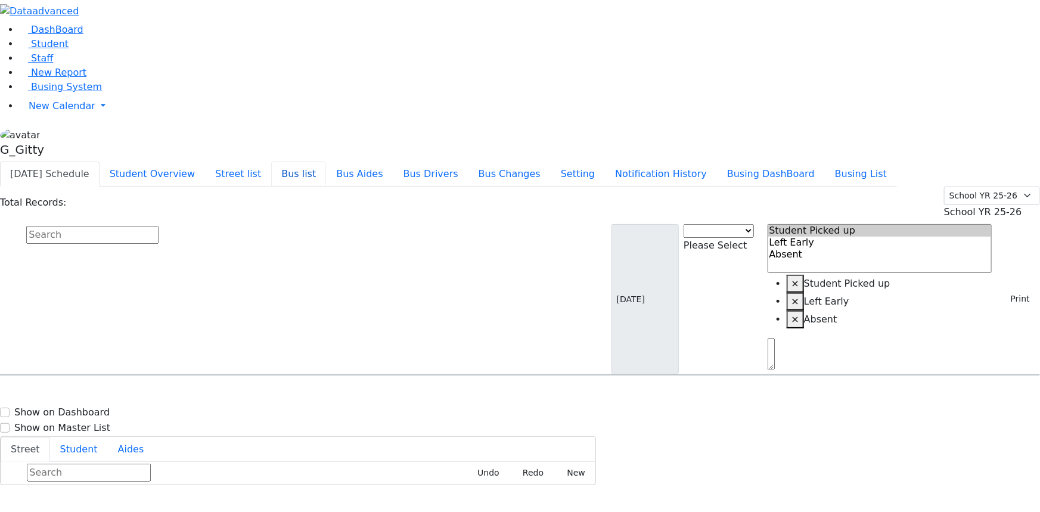
click at [326, 162] on button "Bus list" at bounding box center [298, 174] width 55 height 25
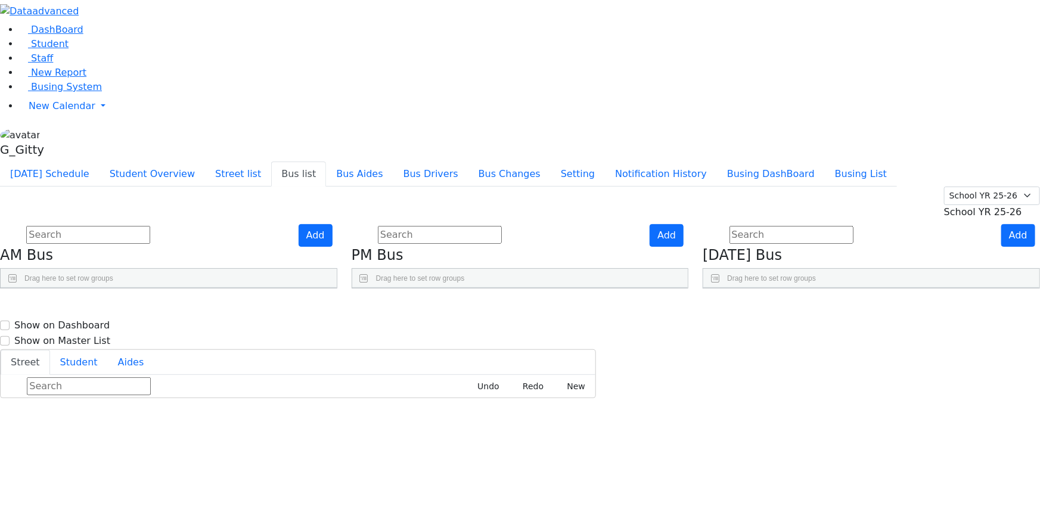
scroll to position [216, 0]
click at [626, 420] on use "Press SPACE to select this row." at bounding box center [626, 420] width 0 height 0
click at [476, 226] on input "text" at bounding box center [440, 235] width 124 height 18
drag, startPoint x: 315, startPoint y: 70, endPoint x: 305, endPoint y: 71, distance: 10.8
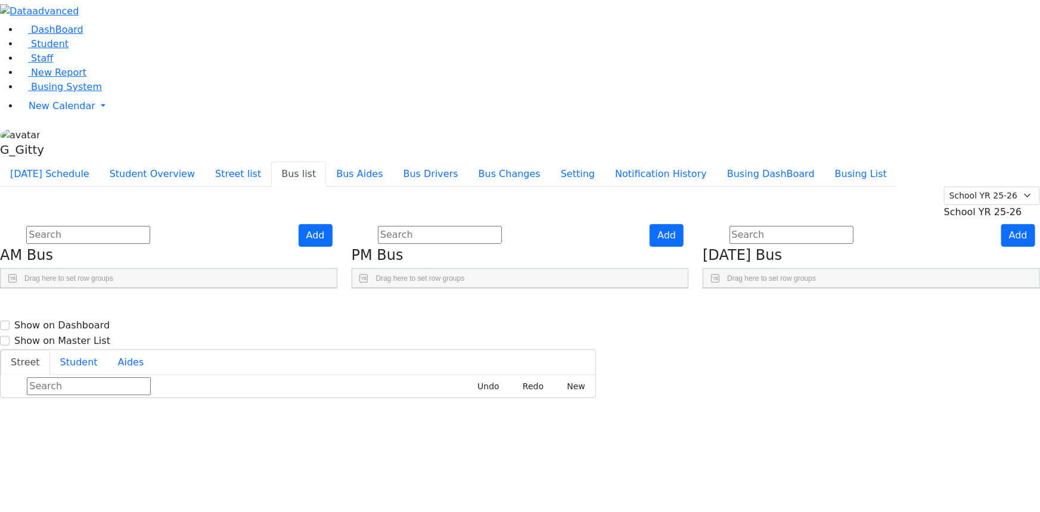
click at [150, 226] on input "text" at bounding box center [88, 235] width 124 height 18
click at [69, 92] on link "Busing System" at bounding box center [60, 86] width 83 height 11
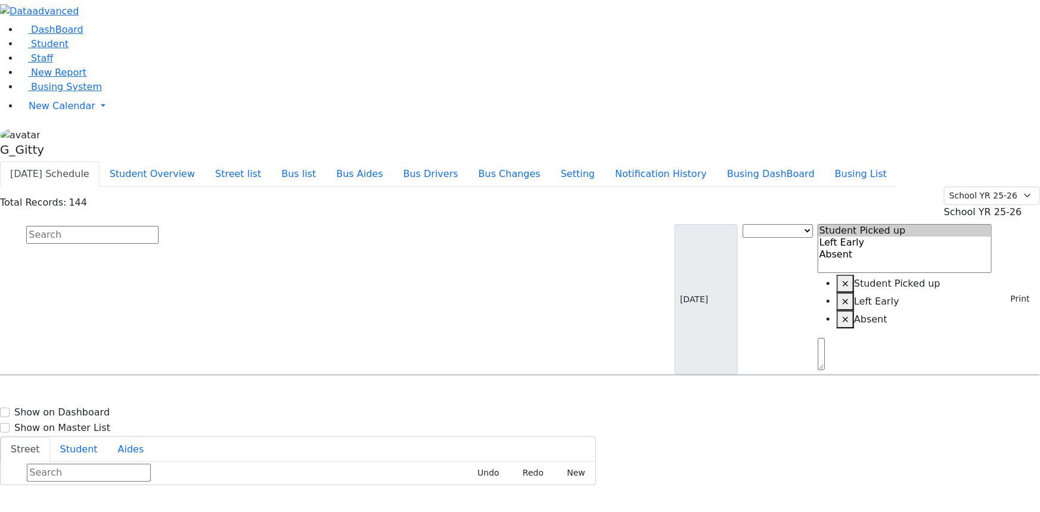
click at [159, 226] on input "text" at bounding box center [92, 235] width 132 height 18
click at [326, 162] on button "Bus list" at bounding box center [298, 174] width 55 height 25
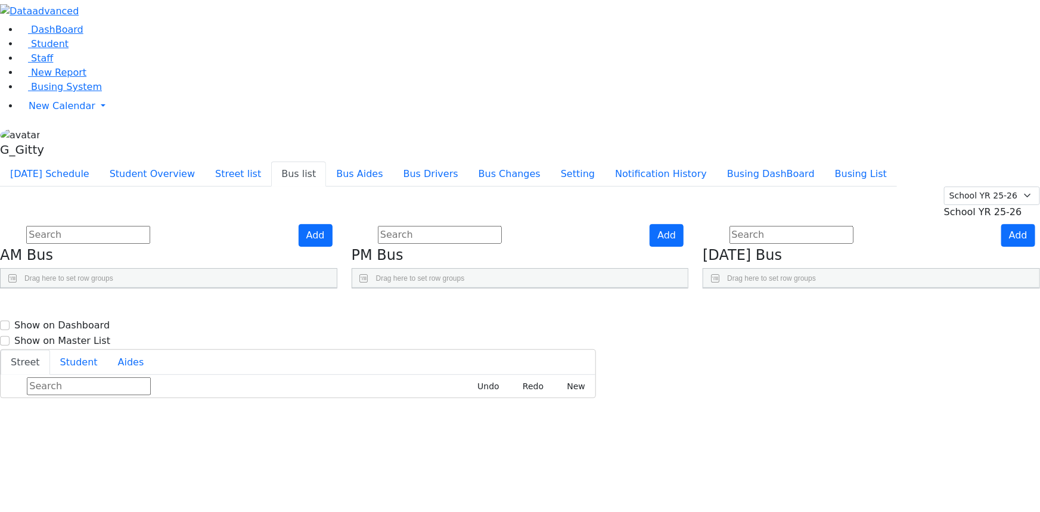
scroll to position [383, 0]
click at [54, 92] on link "Busing System" at bounding box center [60, 86] width 83 height 11
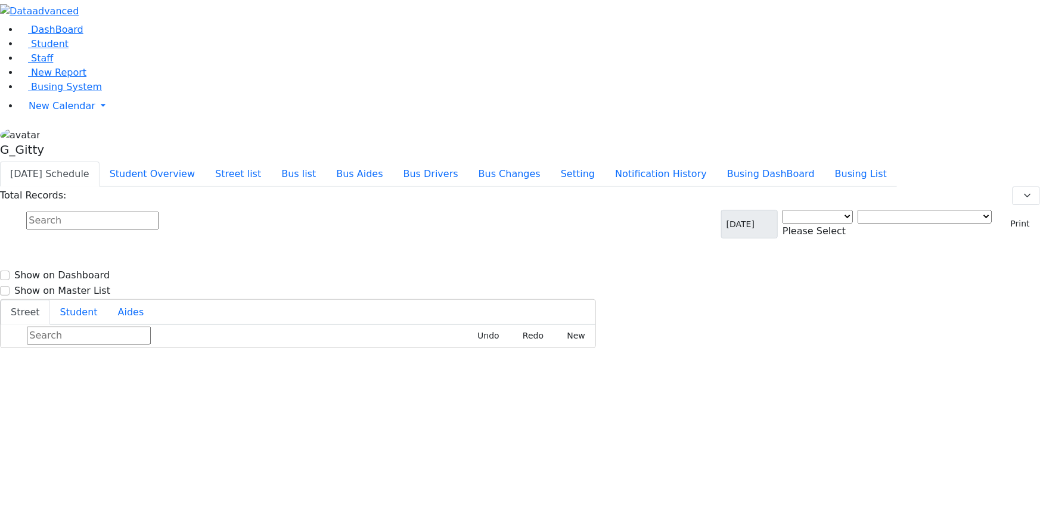
select select "3"
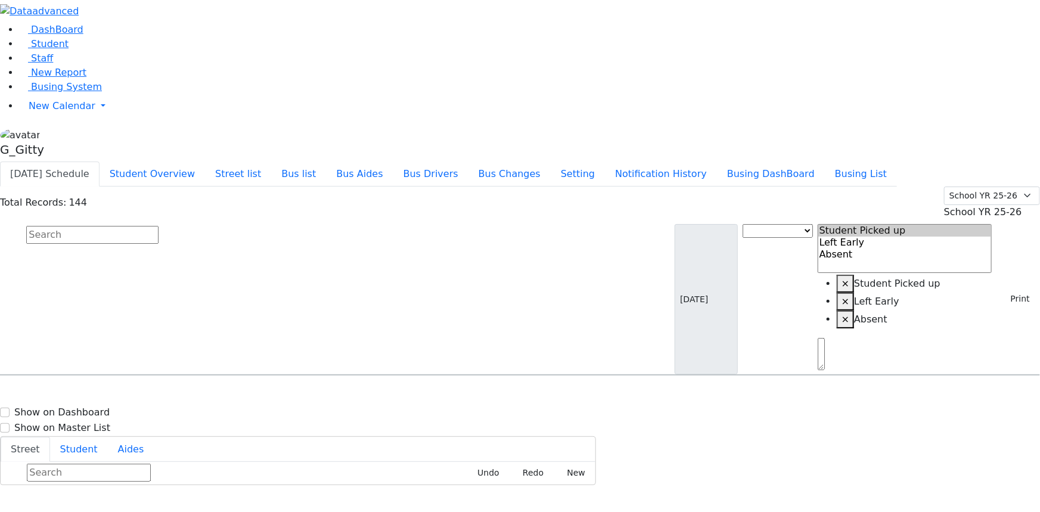
click at [159, 226] on input "text" at bounding box center [92, 235] width 132 height 18
type input "[PERSON_NAME]"
click at [95, 439] on h6 "[DATE] 8457837922" at bounding box center [52, 444] width 88 height 11
select select
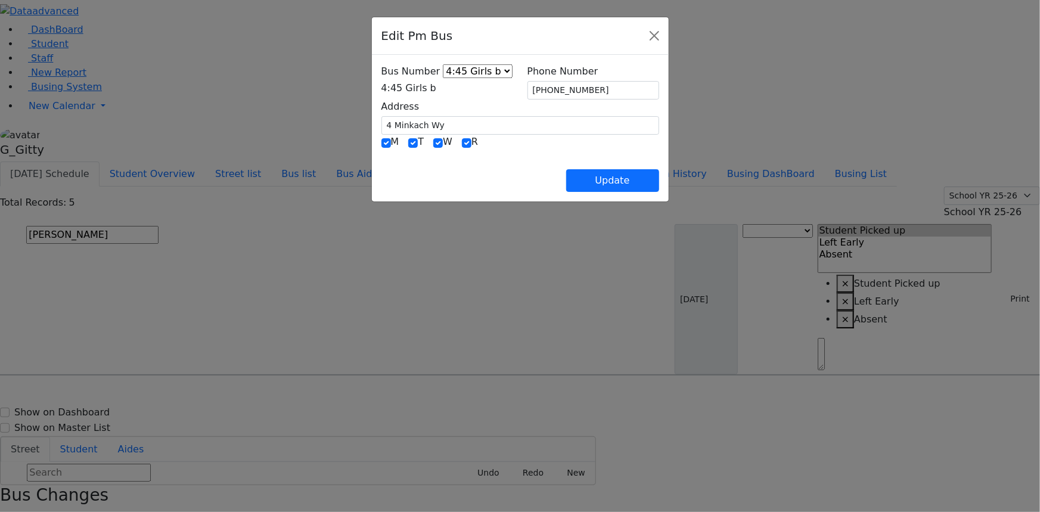
click at [513, 167] on div "Update" at bounding box center [520, 171] width 278 height 42
click at [423, 86] on span "4:45 Girls b" at bounding box center [408, 87] width 55 height 11
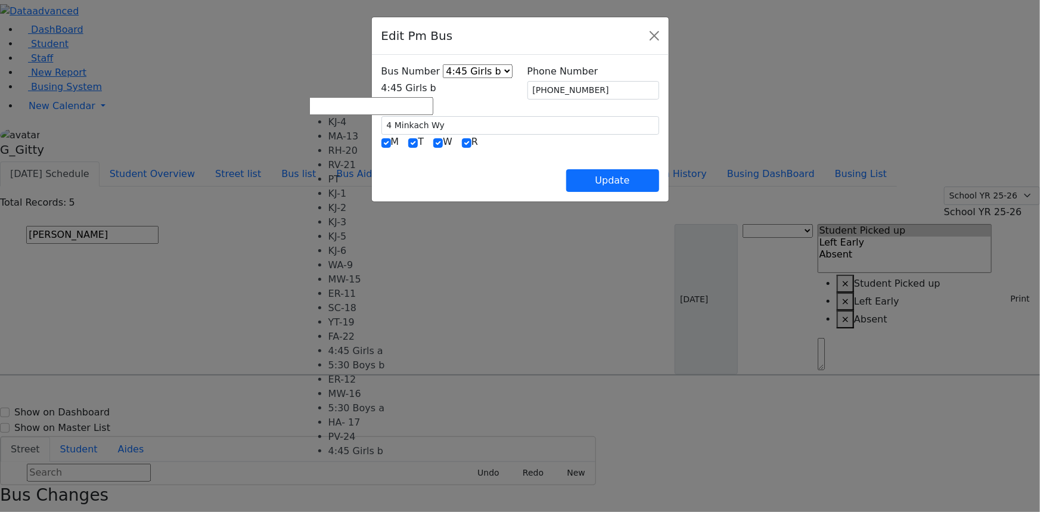
scroll to position [118, 0]
select select "434"
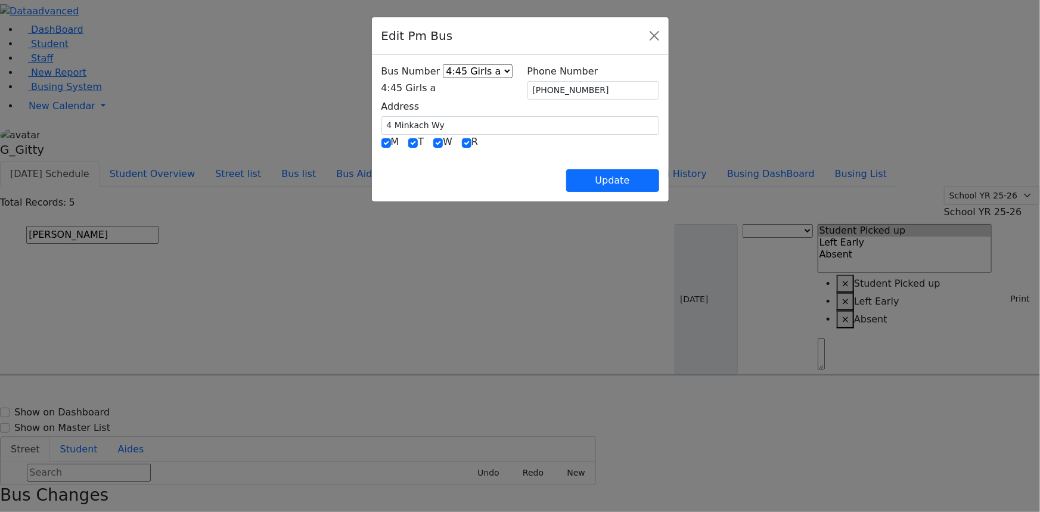
click at [395, 170] on div "Update" at bounding box center [520, 171] width 278 height 42
click at [392, 122] on input "4 Minkach Wy" at bounding box center [520, 125] width 278 height 18
click at [427, 162] on div "Update" at bounding box center [520, 171] width 278 height 42
click at [499, 178] on div "Update" at bounding box center [520, 171] width 278 height 42
click at [659, 179] on button "Update" at bounding box center [612, 180] width 93 height 23
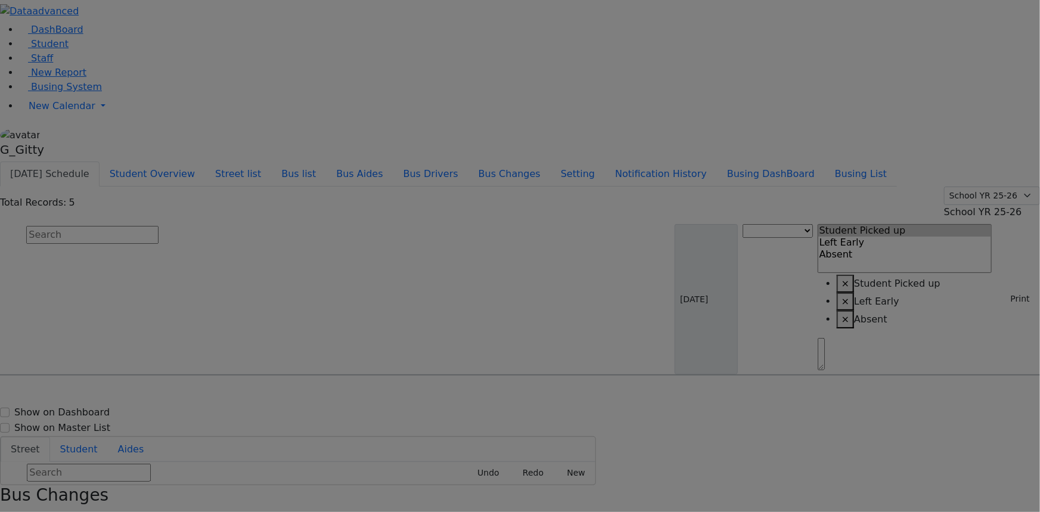
select select
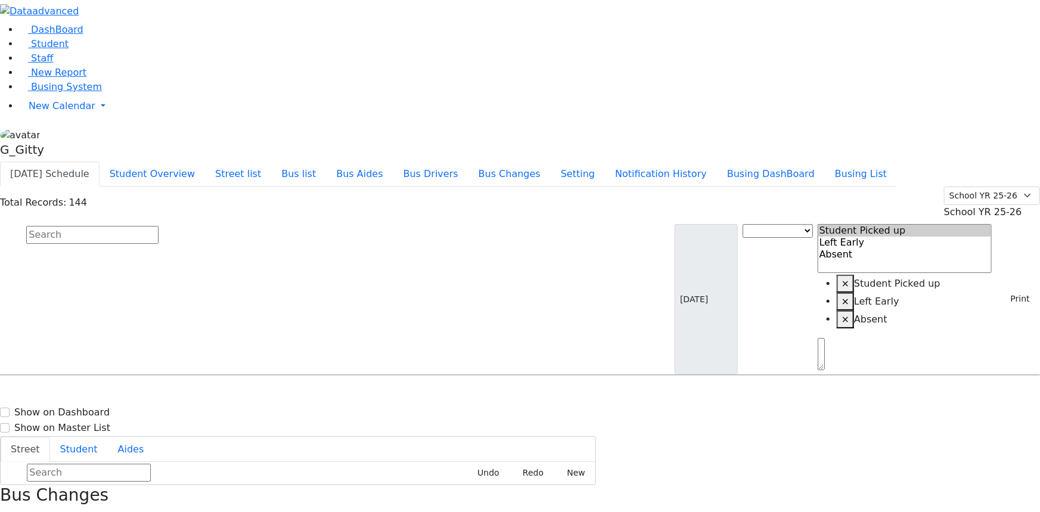
click at [159, 226] on input "text" at bounding box center [92, 235] width 132 height 18
drag, startPoint x: 399, startPoint y: 17, endPoint x: 409, endPoint y: 34, distance: 19.5
click at [326, 162] on button "Bus list" at bounding box center [298, 174] width 55 height 25
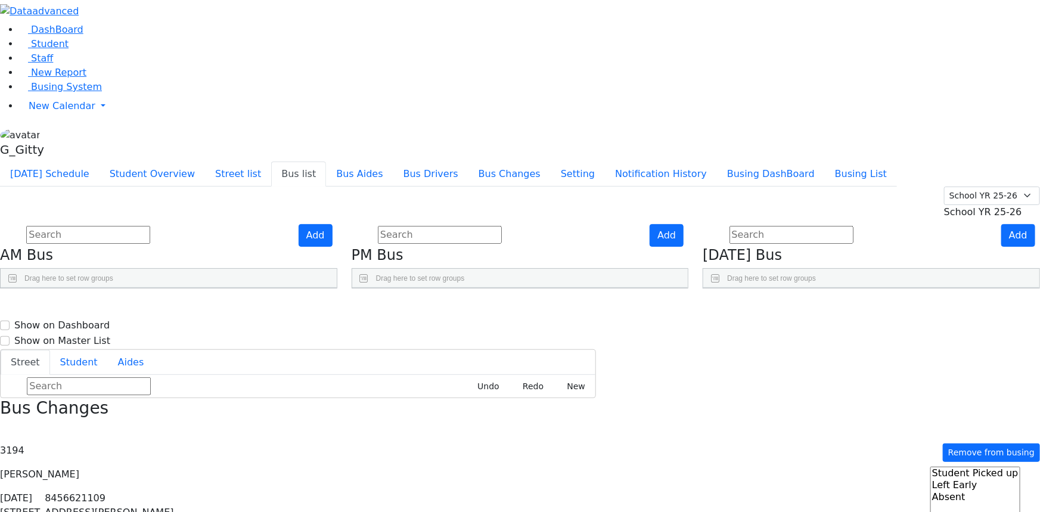
scroll to position [0, 0]
click at [626, 427] on use "Press SPACE to select this row." at bounding box center [626, 427] width 0 height 0
click at [150, 226] on input "text" at bounding box center [88, 235] width 124 height 18
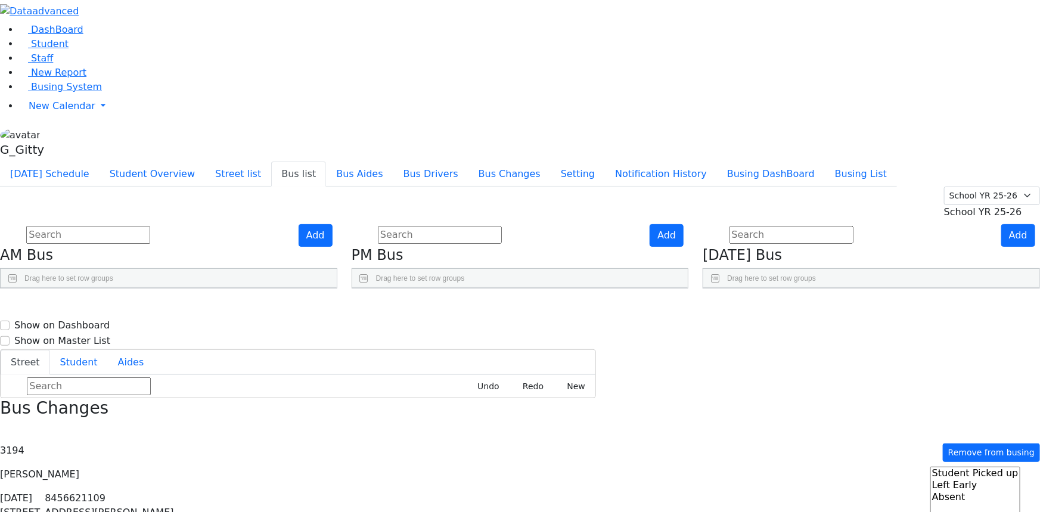
scroll to position [0, 0]
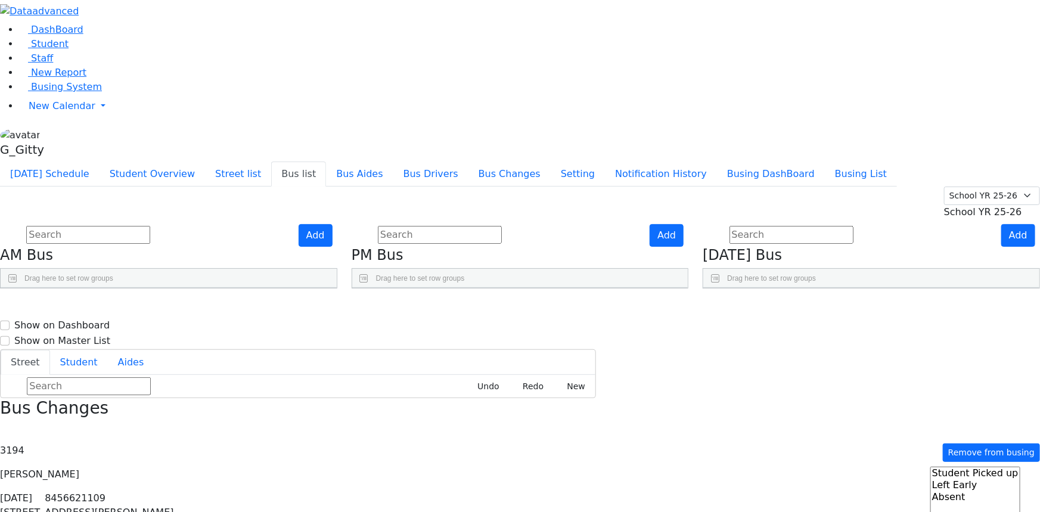
click at [150, 226] on input "text" at bounding box center [88, 235] width 124 height 18
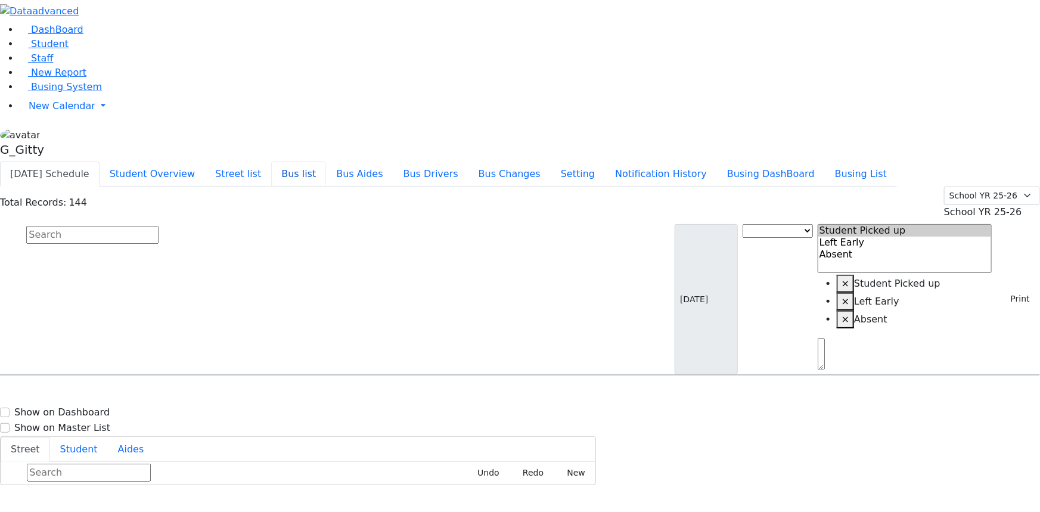
drag, startPoint x: 405, startPoint y: 15, endPoint x: 399, endPoint y: 22, distance: 9.3
click at [326, 162] on button "Bus list" at bounding box center [298, 174] width 55 height 25
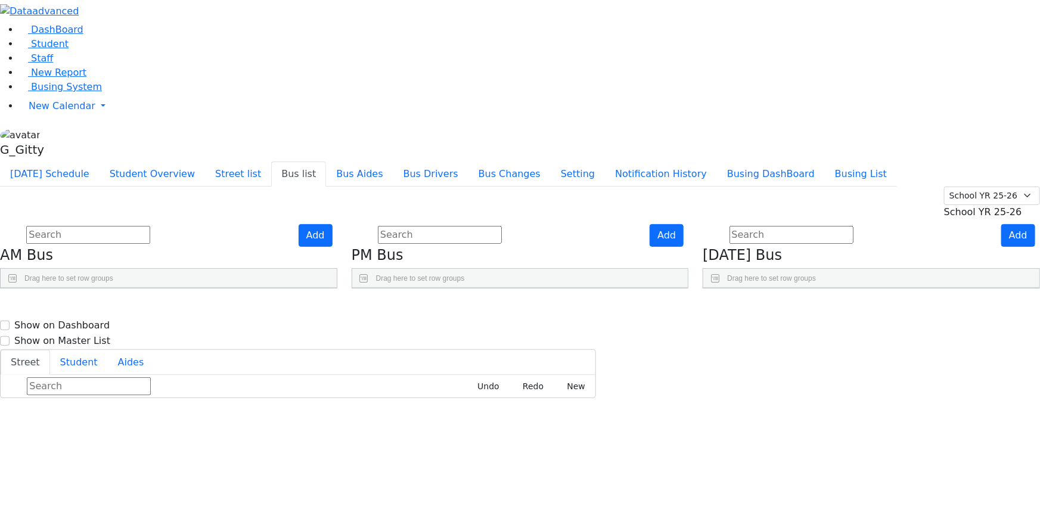
scroll to position [383, 0]
drag, startPoint x: 666, startPoint y: 459, endPoint x: 651, endPoint y: 454, distance: 15.8
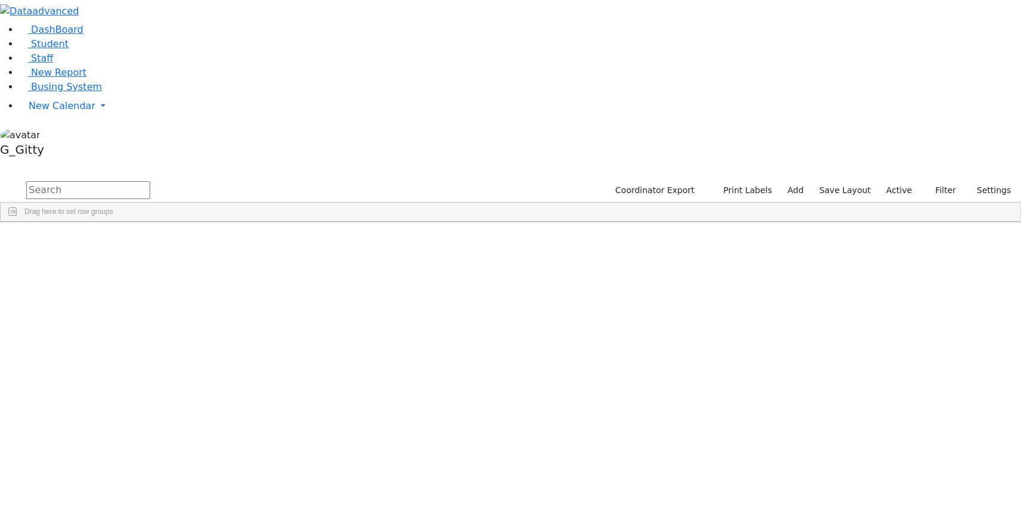
click at [150, 181] on input "text" at bounding box center [88, 190] width 124 height 18
type input "f"
type input "yisro"
click at [151, 257] on div "Feurstein" at bounding box center [113, 265] width 76 height 16
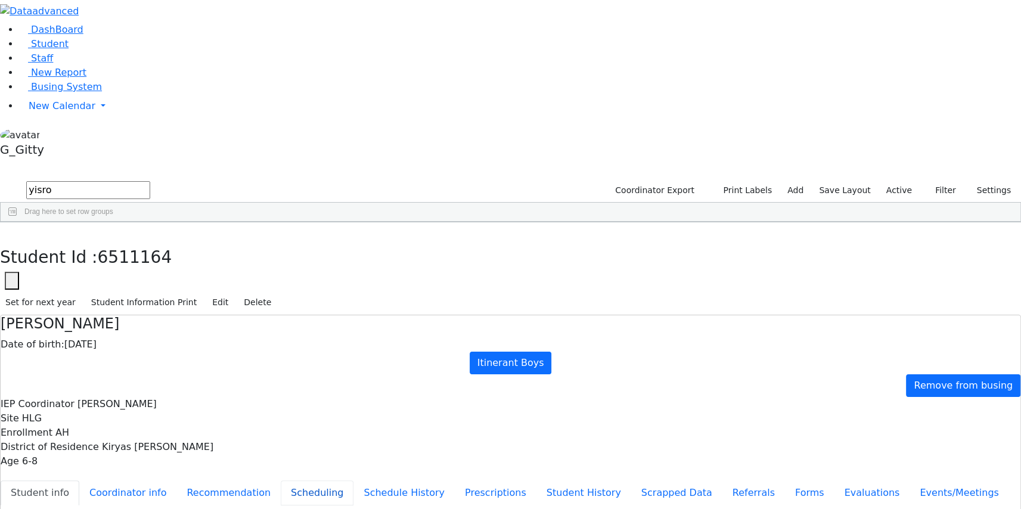
scroll to position [48, 0]
click at [281, 480] on button "Scheduling" at bounding box center [317, 492] width 73 height 25
